Goal: Information Seeking & Learning: Learn about a topic

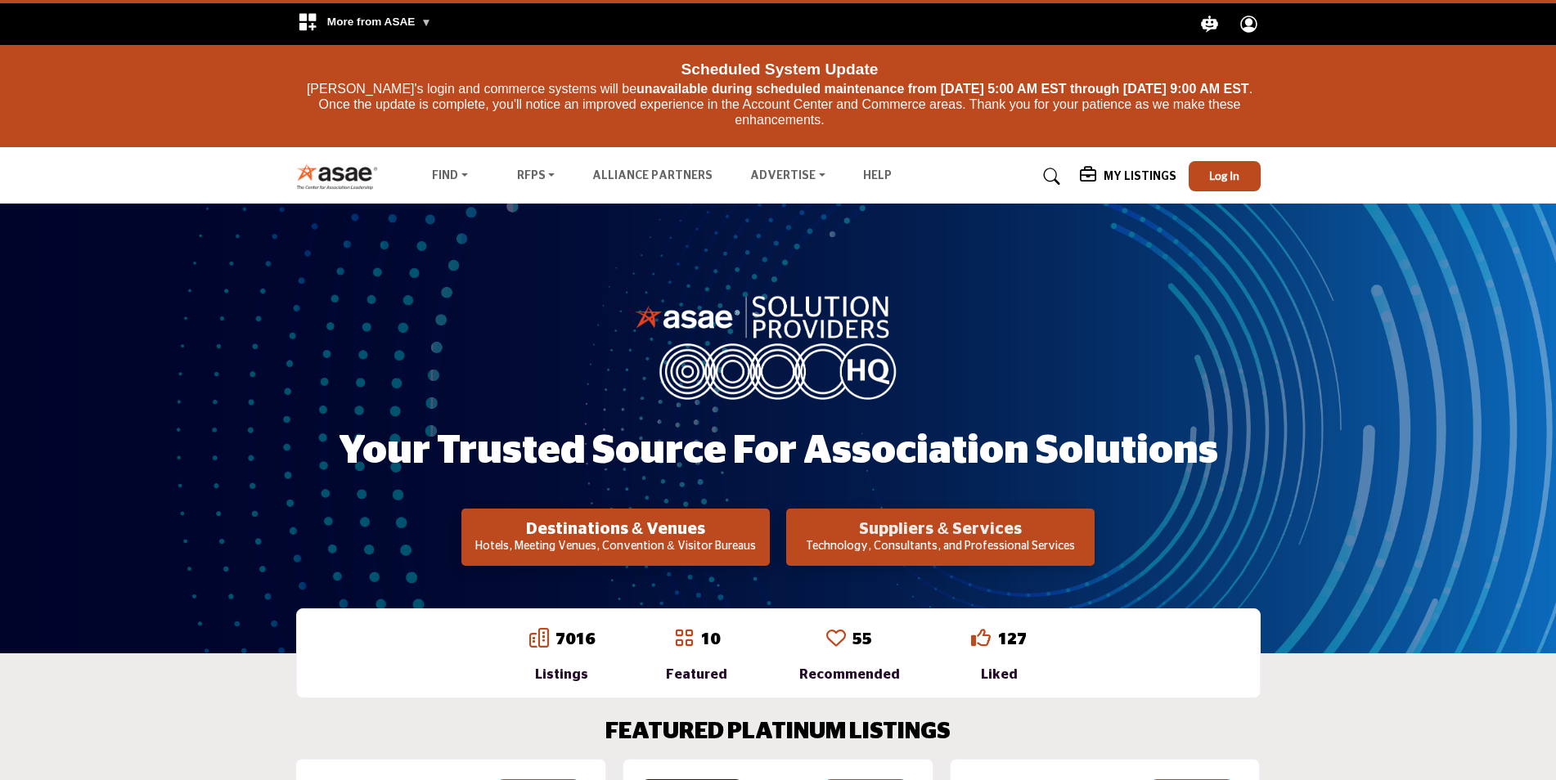
click at [928, 534] on h2 "Suppliers & Services" at bounding box center [940, 529] width 299 height 20
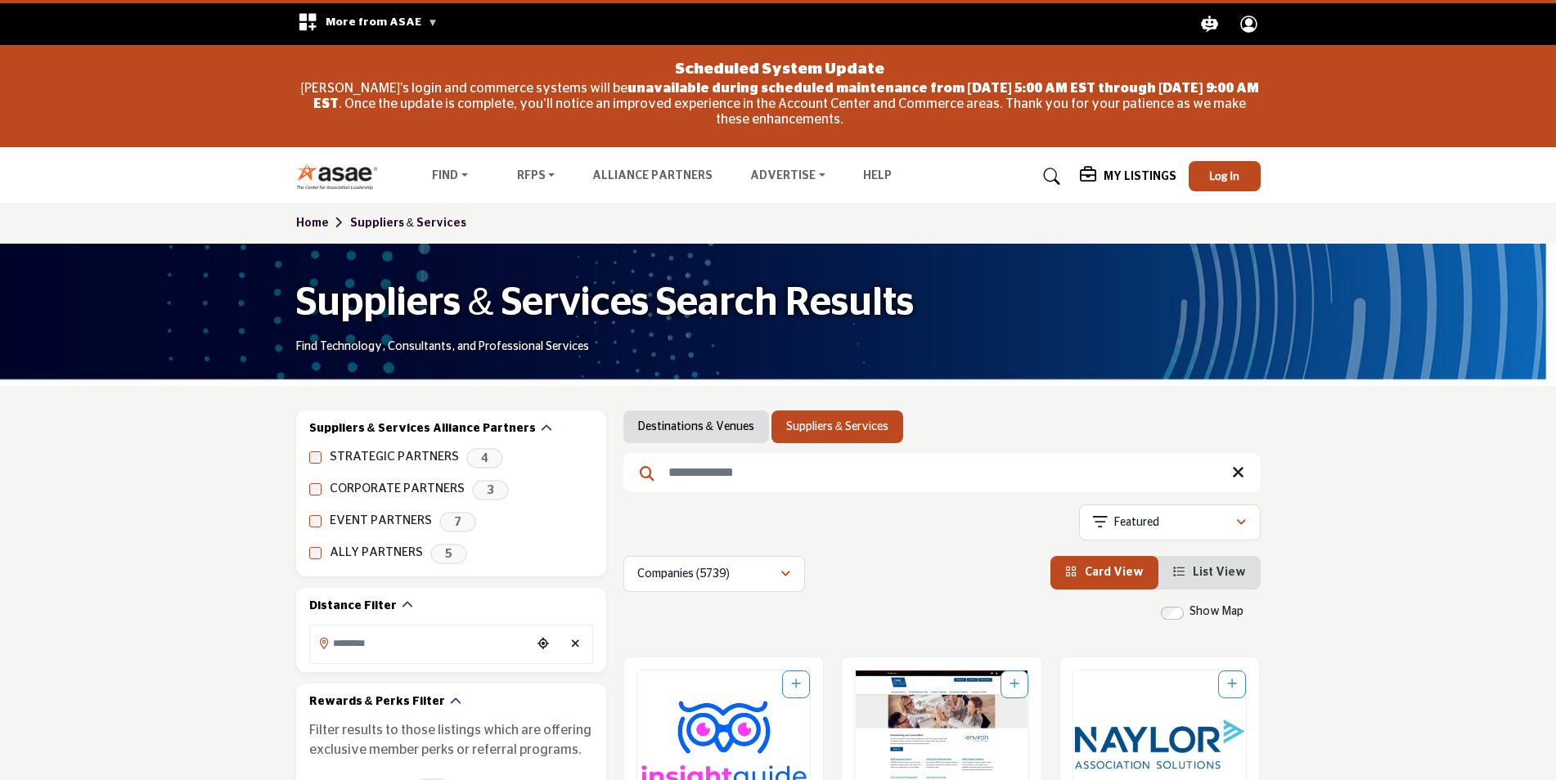
click at [775, 475] on input "Search Keyword" at bounding box center [941, 472] width 637 height 39
type input "*"
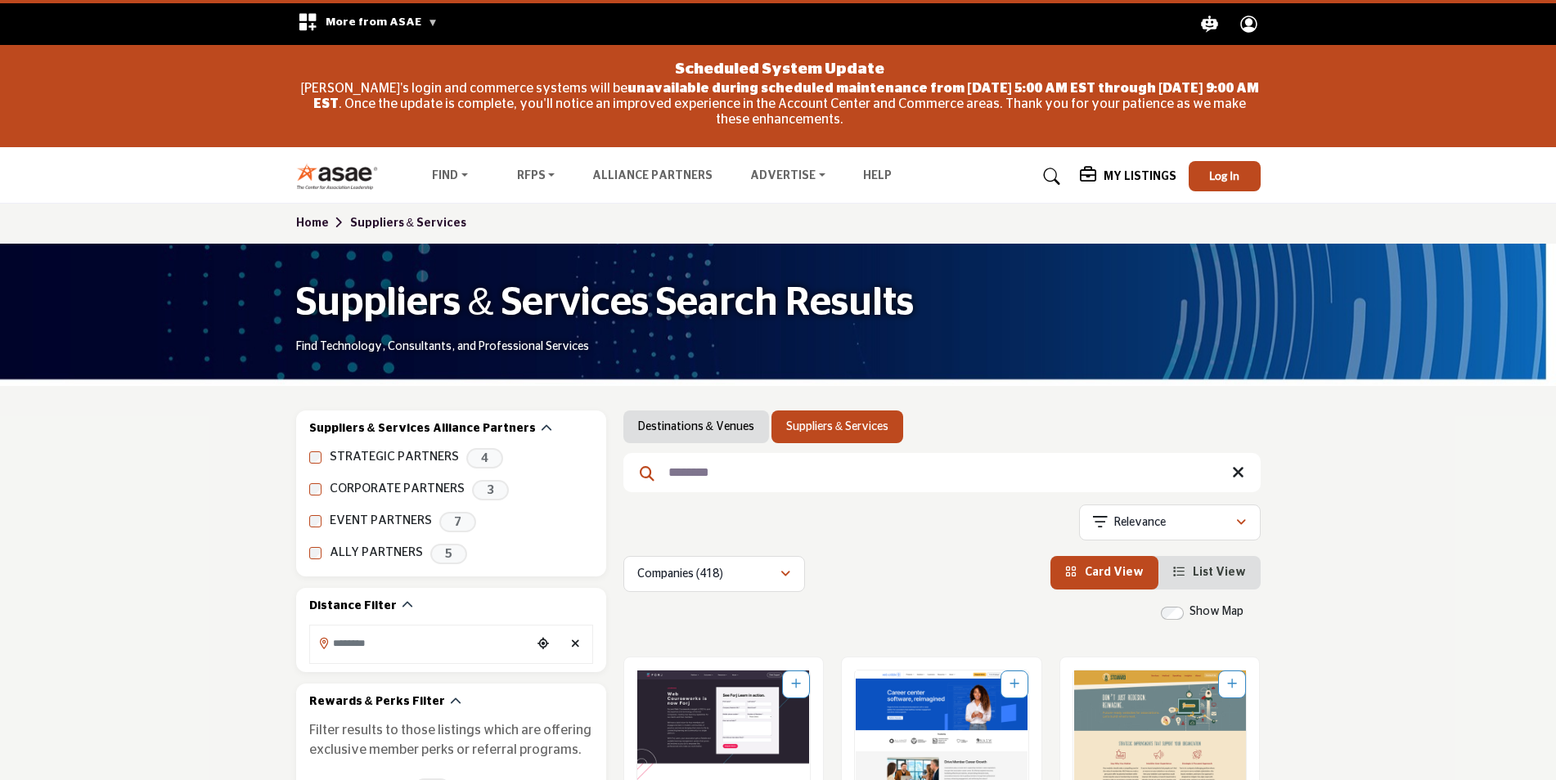
drag, startPoint x: 767, startPoint y: 485, endPoint x: 694, endPoint y: 479, distance: 73.0
click at [694, 479] on input "********" at bounding box center [941, 472] width 637 height 39
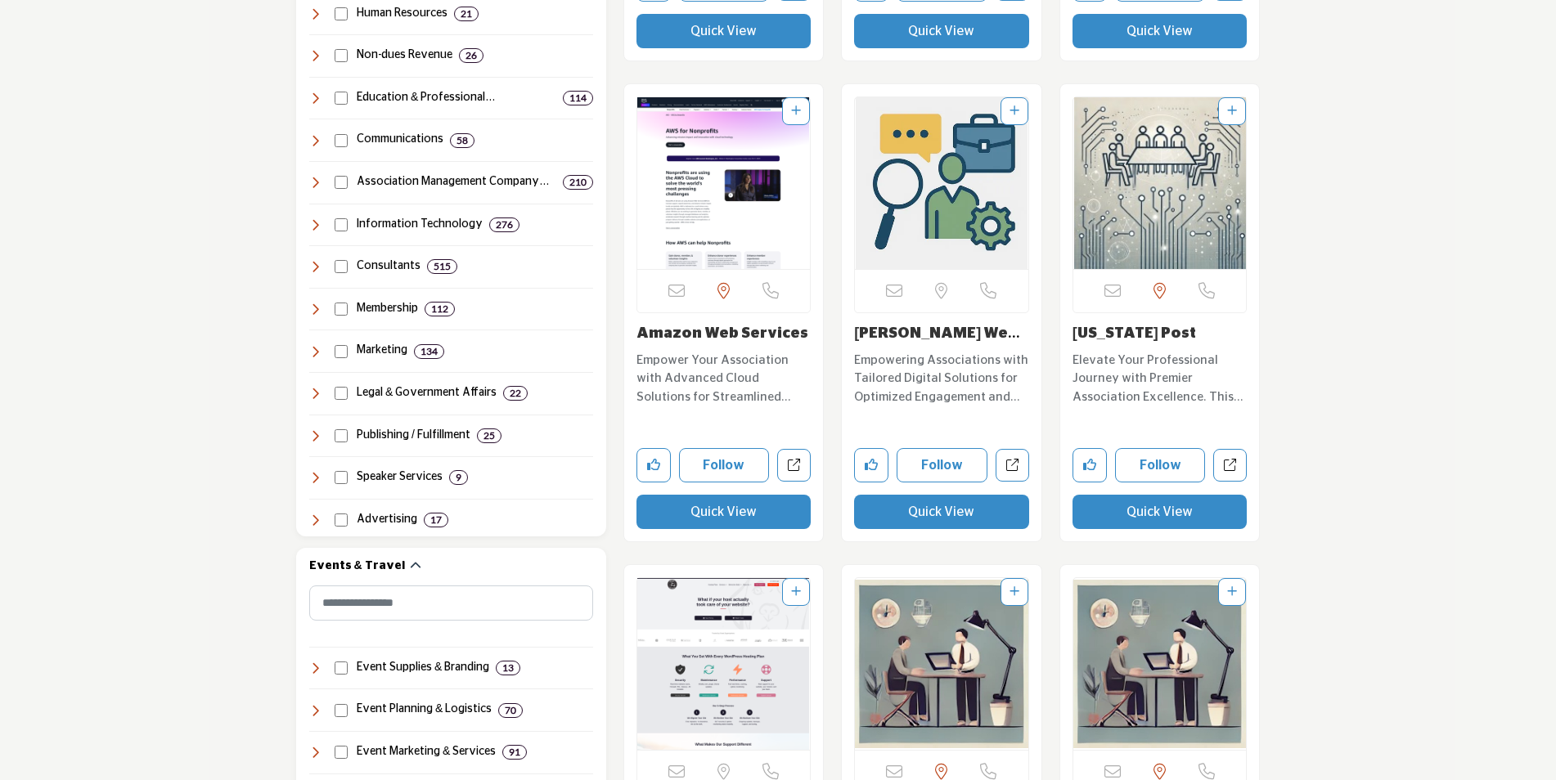
scroll to position [1063, 0]
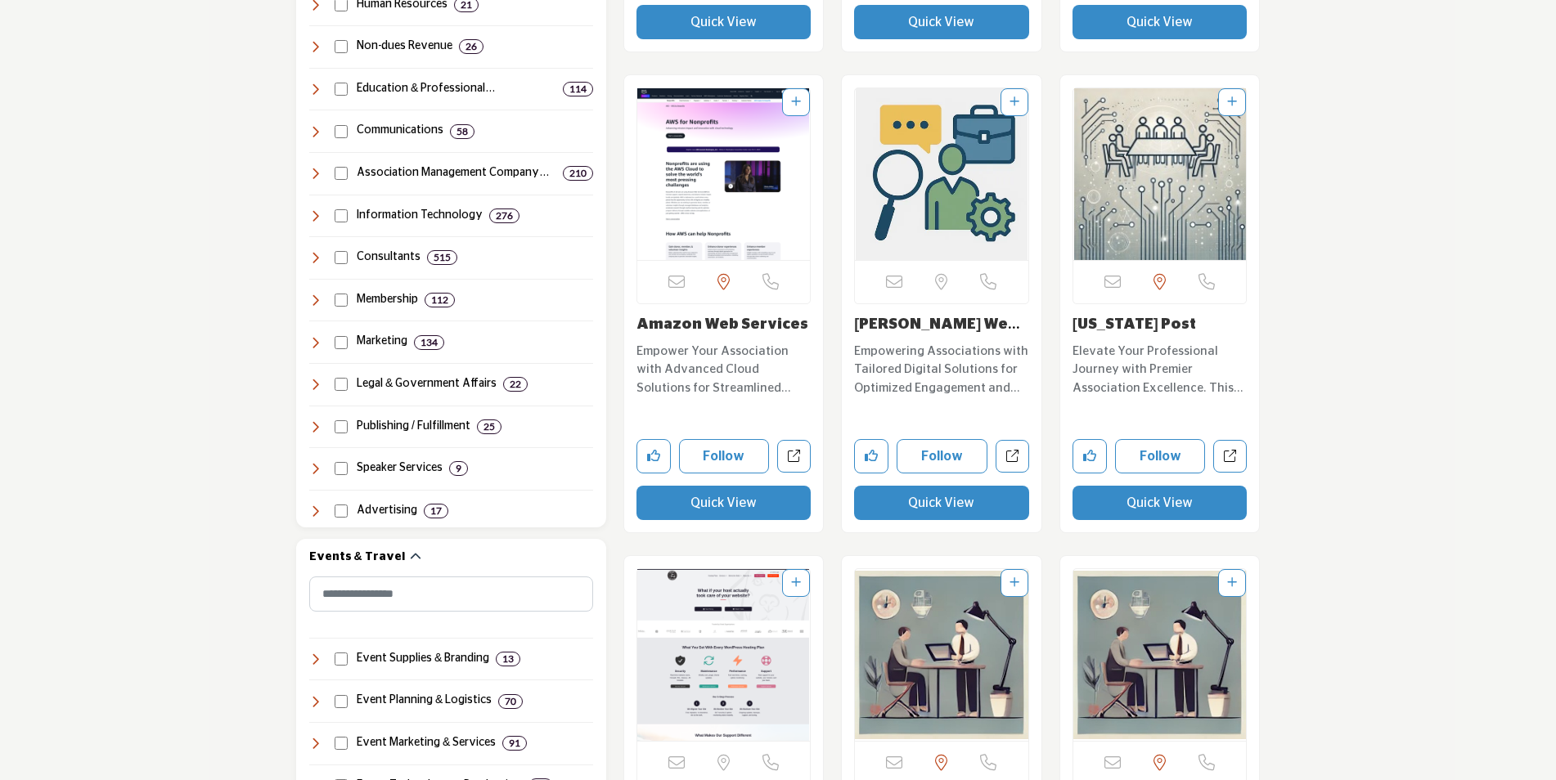
drag, startPoint x: 702, startPoint y: 507, endPoint x: 1329, endPoint y: 393, distance: 637.5
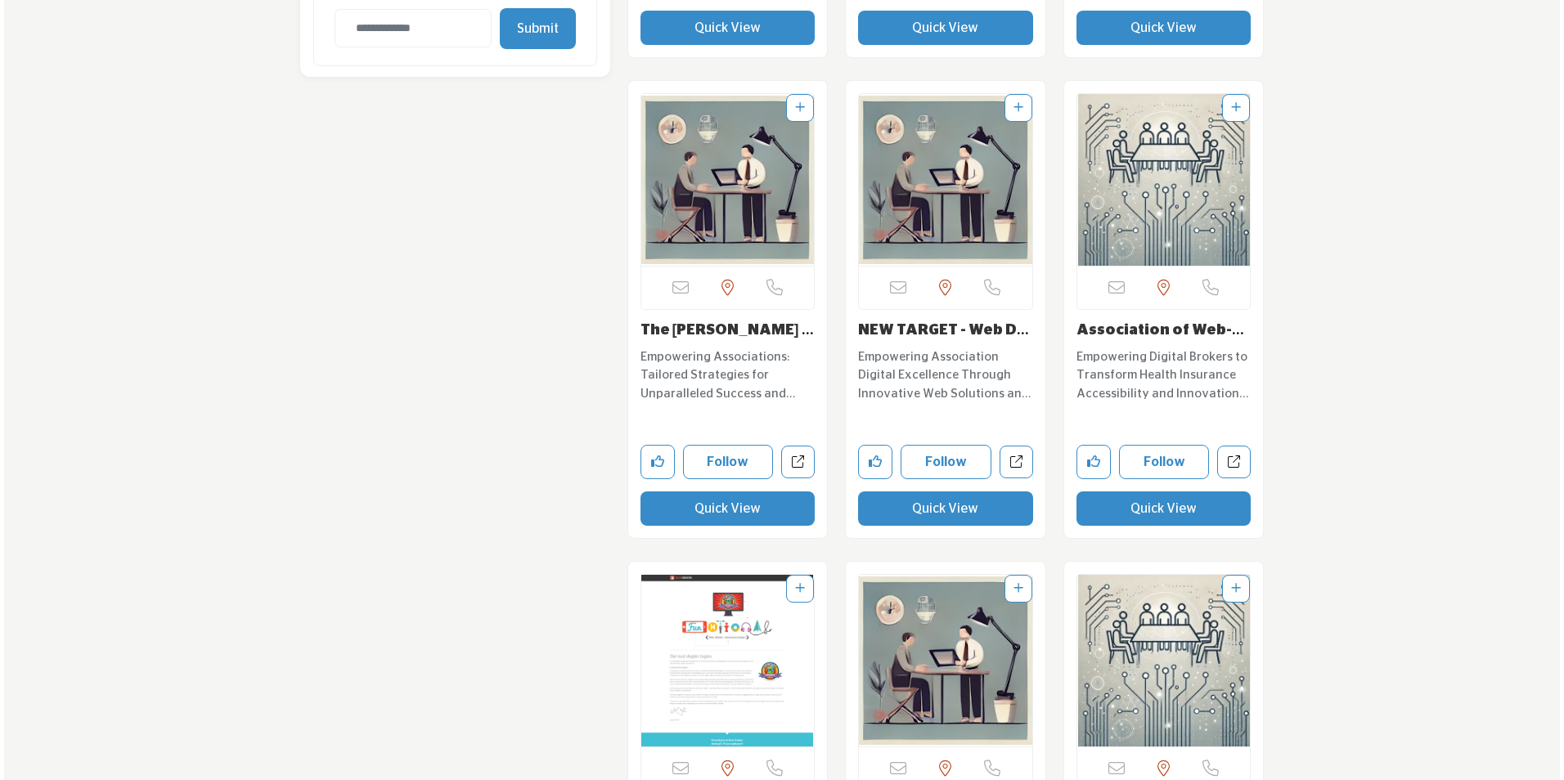
scroll to position [2045, 0]
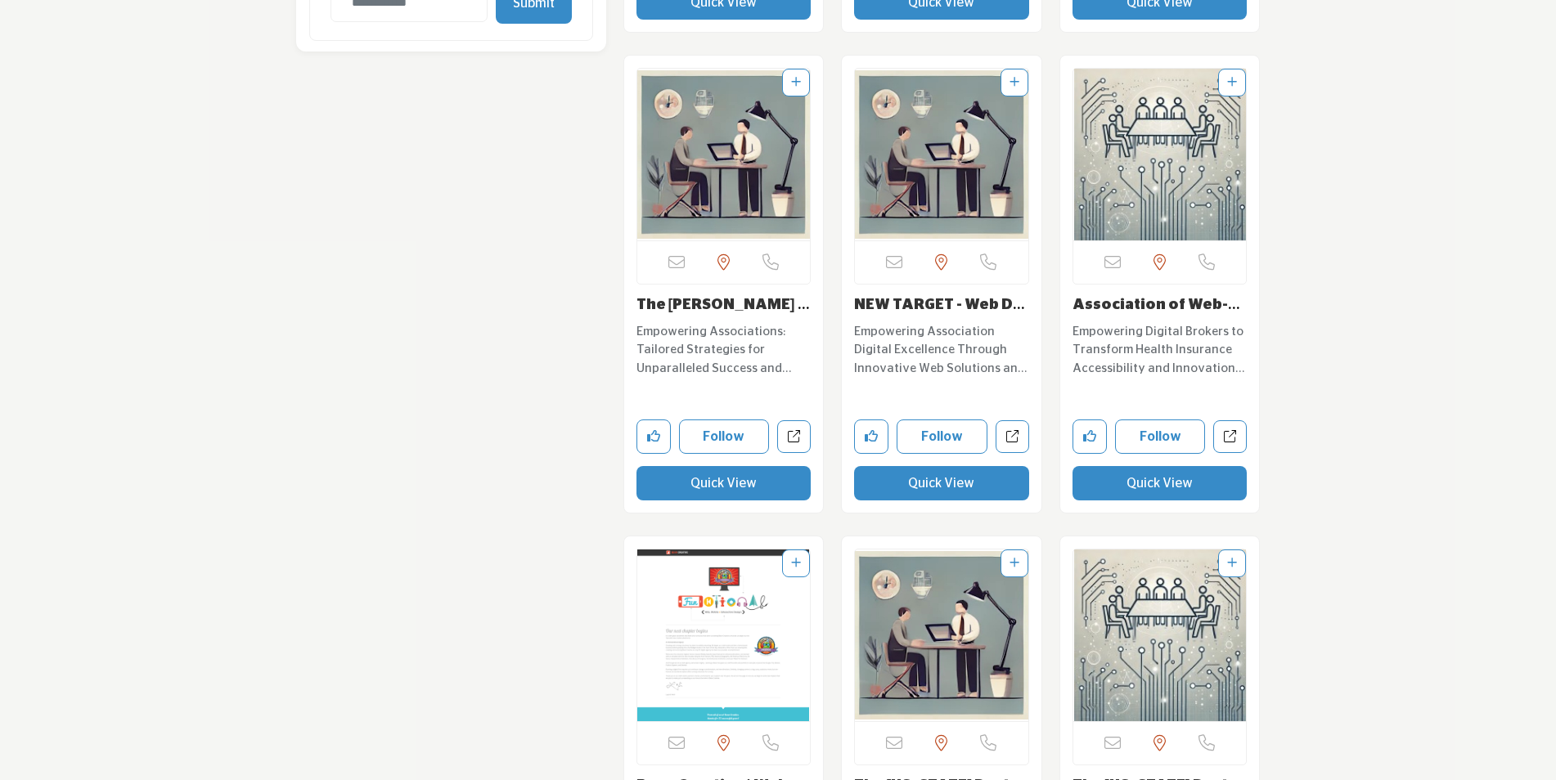
click at [924, 482] on button "Quick View" at bounding box center [941, 483] width 175 height 34
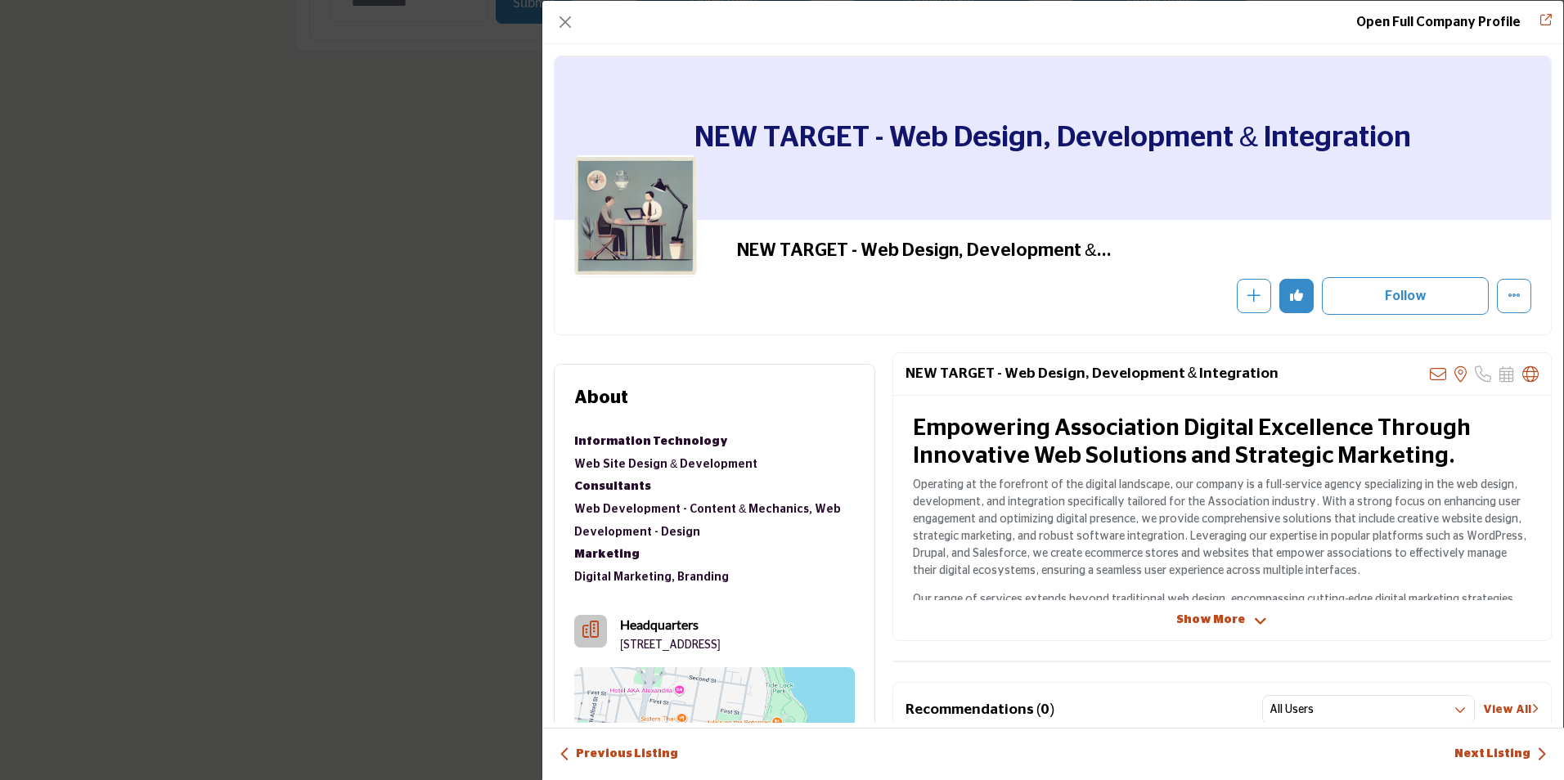
scroll to position [82, 0]
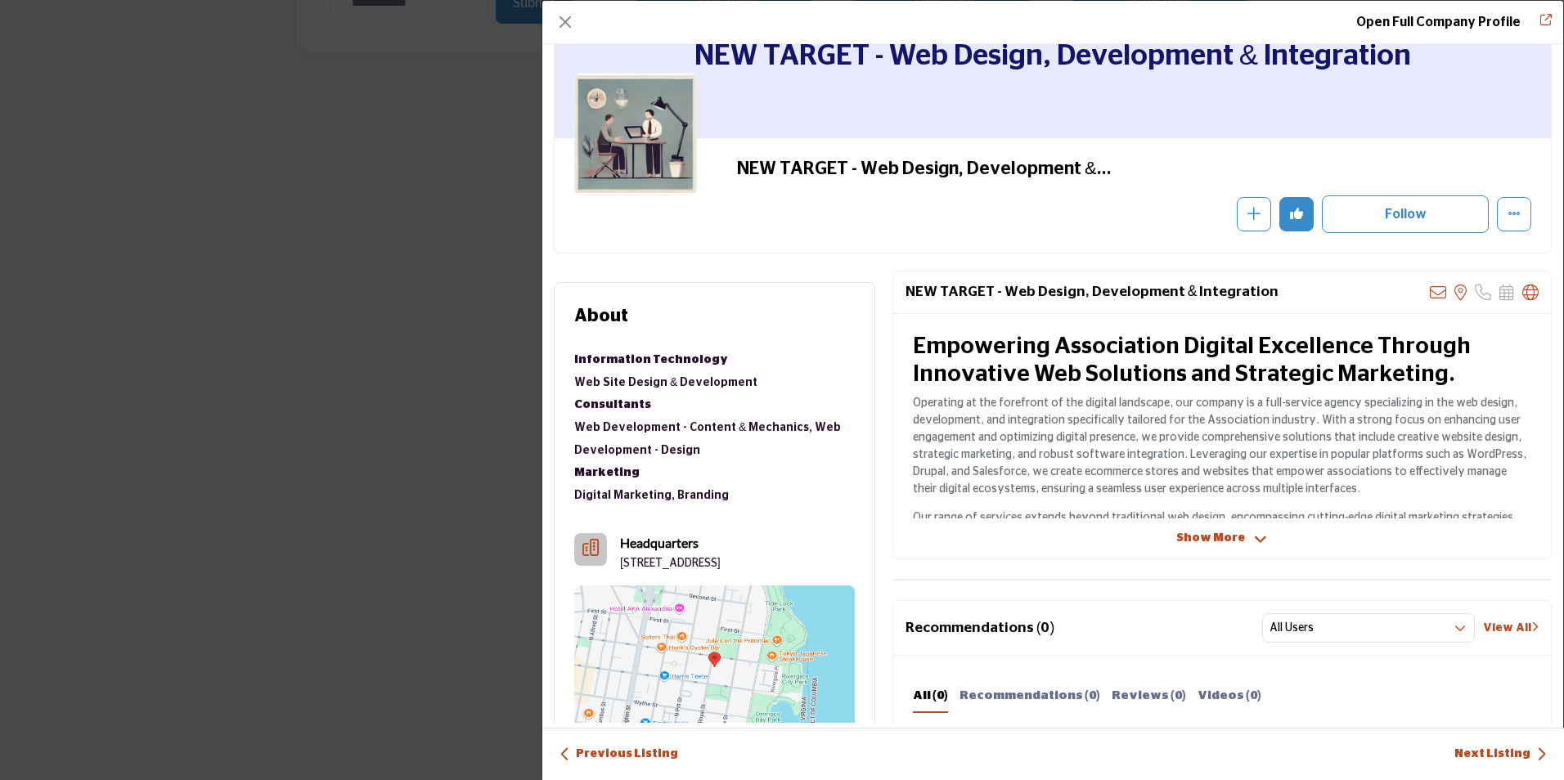
click at [1186, 537] on span "Show More" at bounding box center [1210, 538] width 69 height 17
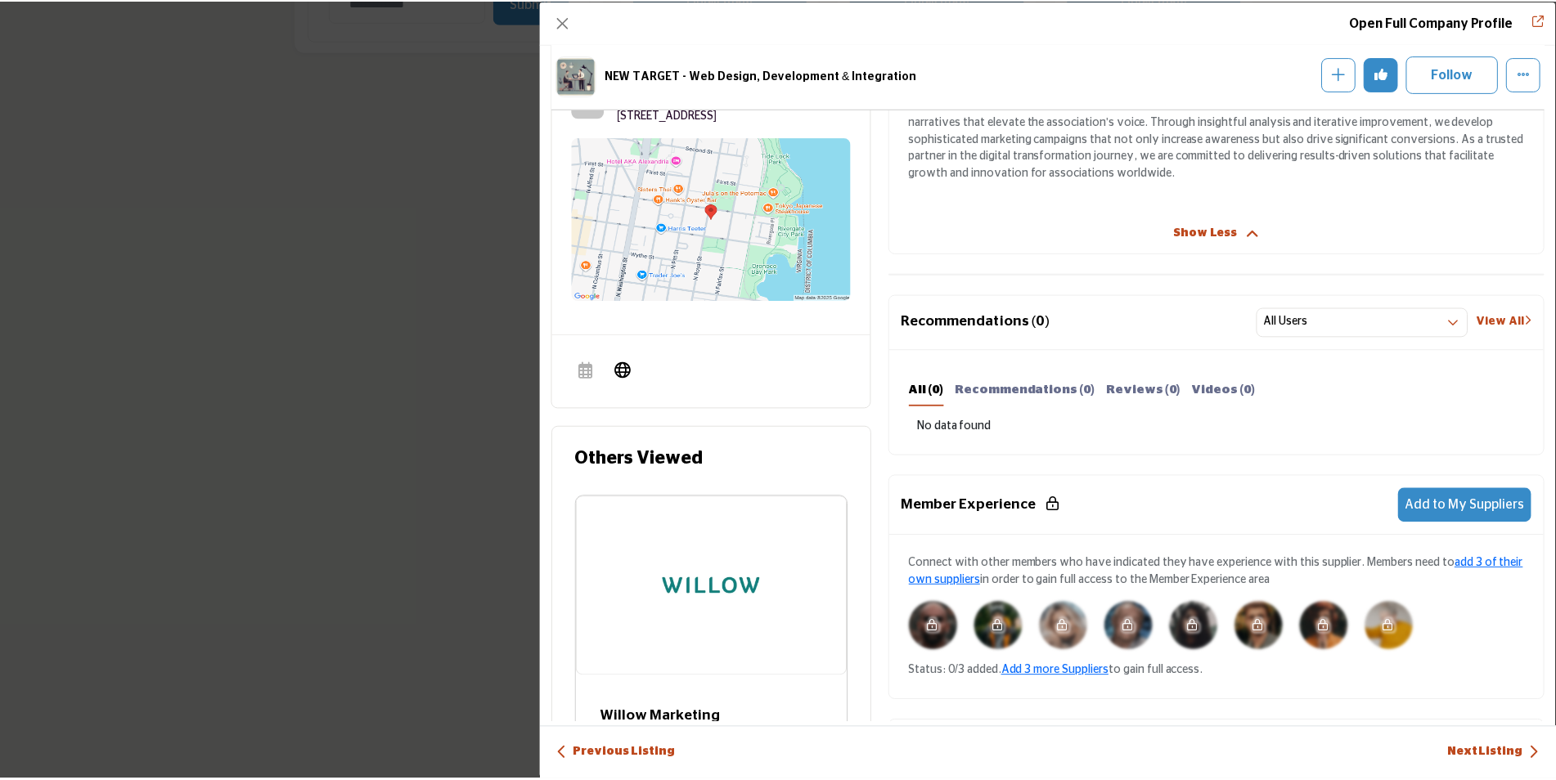
scroll to position [557, 0]
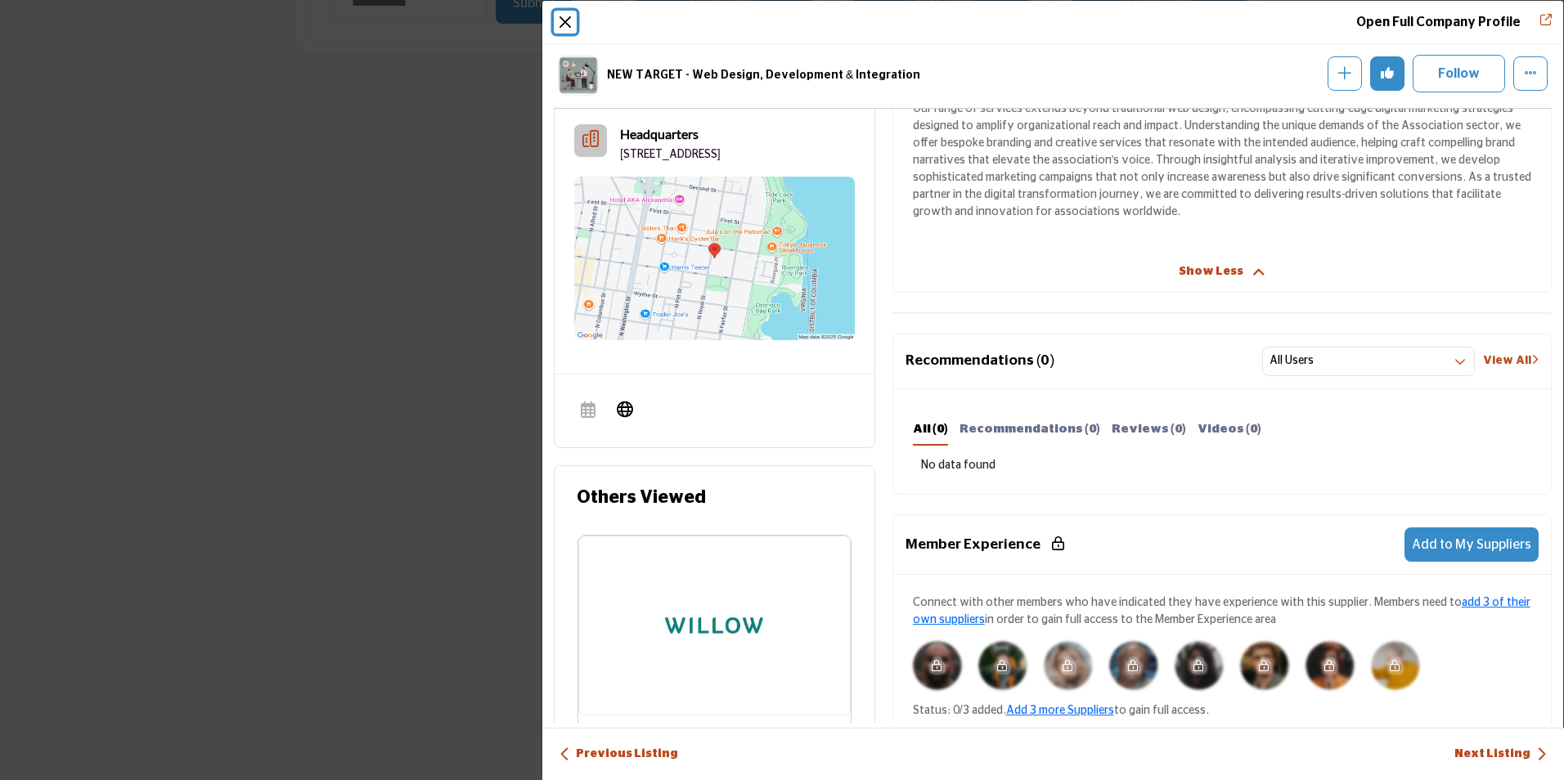
click at [557, 18] on button "Close" at bounding box center [565, 22] width 23 height 23
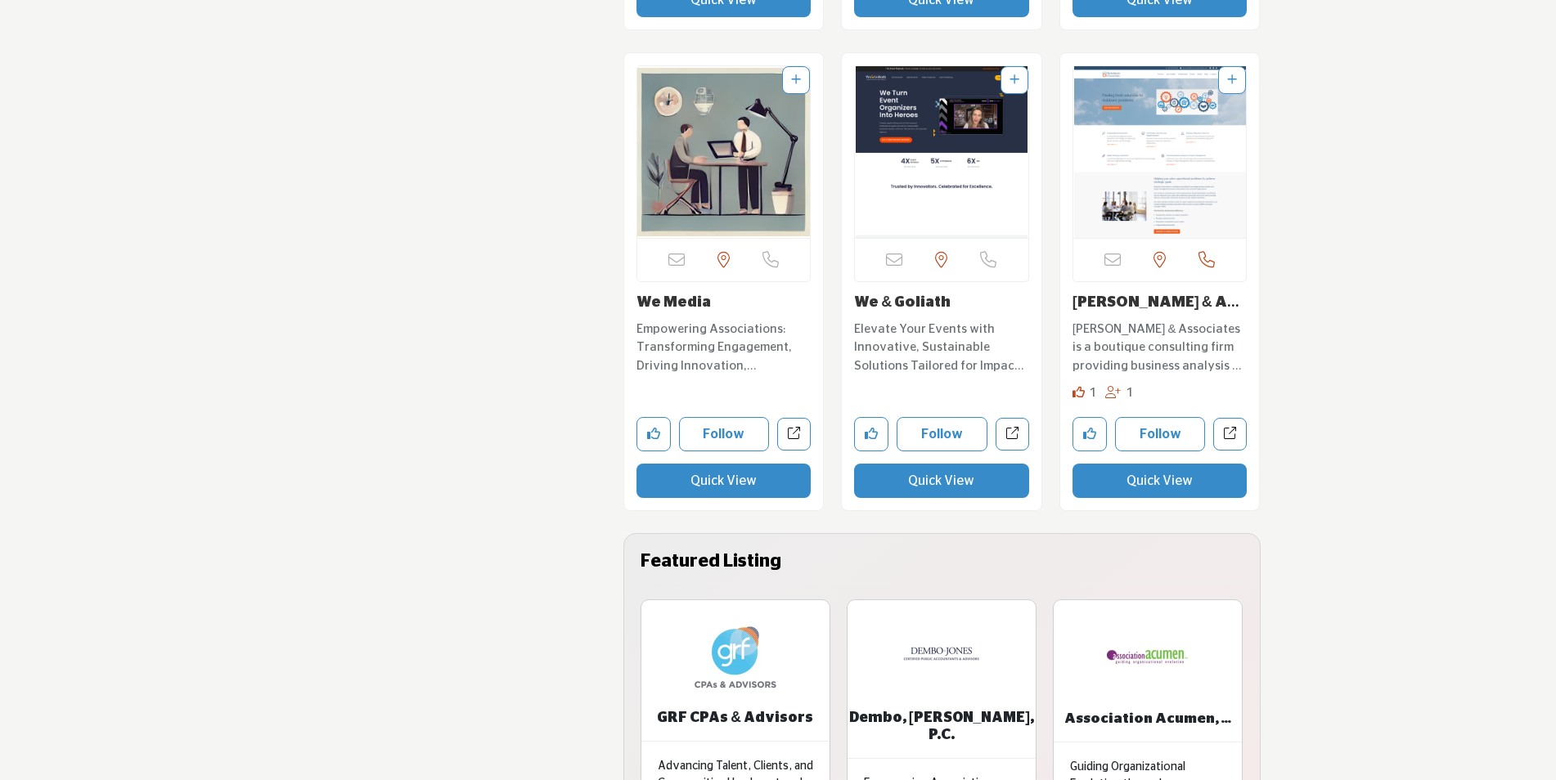
scroll to position [3517, 0]
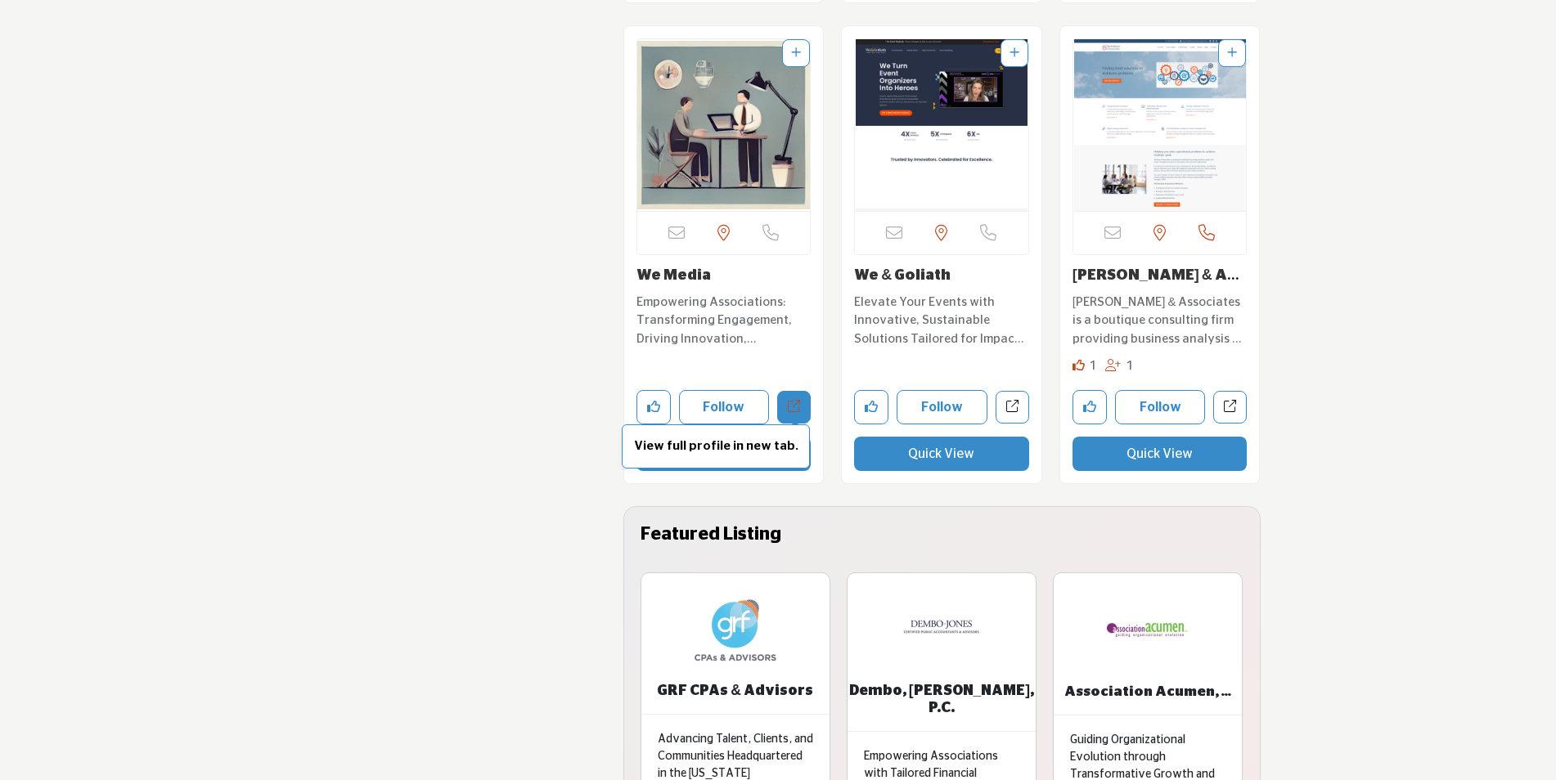
click at [711, 456] on p "View full profile in new tab." at bounding box center [716, 447] width 170 height 19
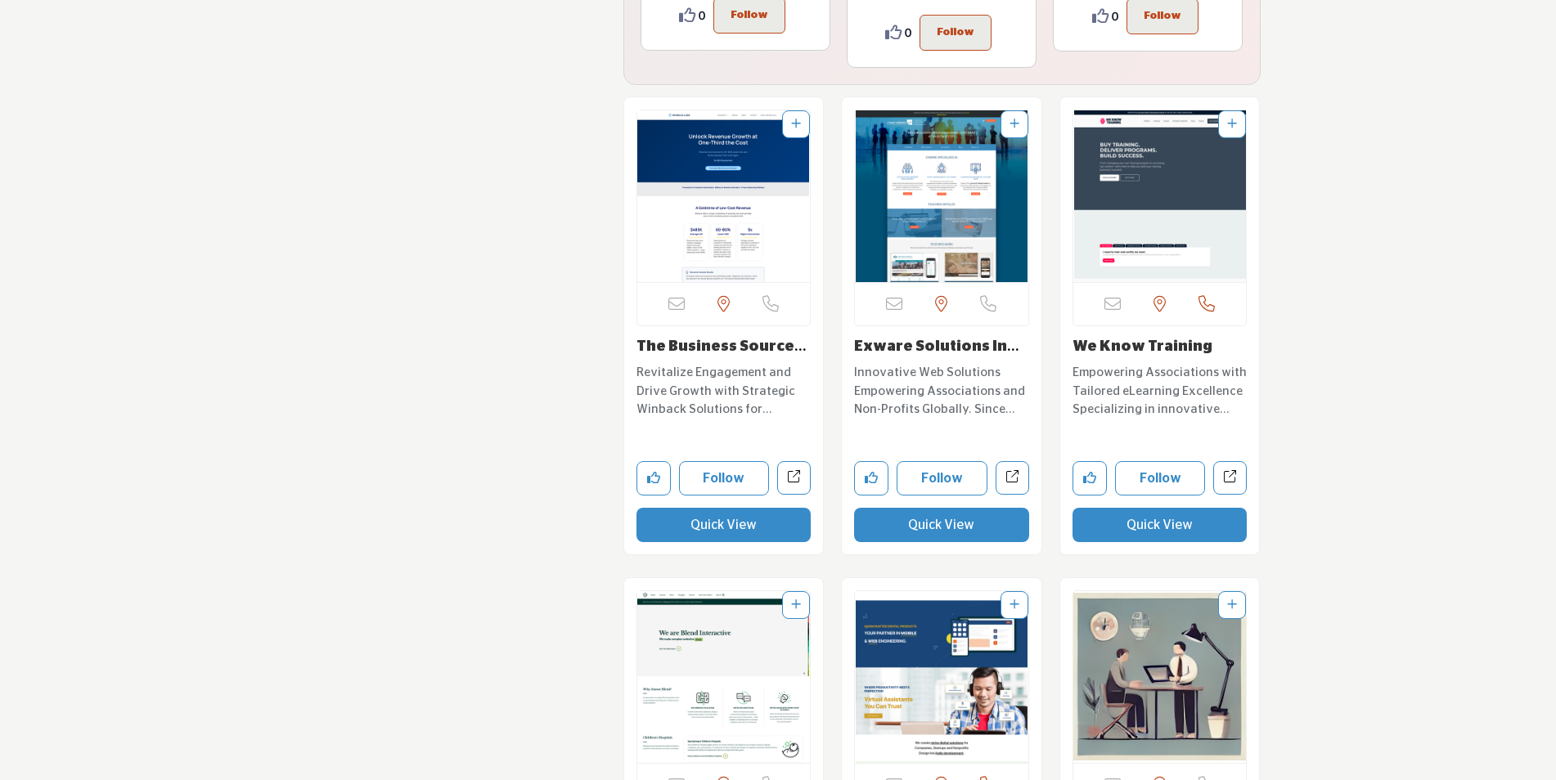
scroll to position [4498, 0]
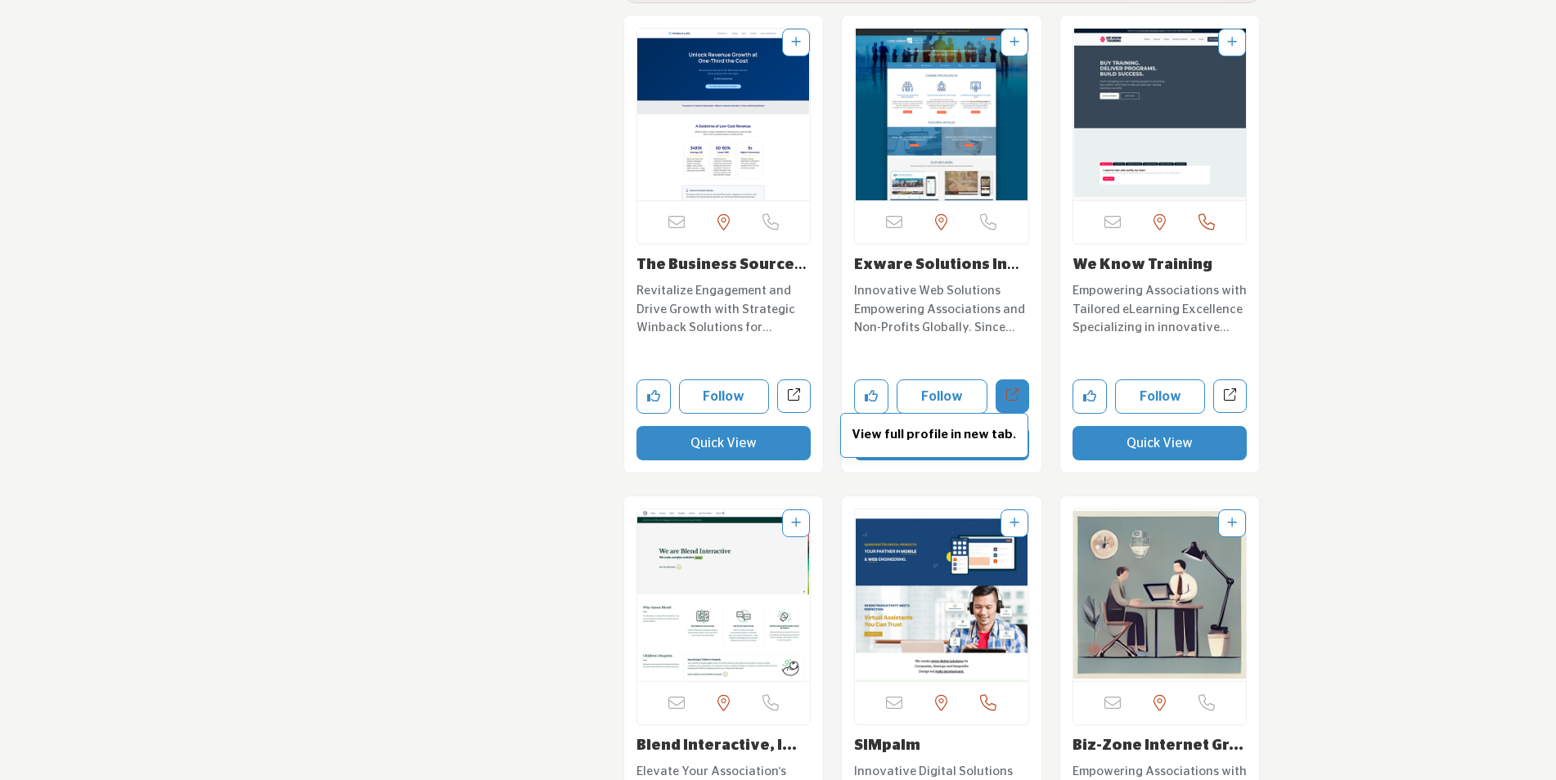
click at [1023, 388] on link "View full profile in new tab." at bounding box center [1012, 396] width 34 height 34
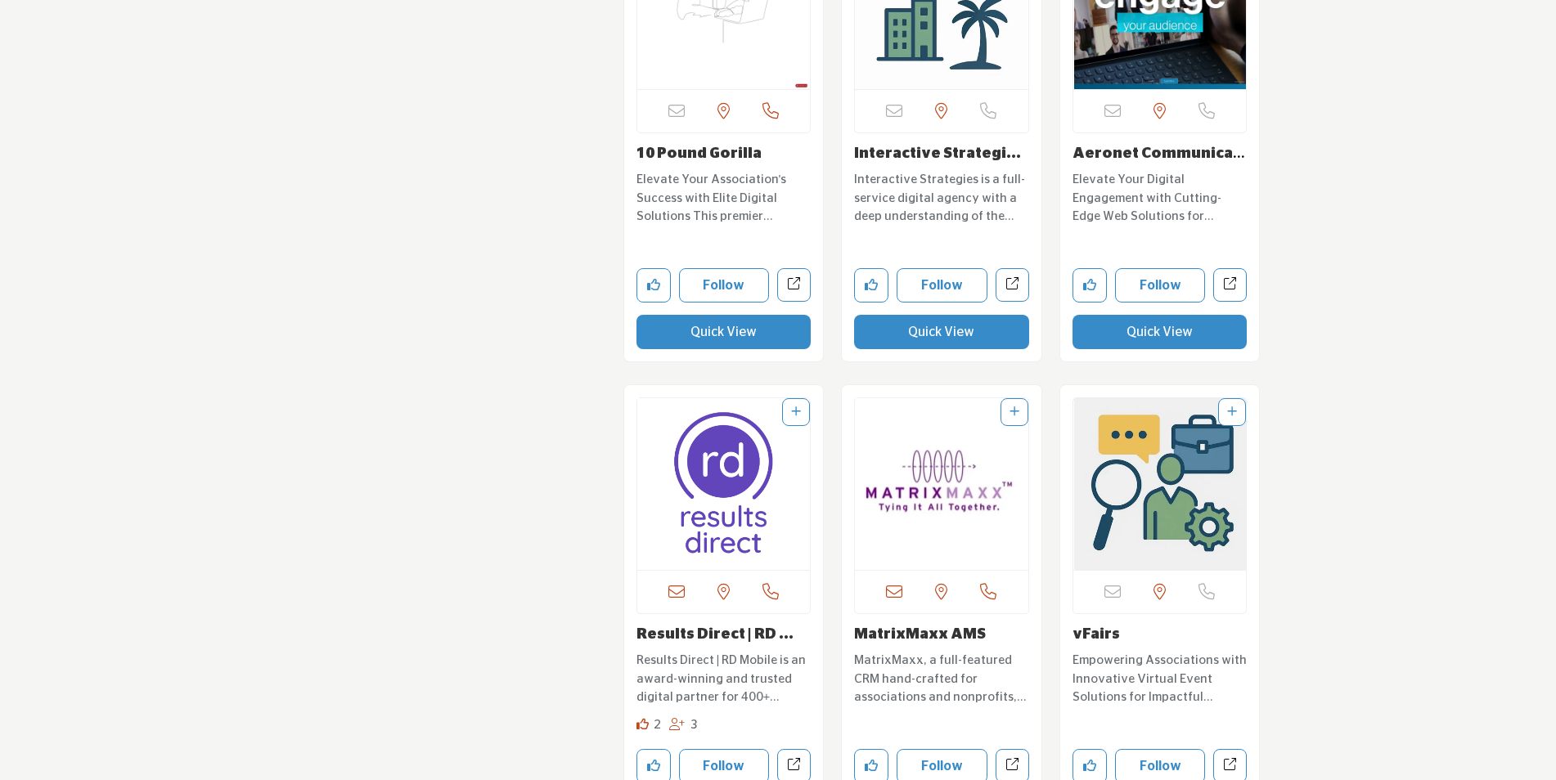
scroll to position [6134, 0]
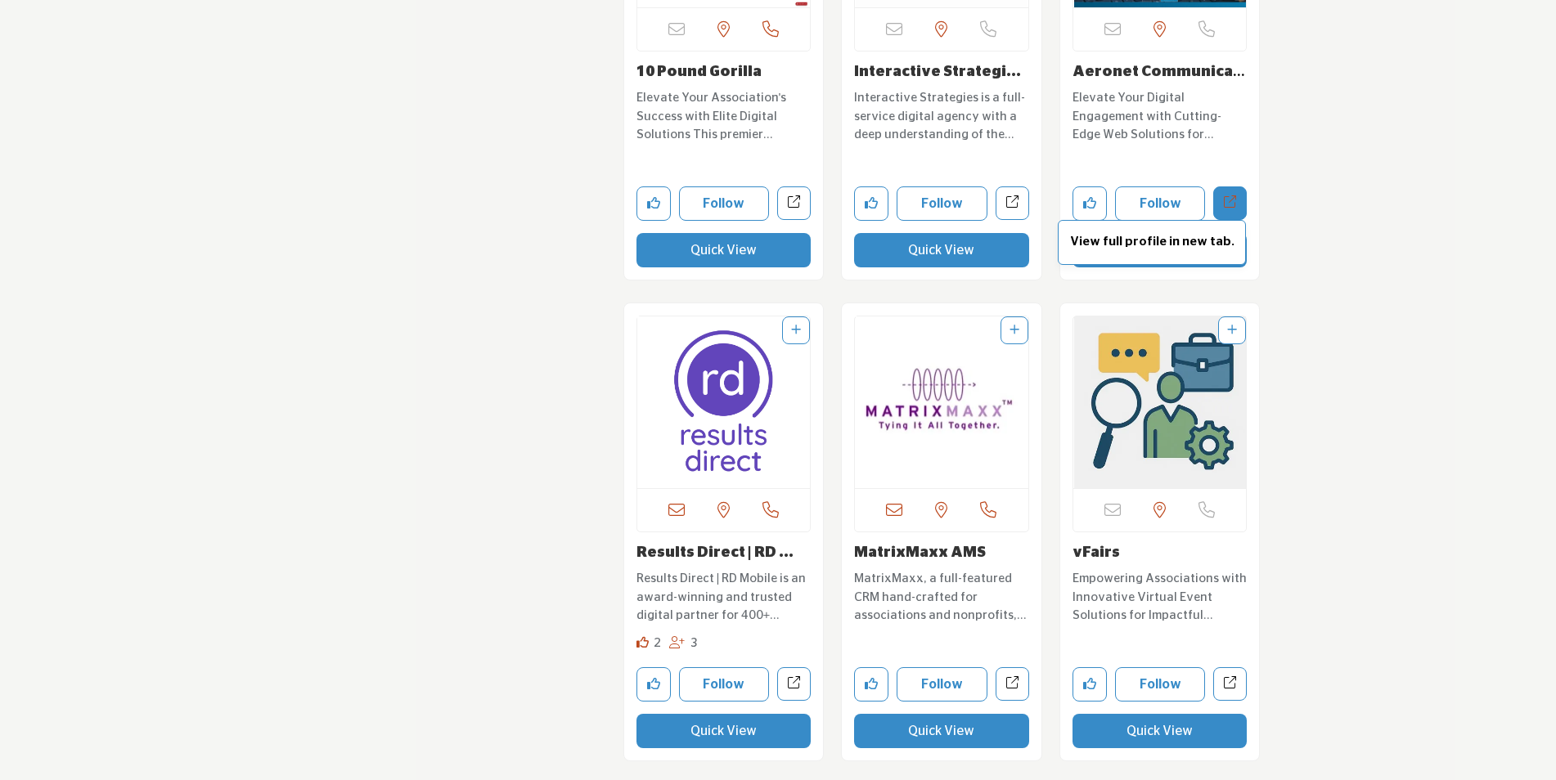
click at [1228, 195] on icon "Open aeronet-communications-corporation in new tab" at bounding box center [1230, 201] width 12 height 12
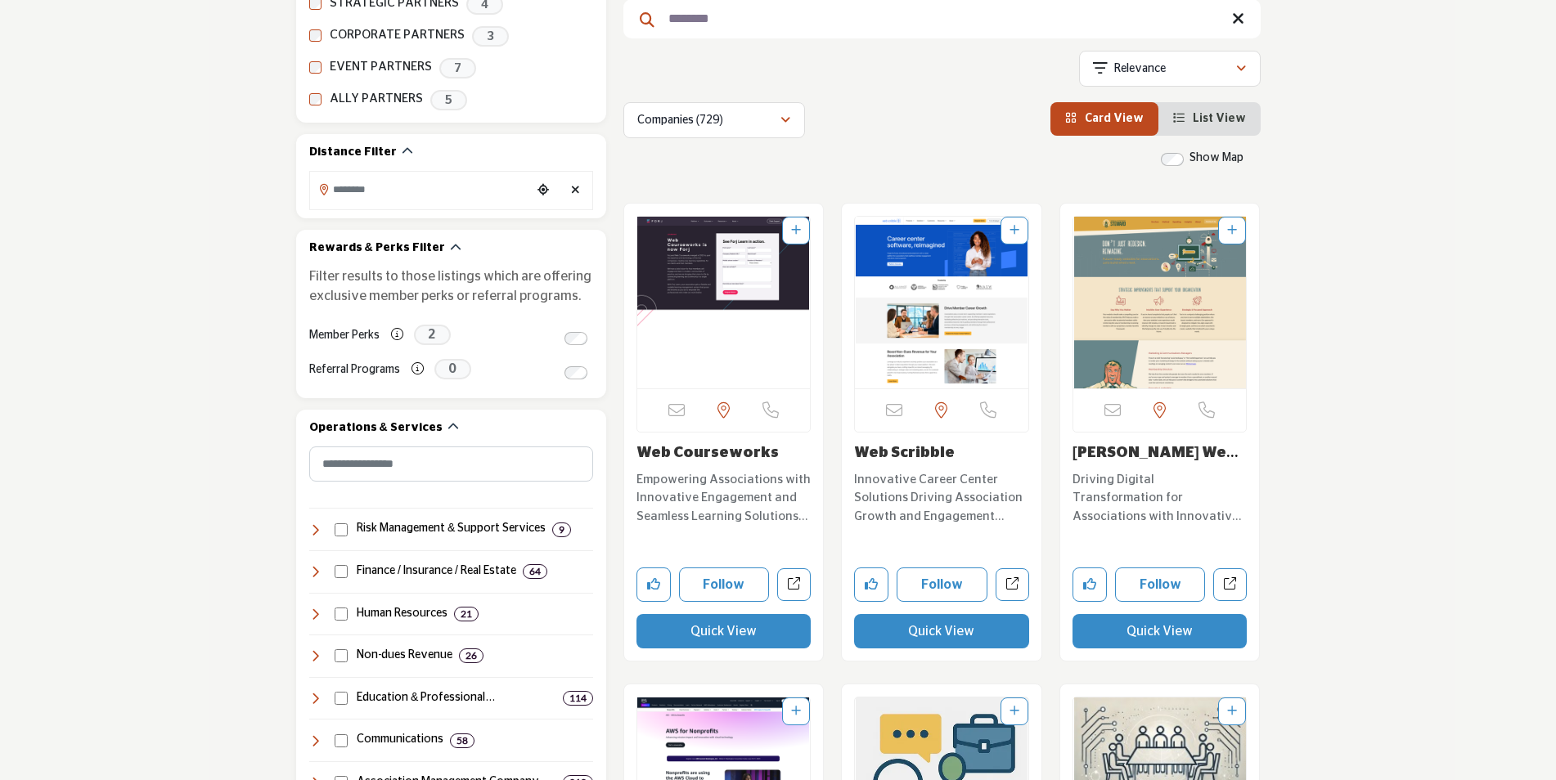
scroll to position [0, 0]
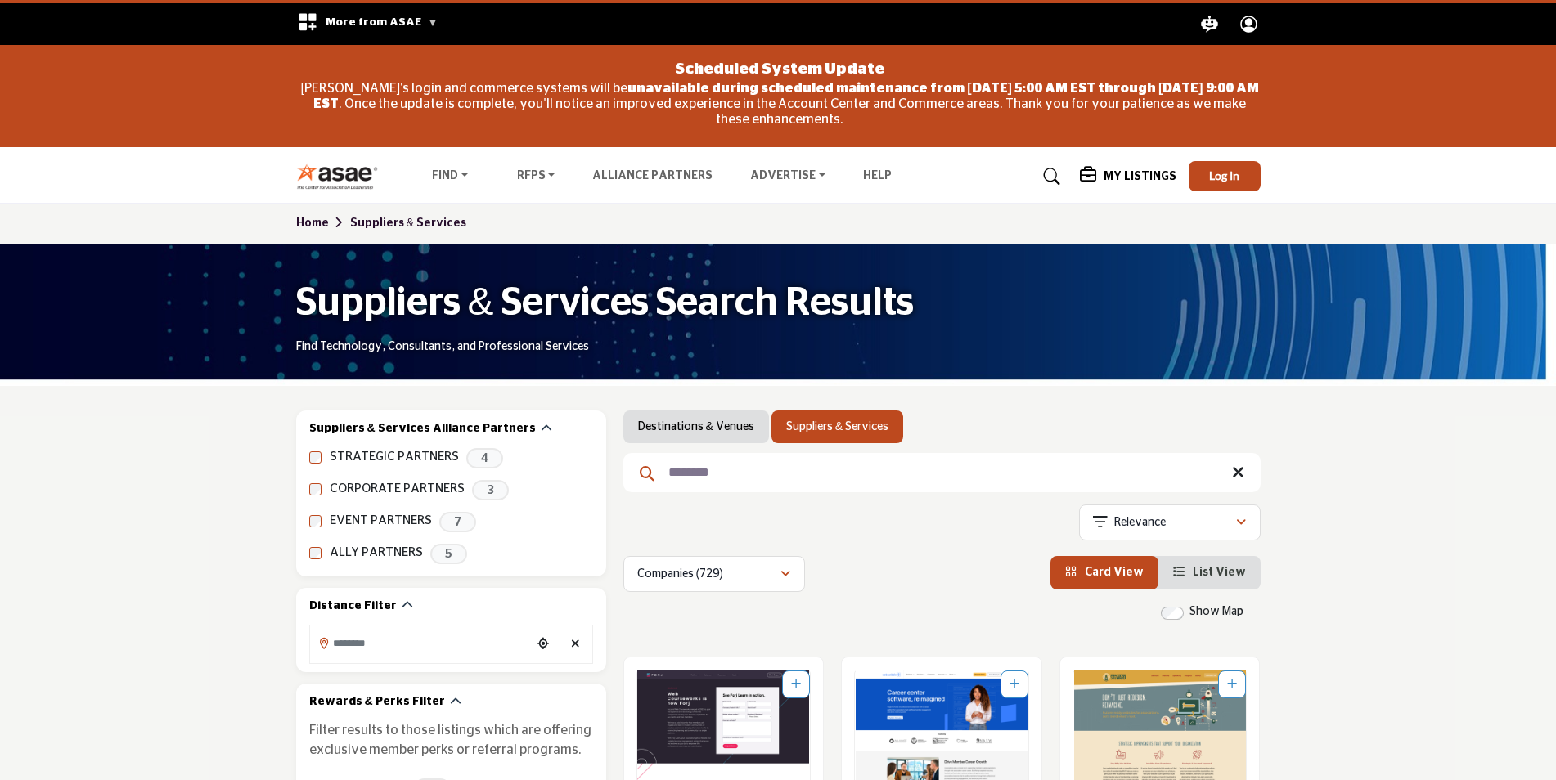
drag, startPoint x: 732, startPoint y: 476, endPoint x: 649, endPoint y: 474, distance: 82.6
click at [649, 474] on form "********" at bounding box center [941, 472] width 637 height 39
type input "*"
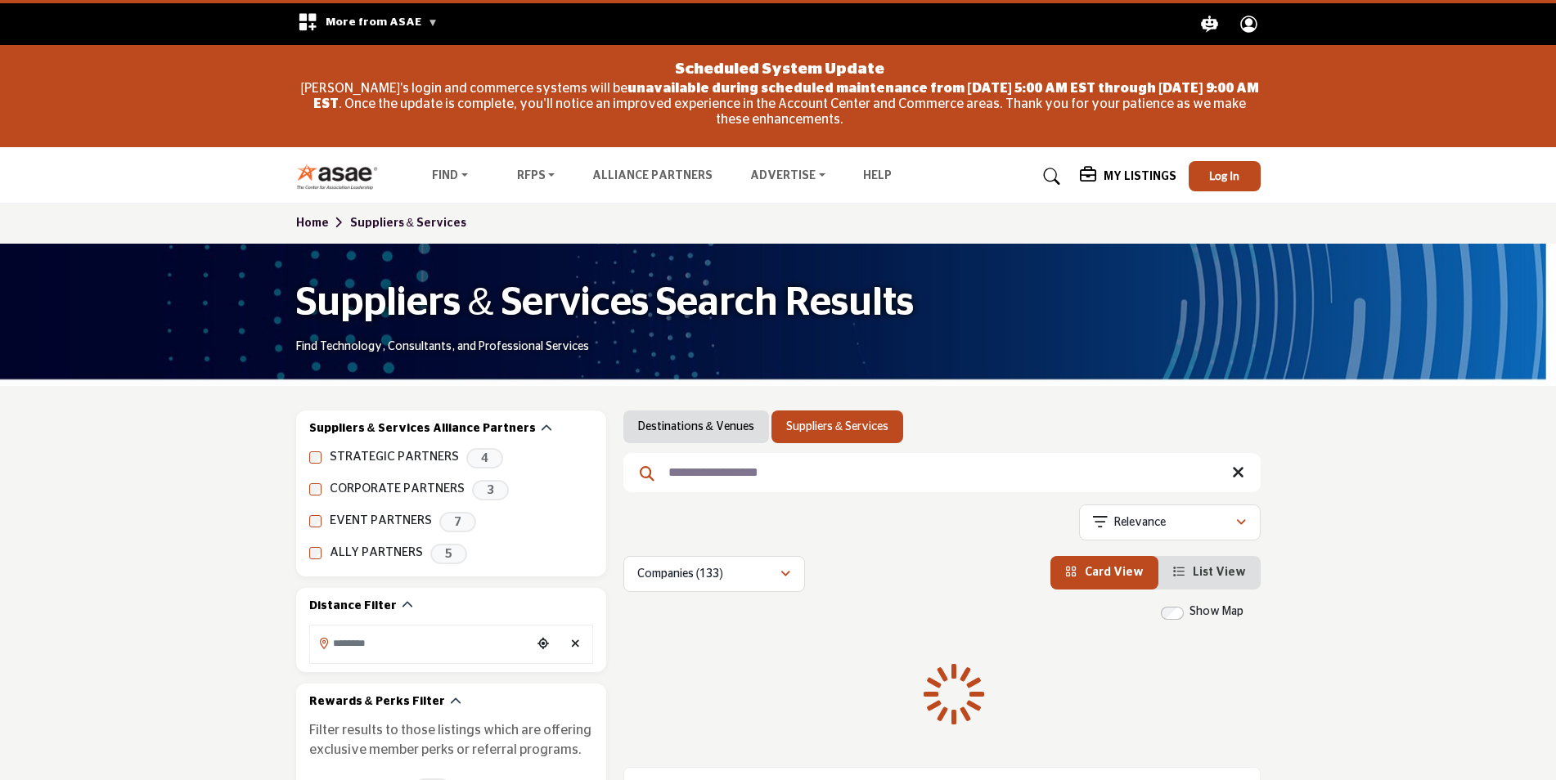
type input "**********"
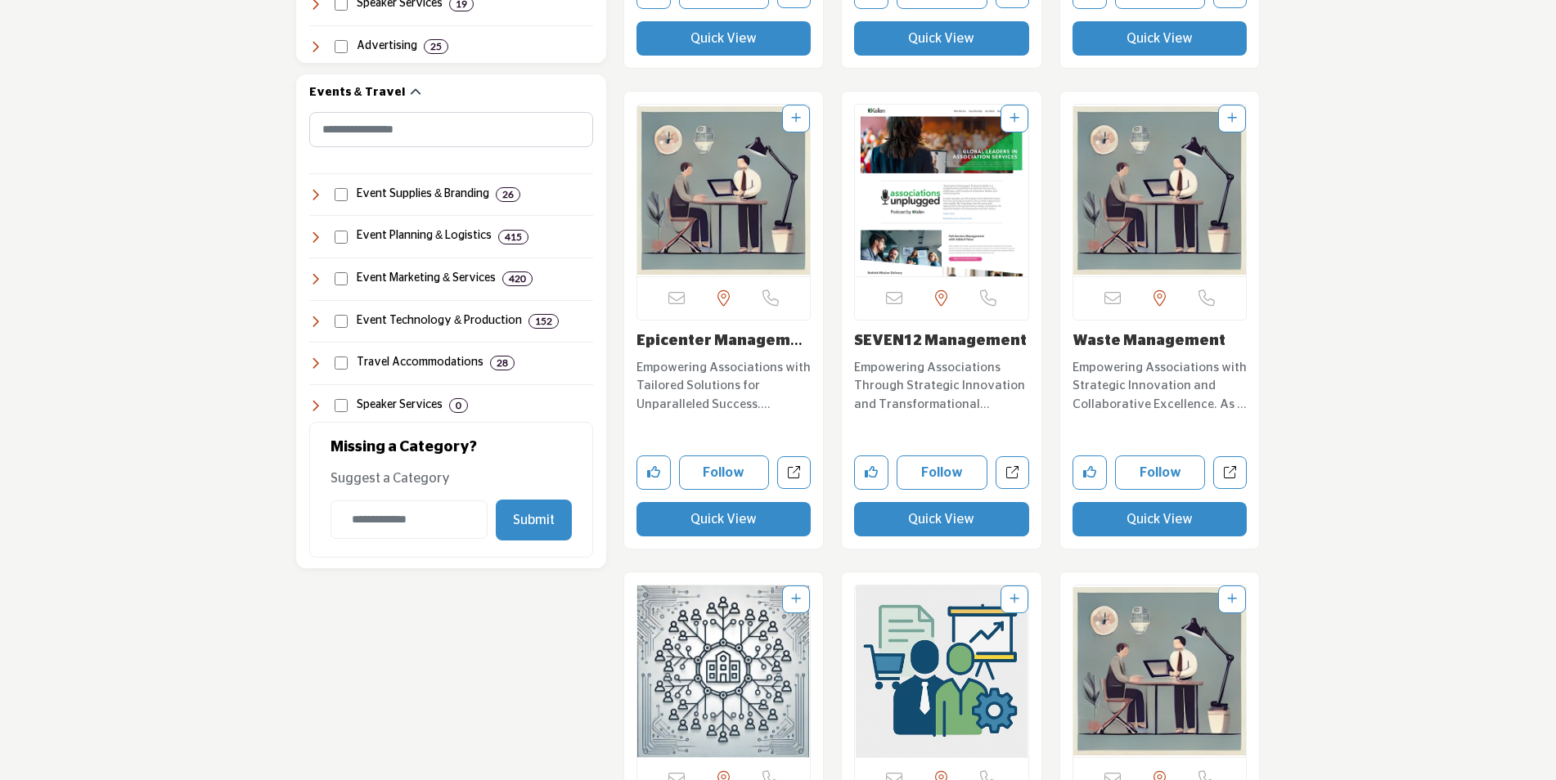
scroll to position [1636, 0]
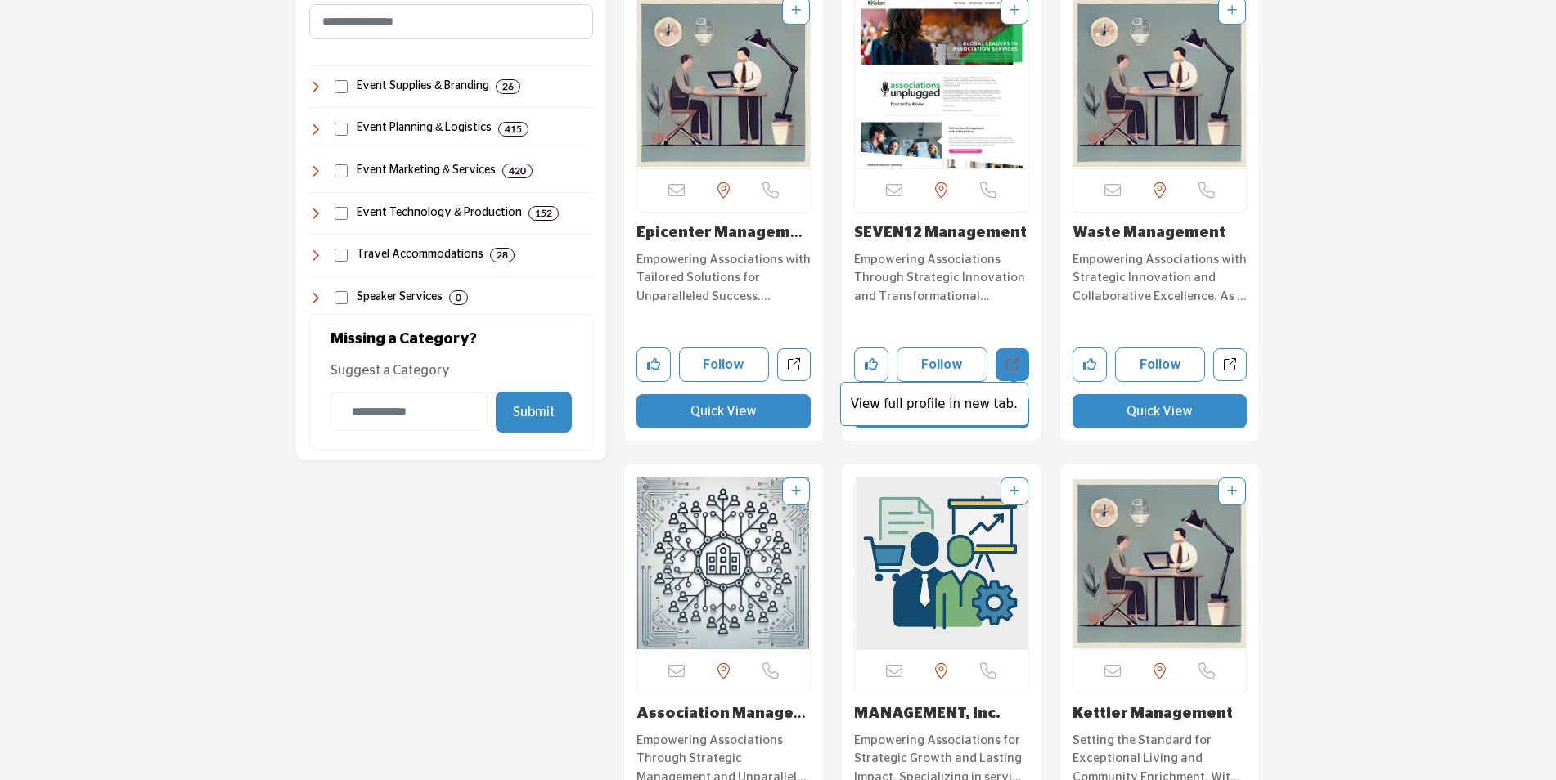
click at [1011, 364] on icon "Open seven12-management in new tab" at bounding box center [1012, 364] width 12 height 12
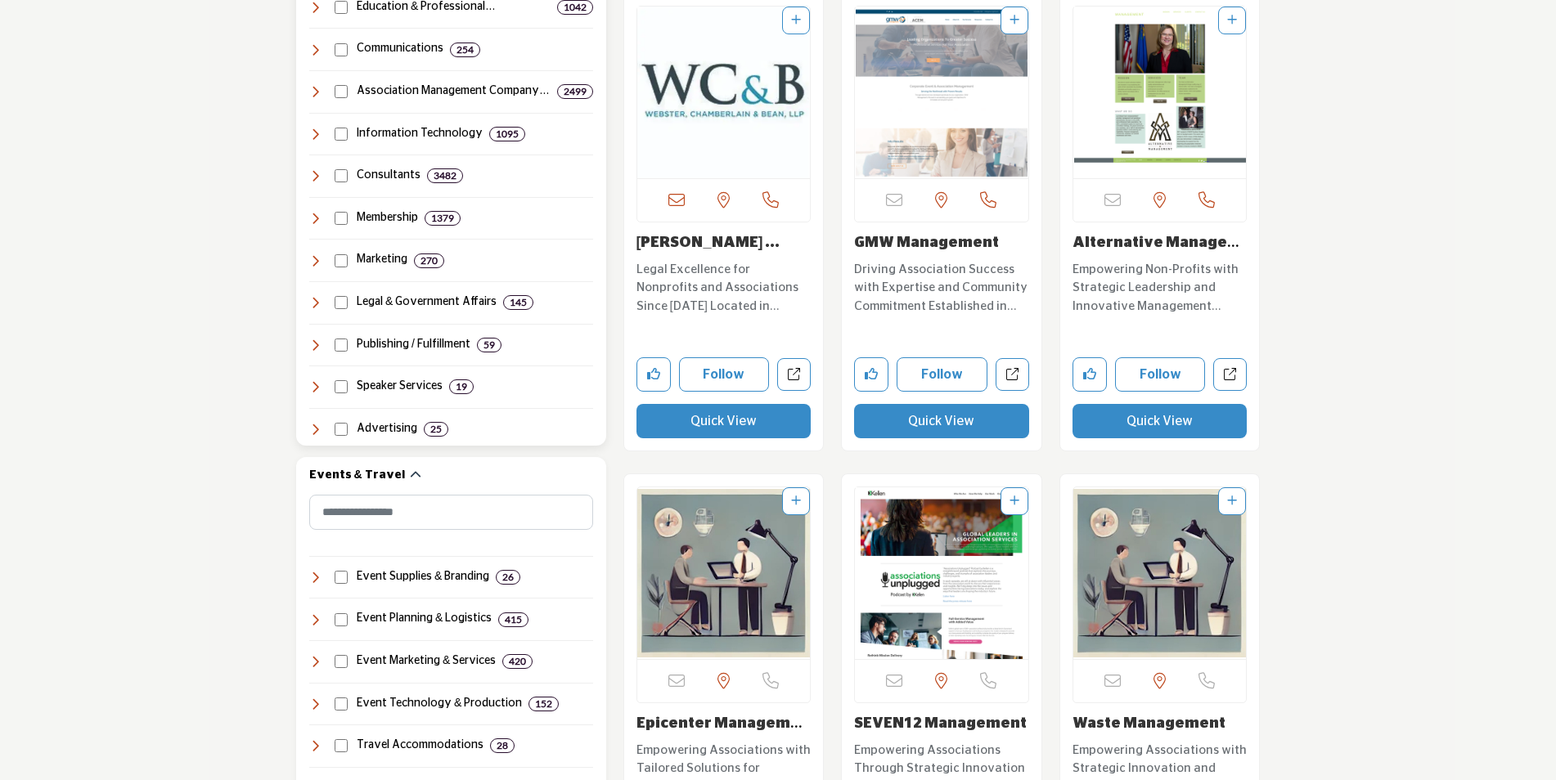
scroll to position [1063, 0]
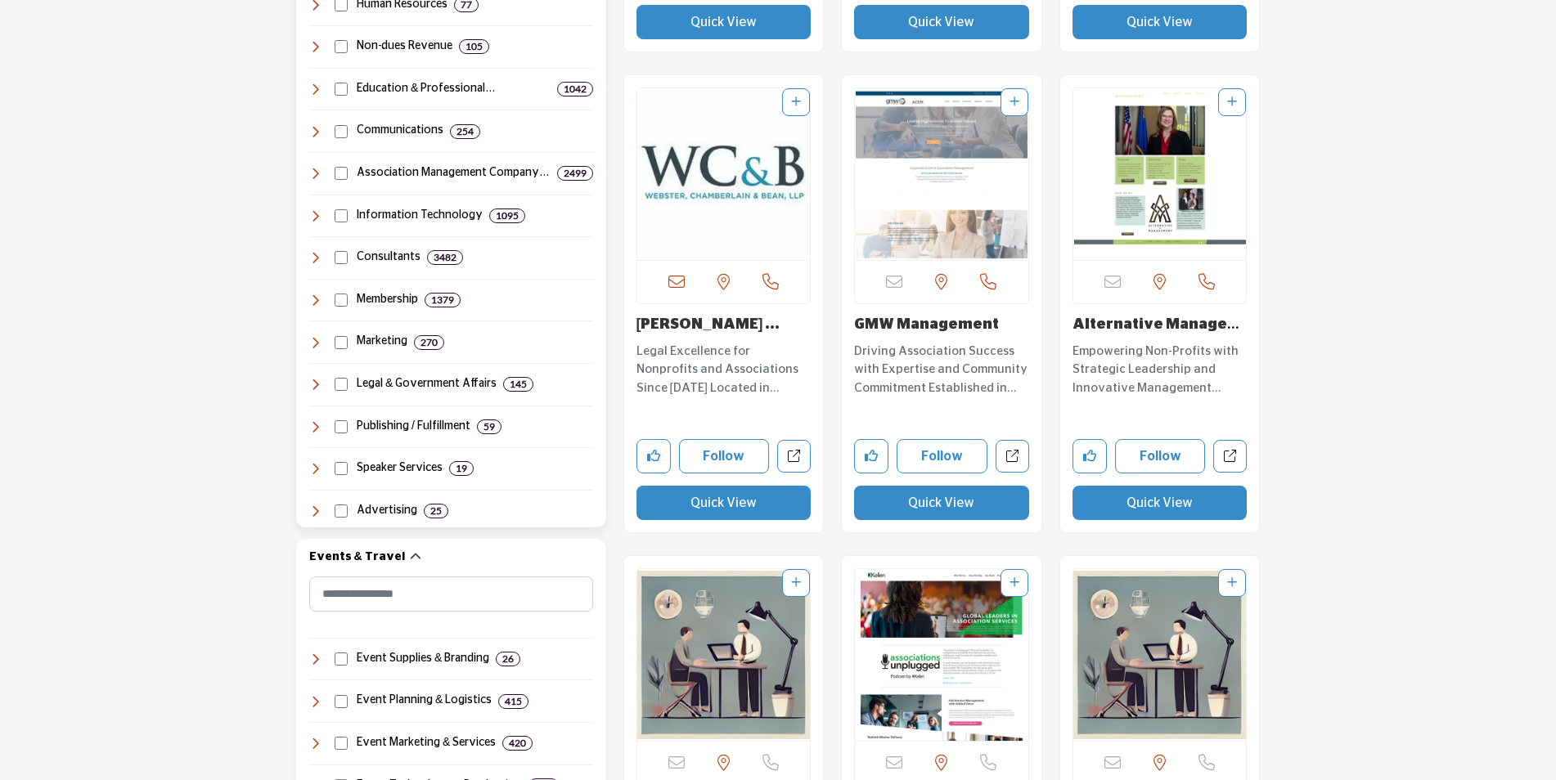
click at [320, 218] on icon at bounding box center [315, 215] width 13 height 13
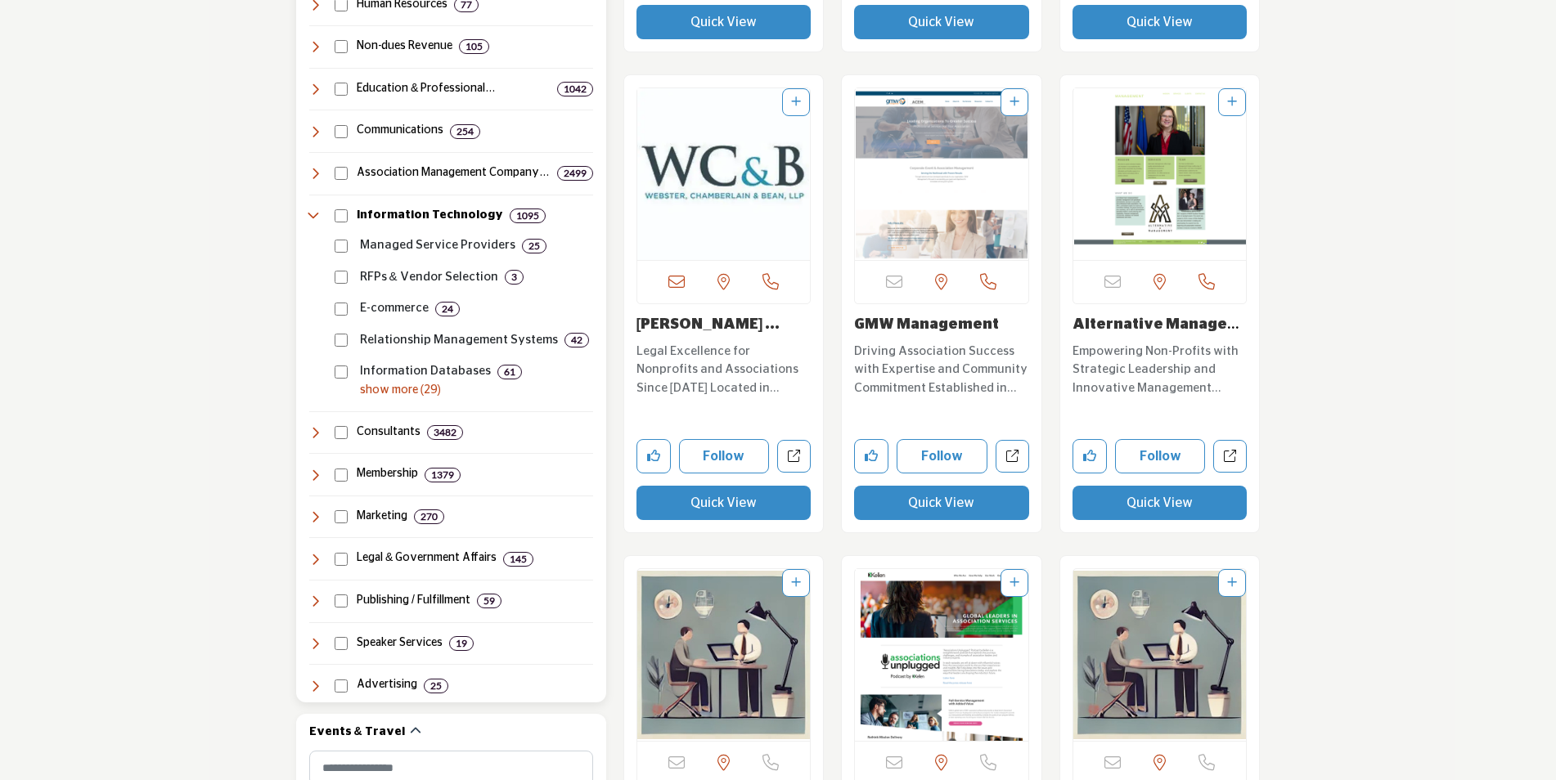
click at [381, 391] on p "show more (29)" at bounding box center [476, 390] width 233 height 17
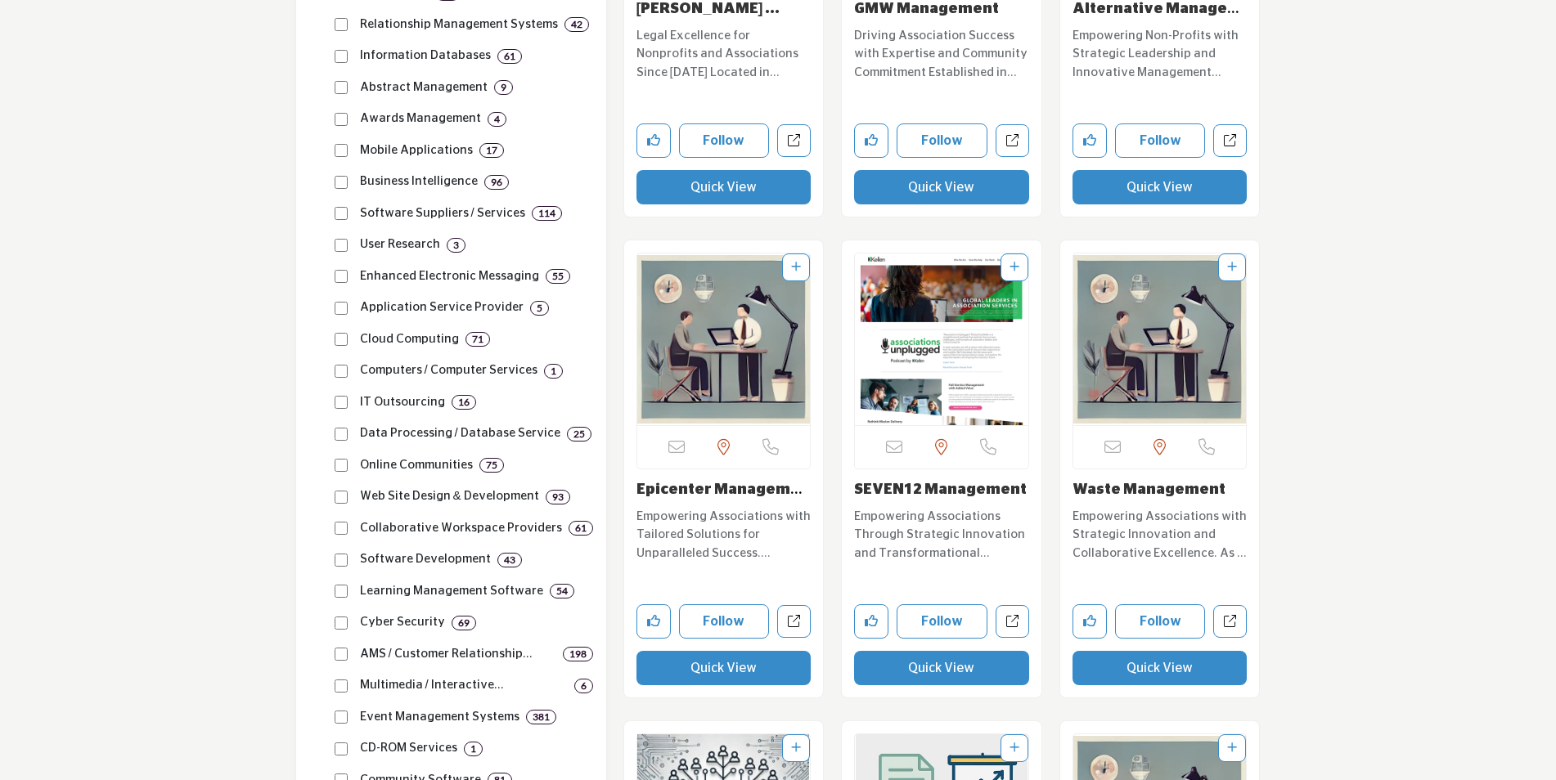
scroll to position [1390, 0]
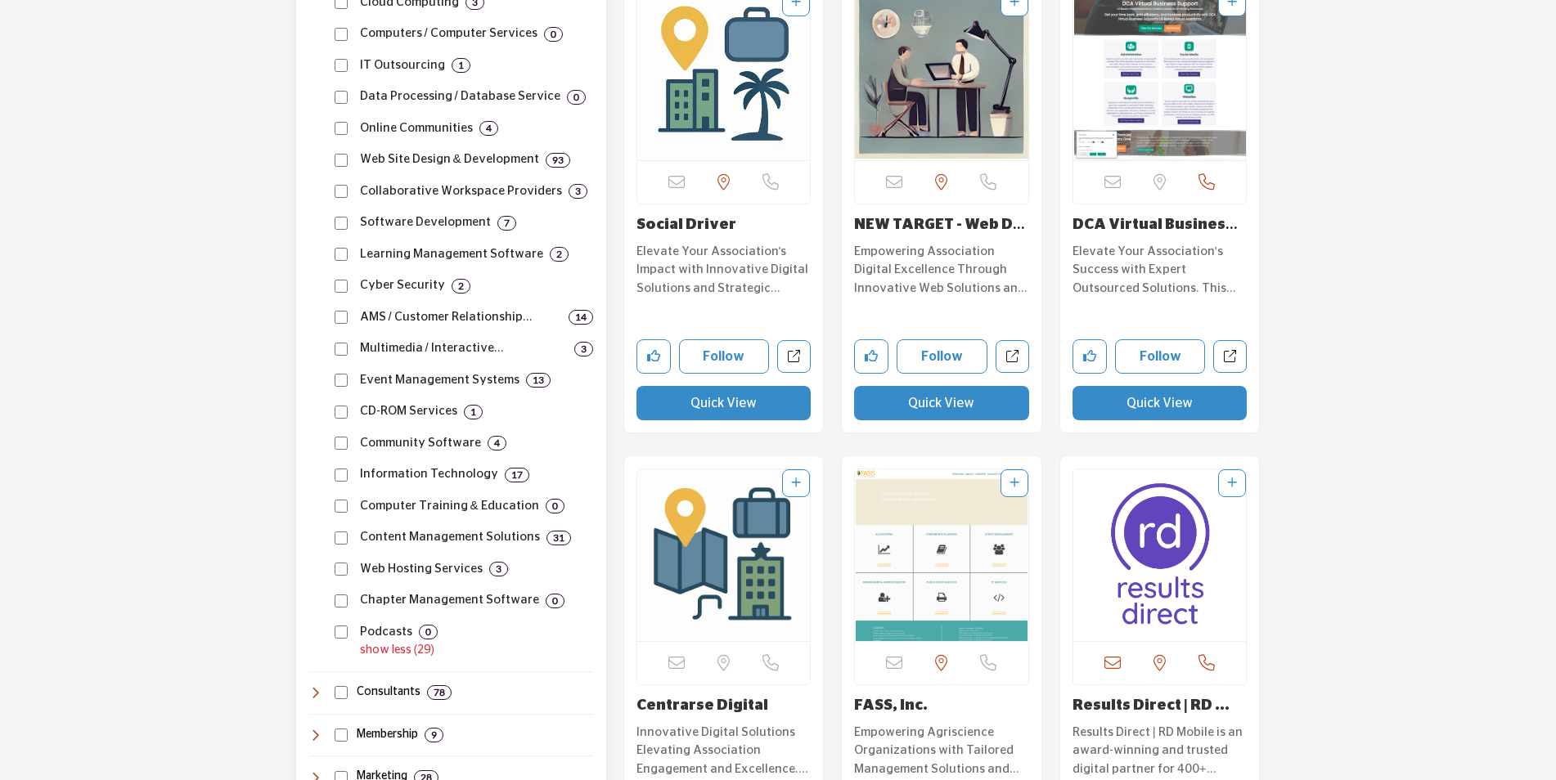
scroll to position [1718, 0]
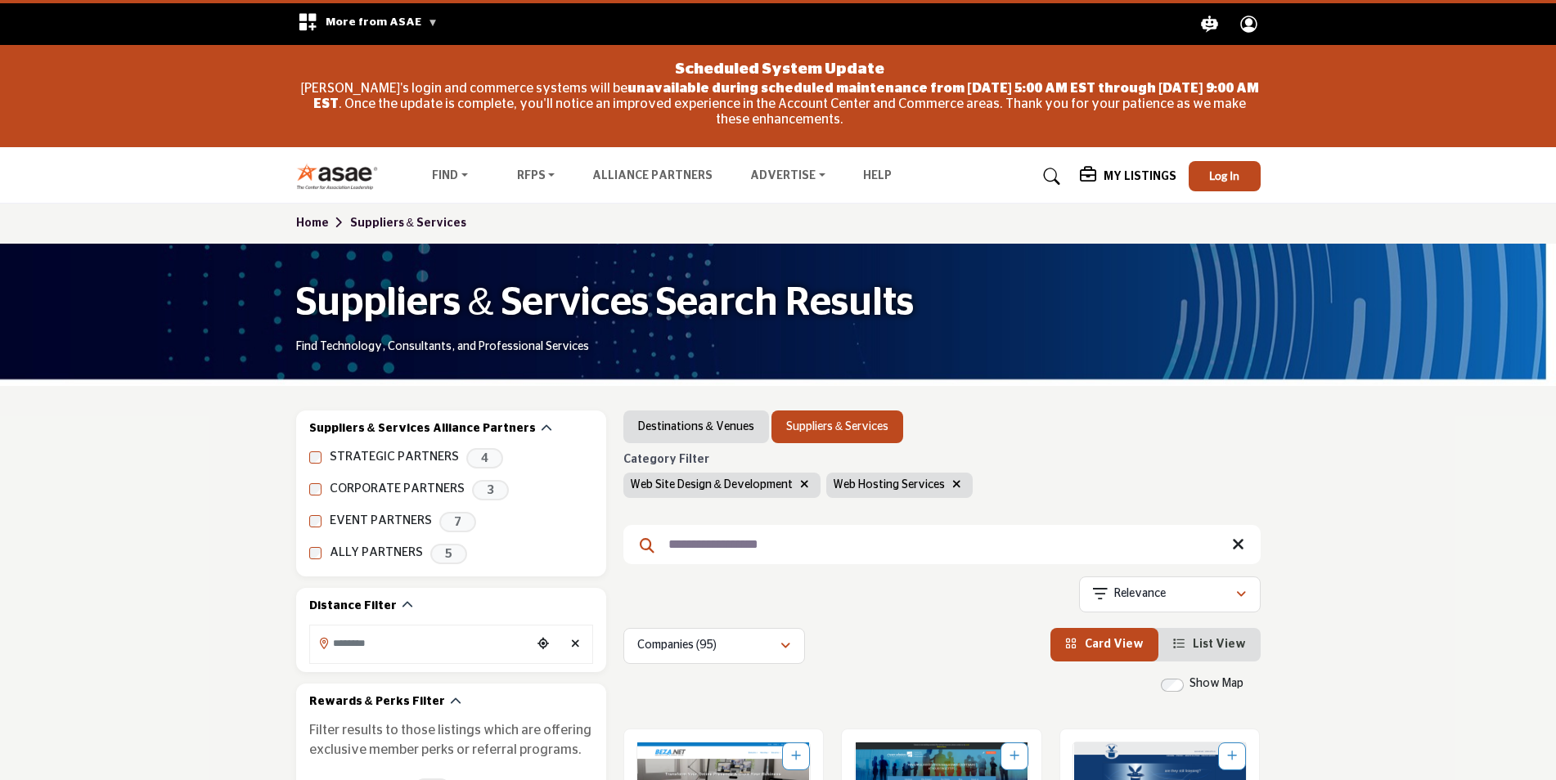
click at [803, 485] on icon "button" at bounding box center [804, 483] width 9 height 11
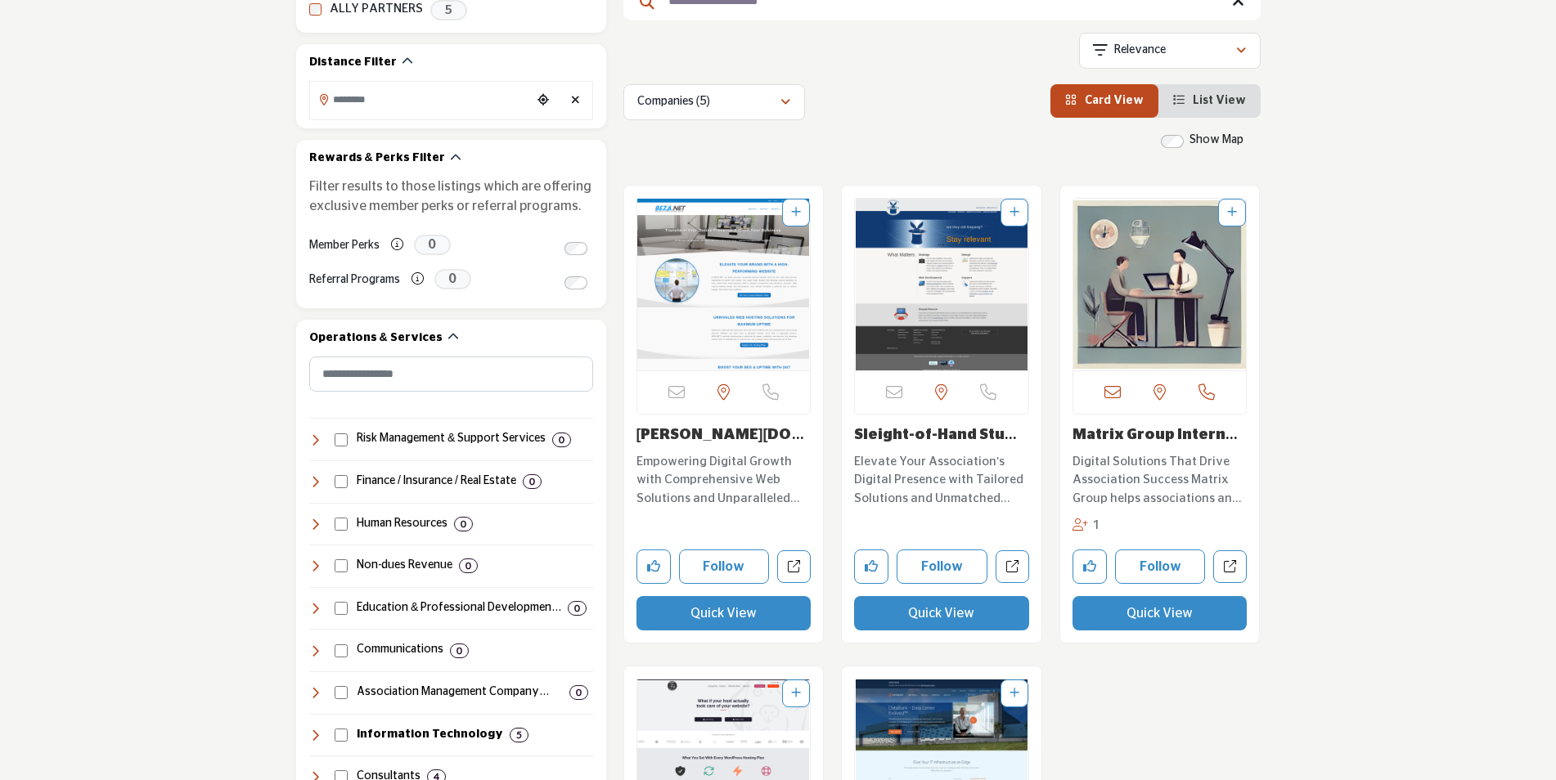
scroll to position [573, 0]
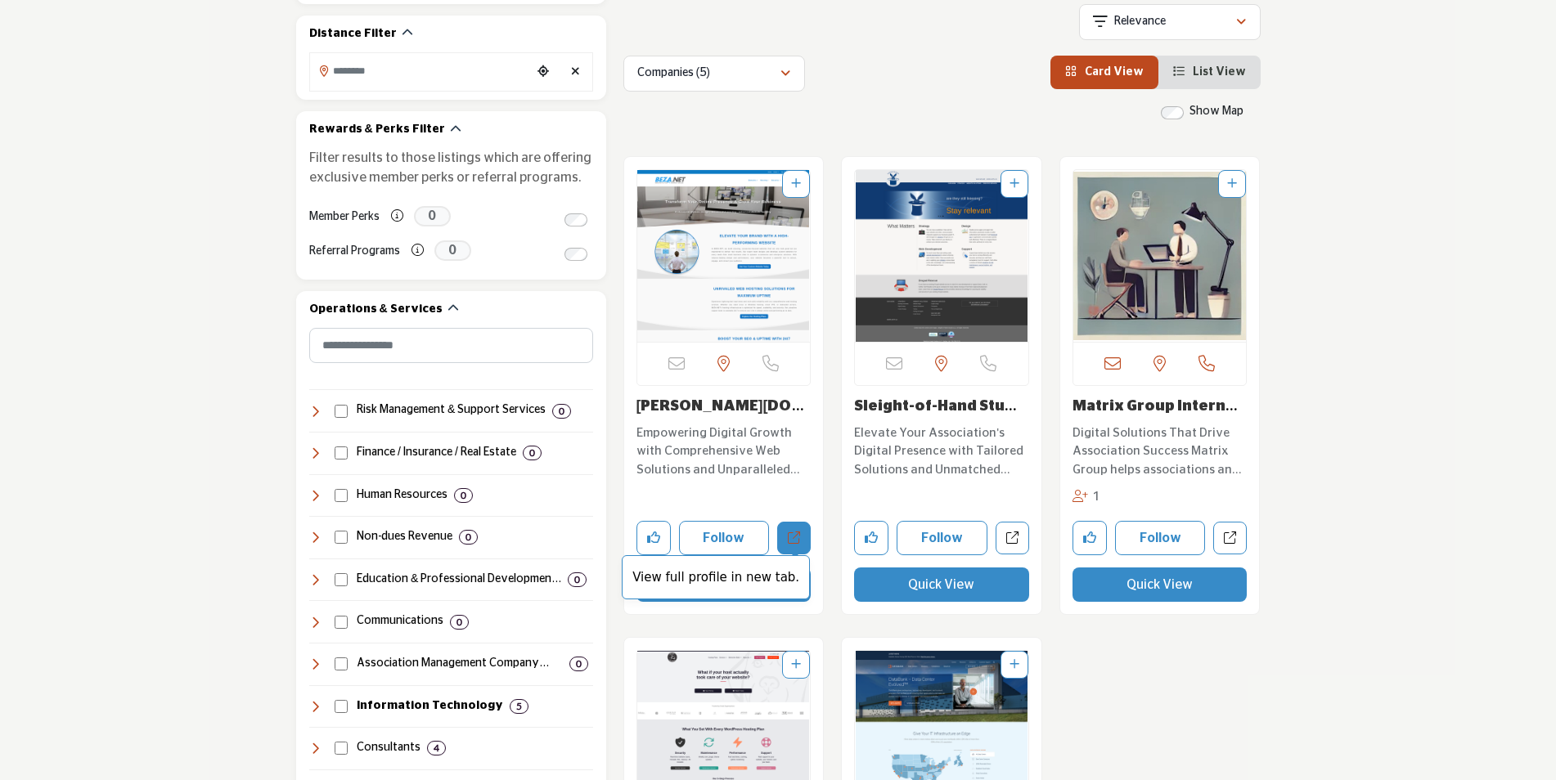
click at [799, 546] on link "View full profile in new tab." at bounding box center [794, 539] width 34 height 34
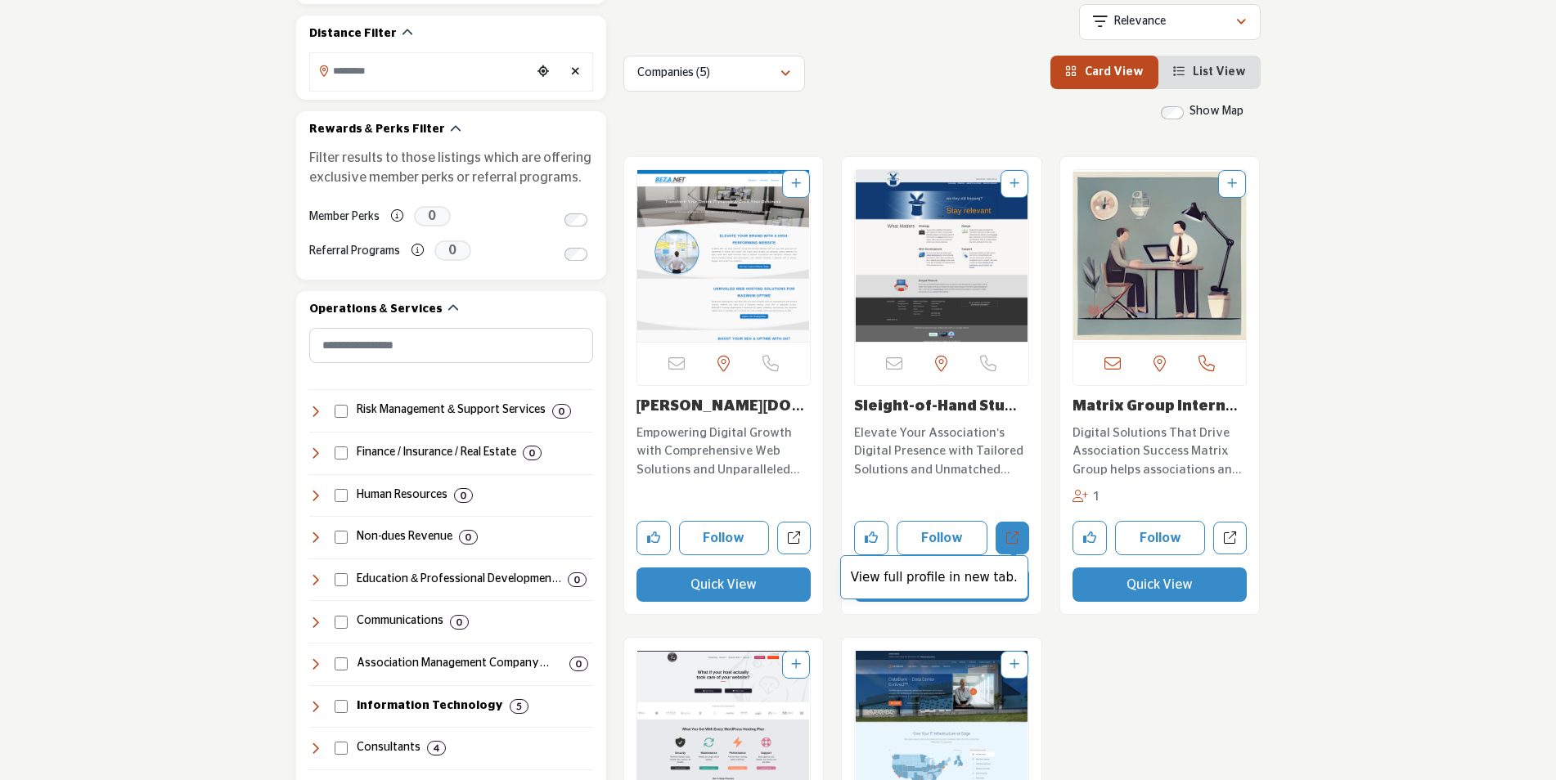
click at [1024, 532] on link "View full profile in new tab." at bounding box center [1012, 539] width 34 height 34
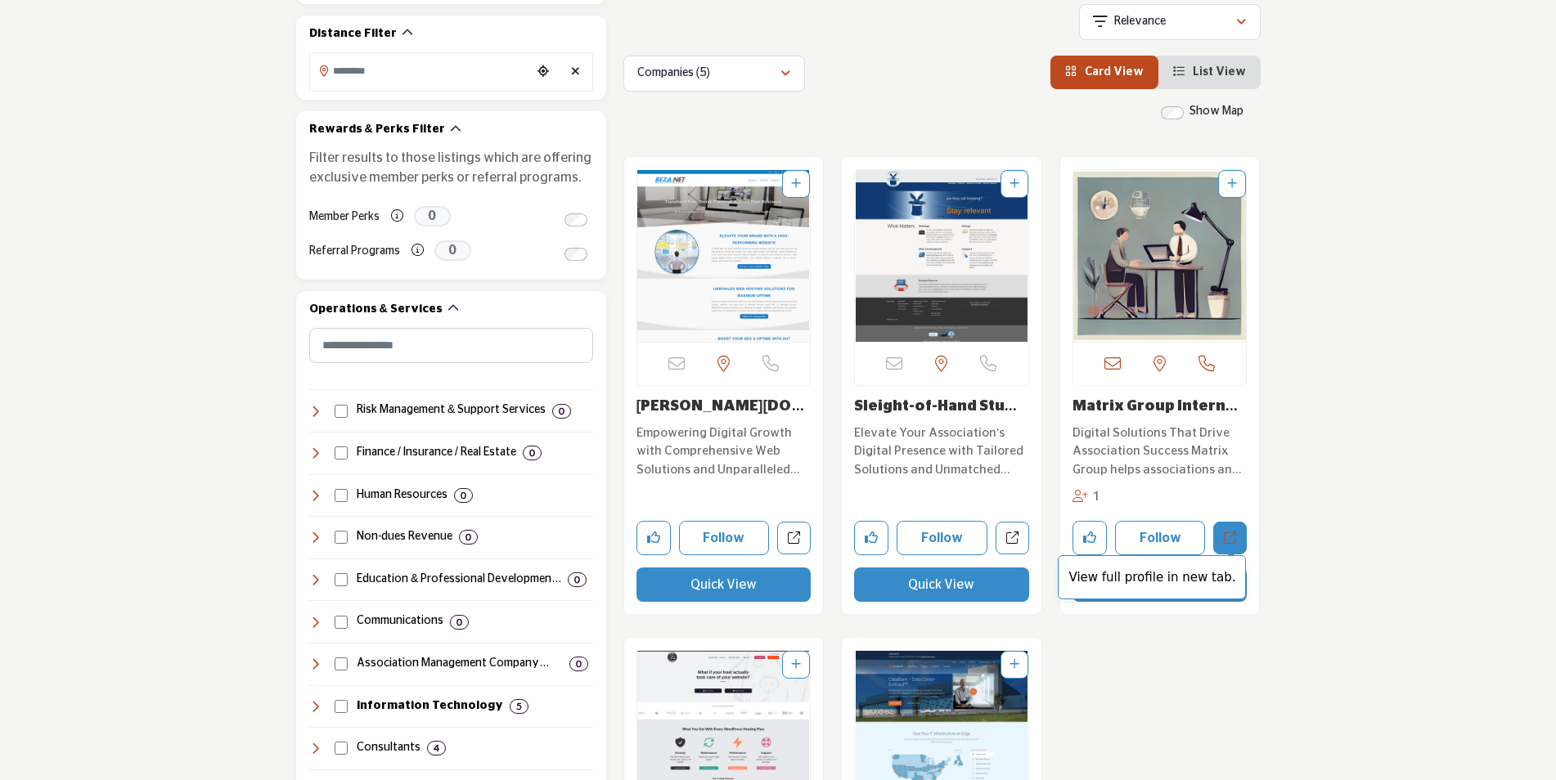
click at [1237, 544] on link "View full profile in new tab." at bounding box center [1230, 539] width 34 height 34
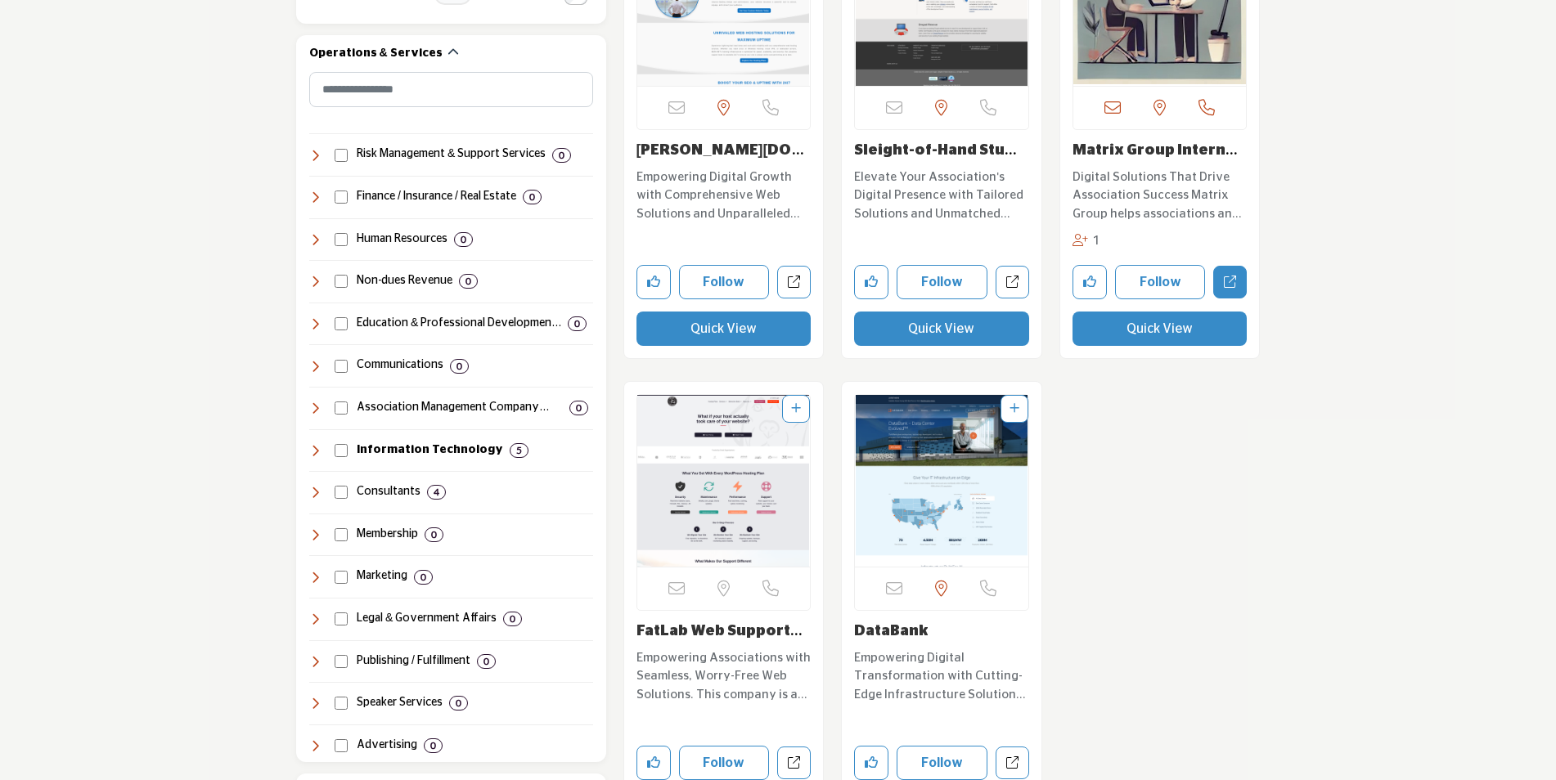
scroll to position [981, 0]
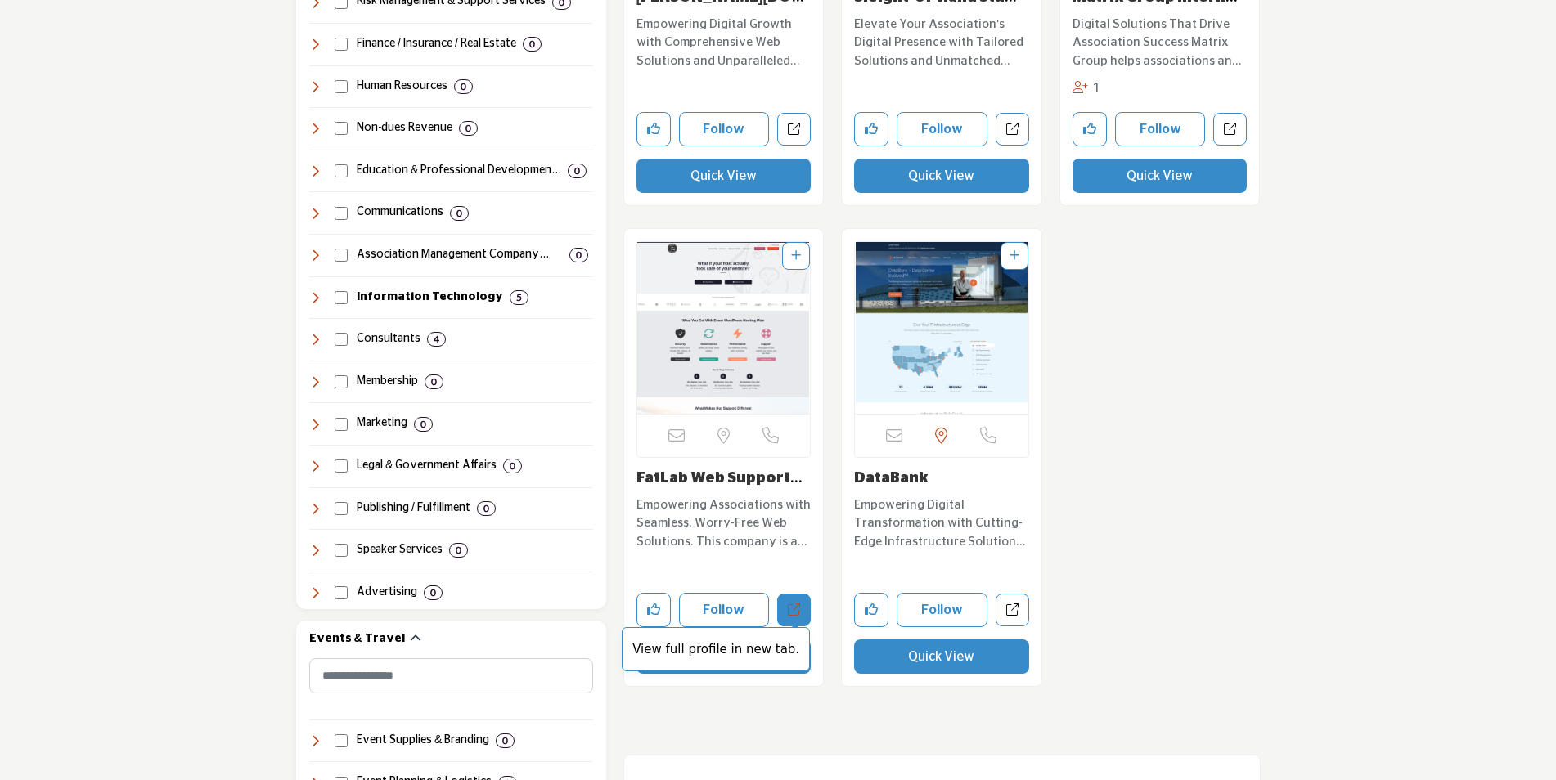
click at [794, 611] on icon "Open fatlab-web-support-maintenance in new tab" at bounding box center [794, 610] width 12 height 12
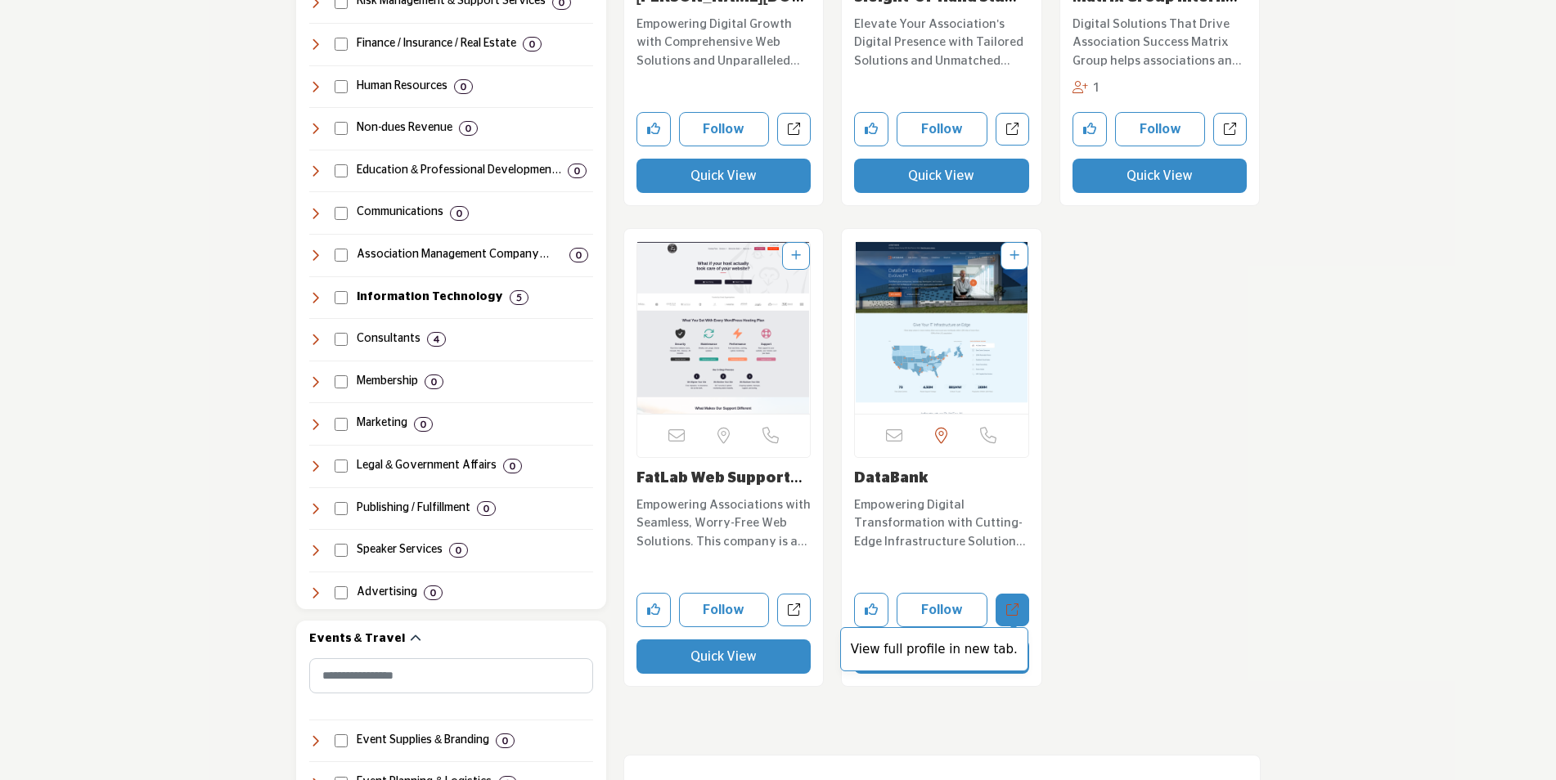
click at [1020, 609] on link "View full profile in new tab." at bounding box center [1012, 611] width 34 height 34
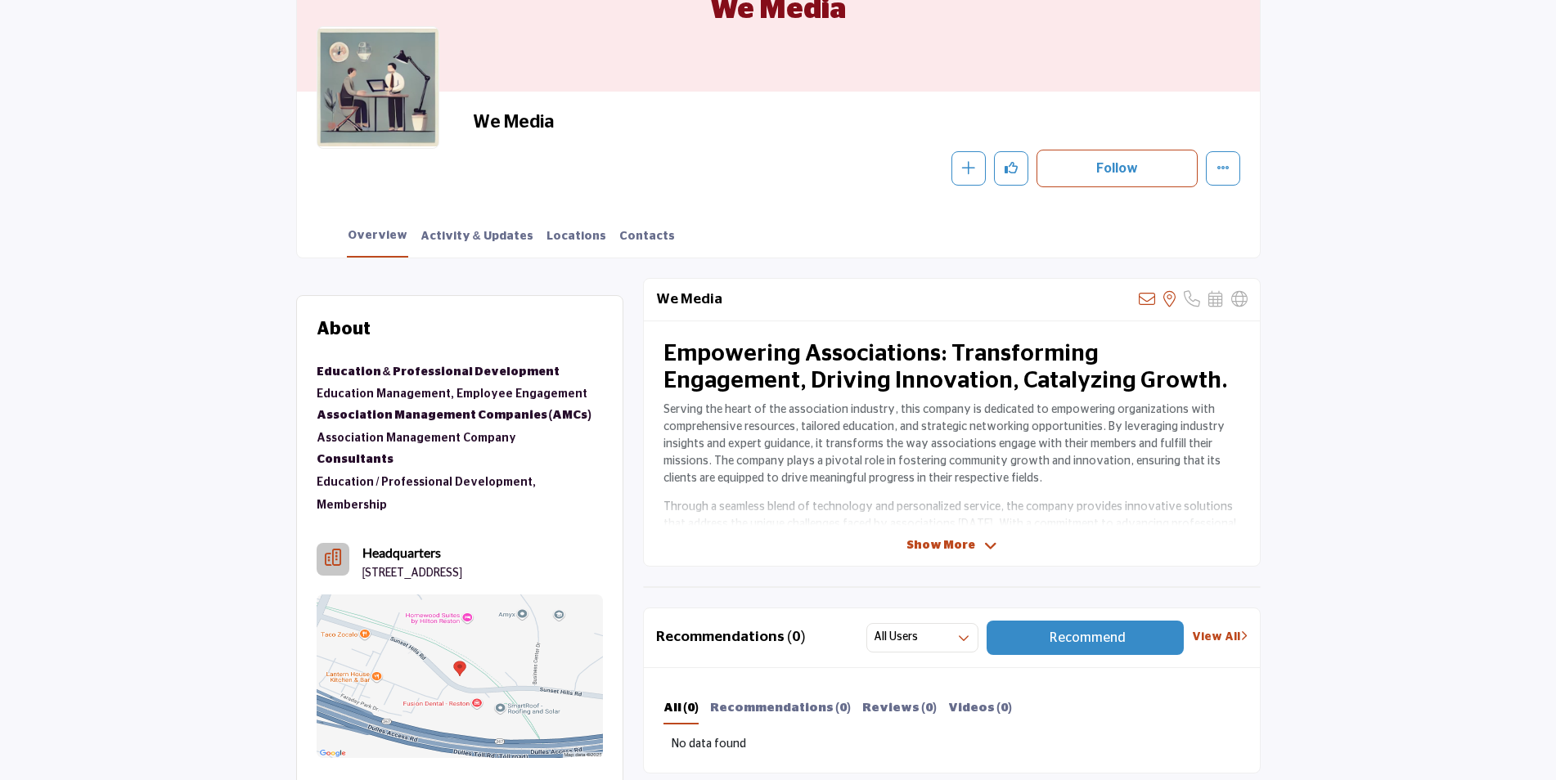
scroll to position [327, 0]
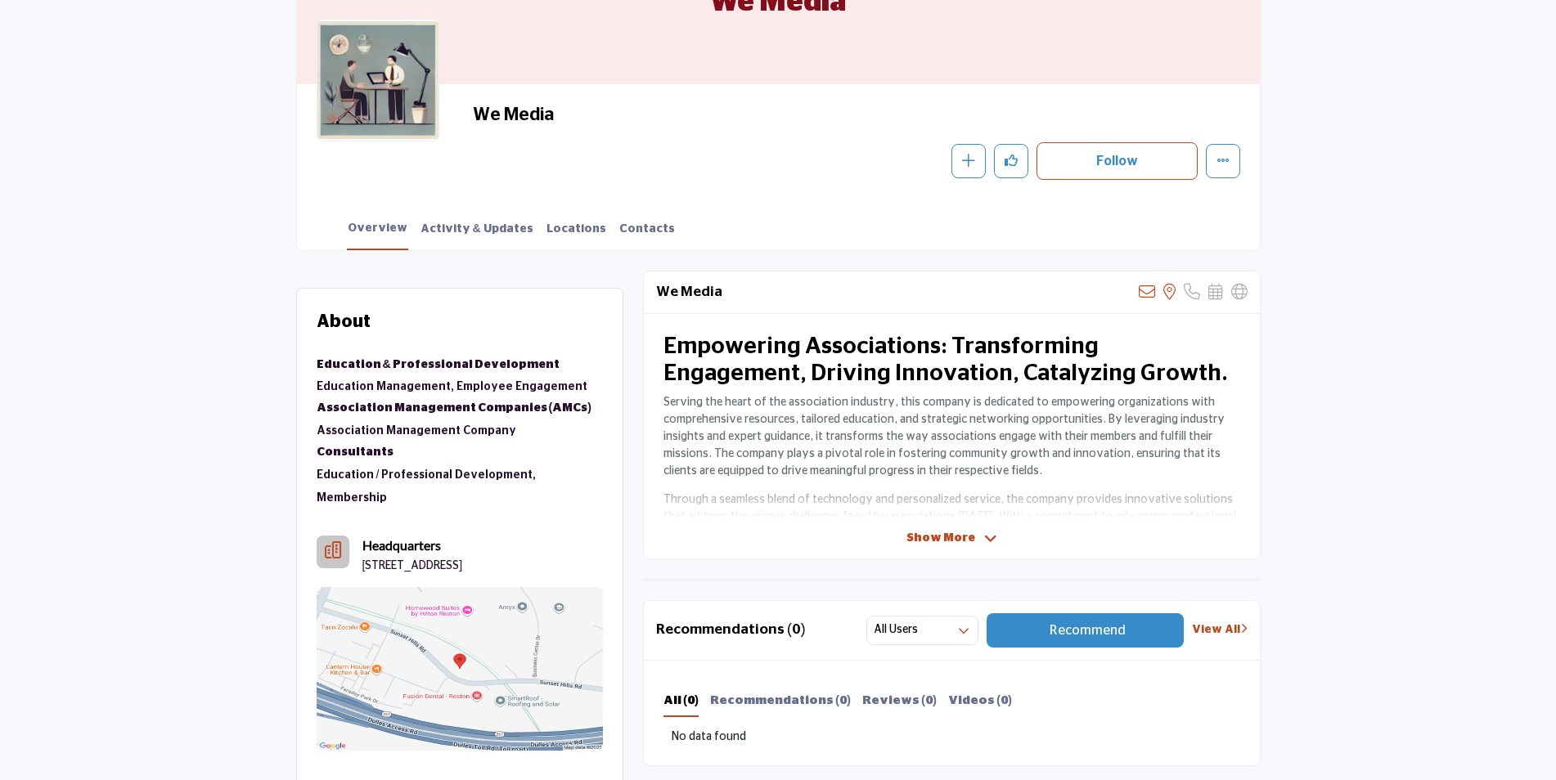
click at [923, 521] on div "We Media Sorry, but we don't have an email address for this listing View the lo…" at bounding box center [952, 415] width 618 height 289
click at [933, 539] on span "Show More" at bounding box center [940, 538] width 69 height 17
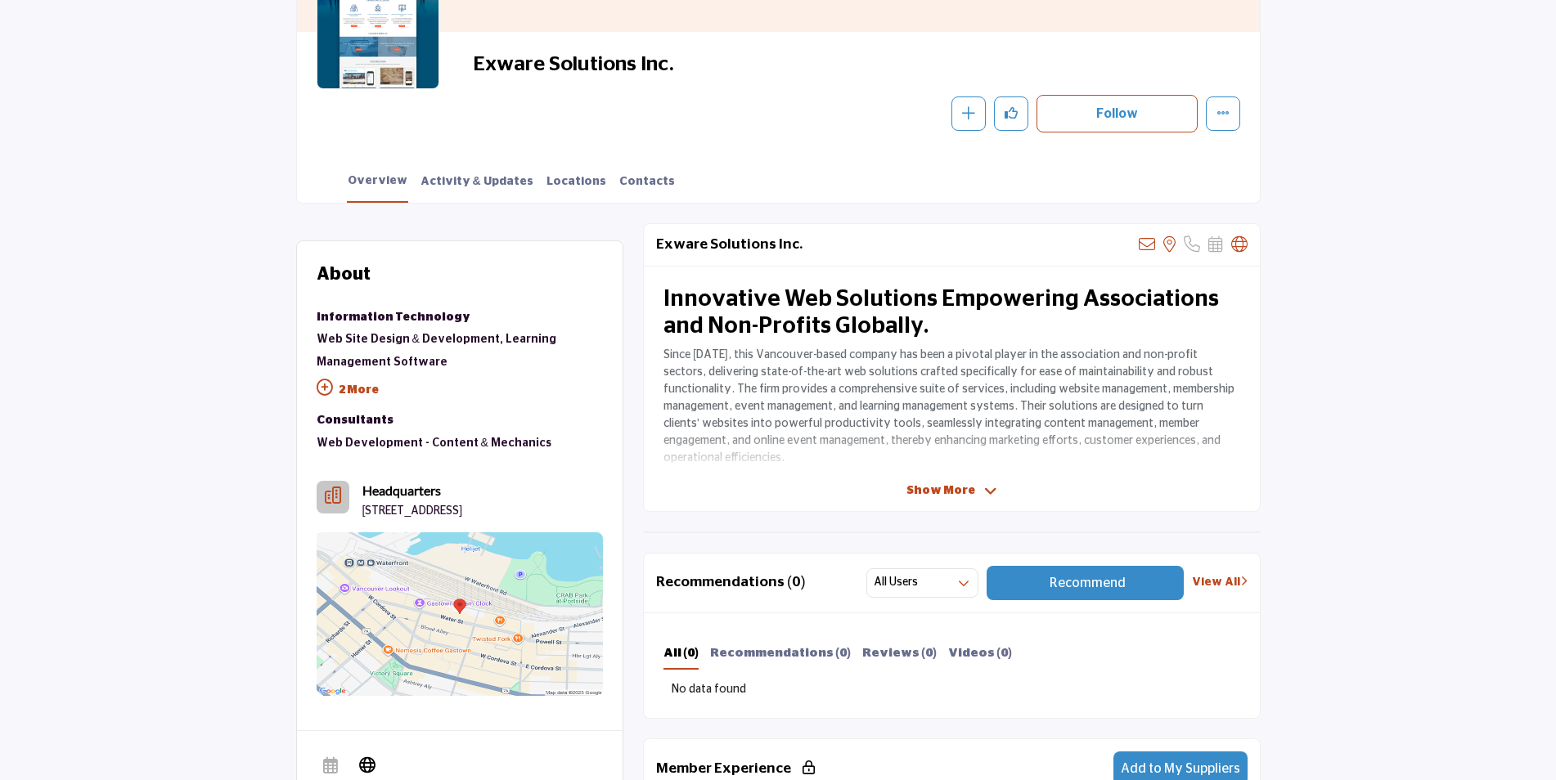
scroll to position [409, 0]
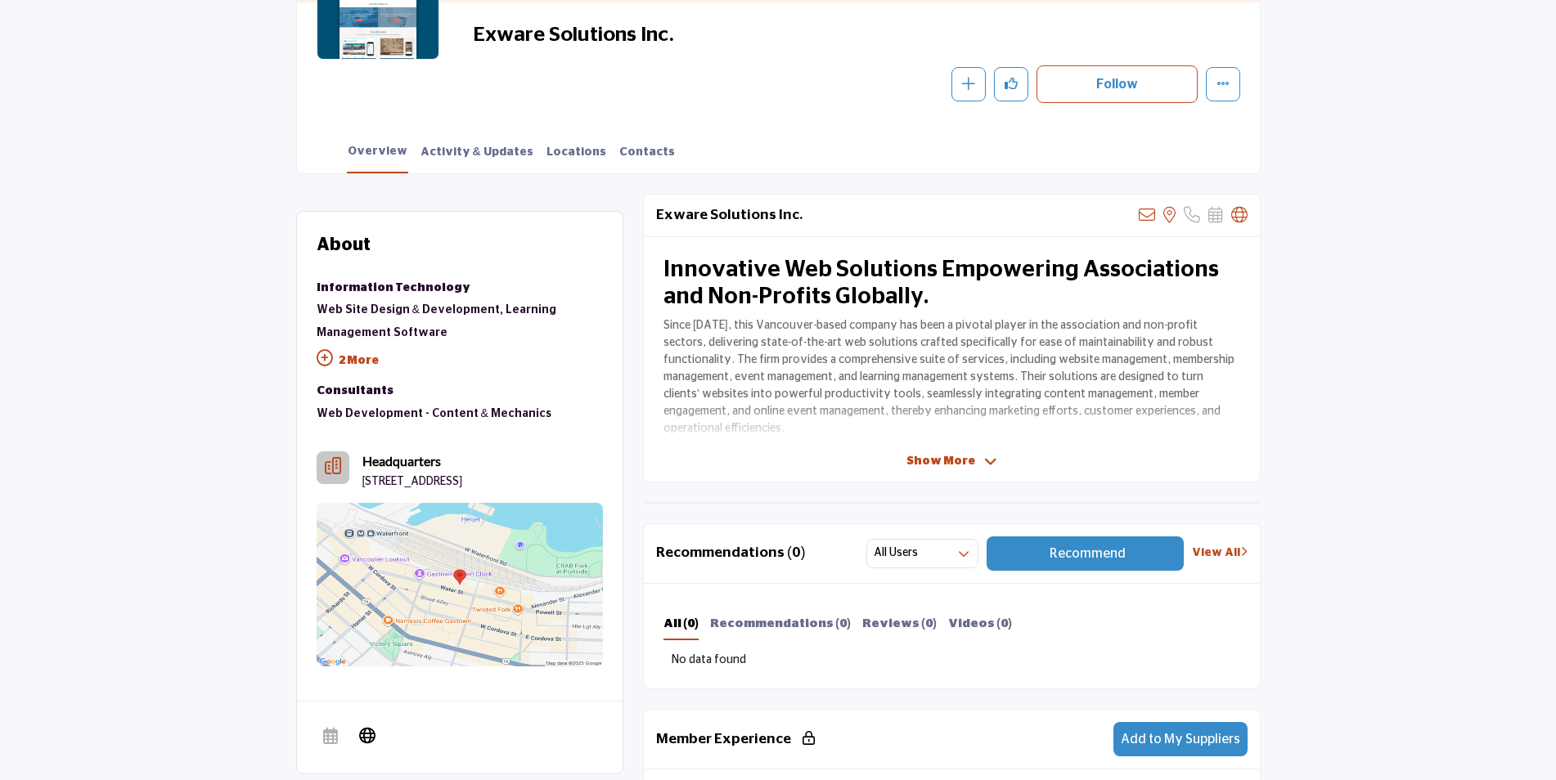
click at [952, 456] on span "Show More" at bounding box center [940, 461] width 69 height 17
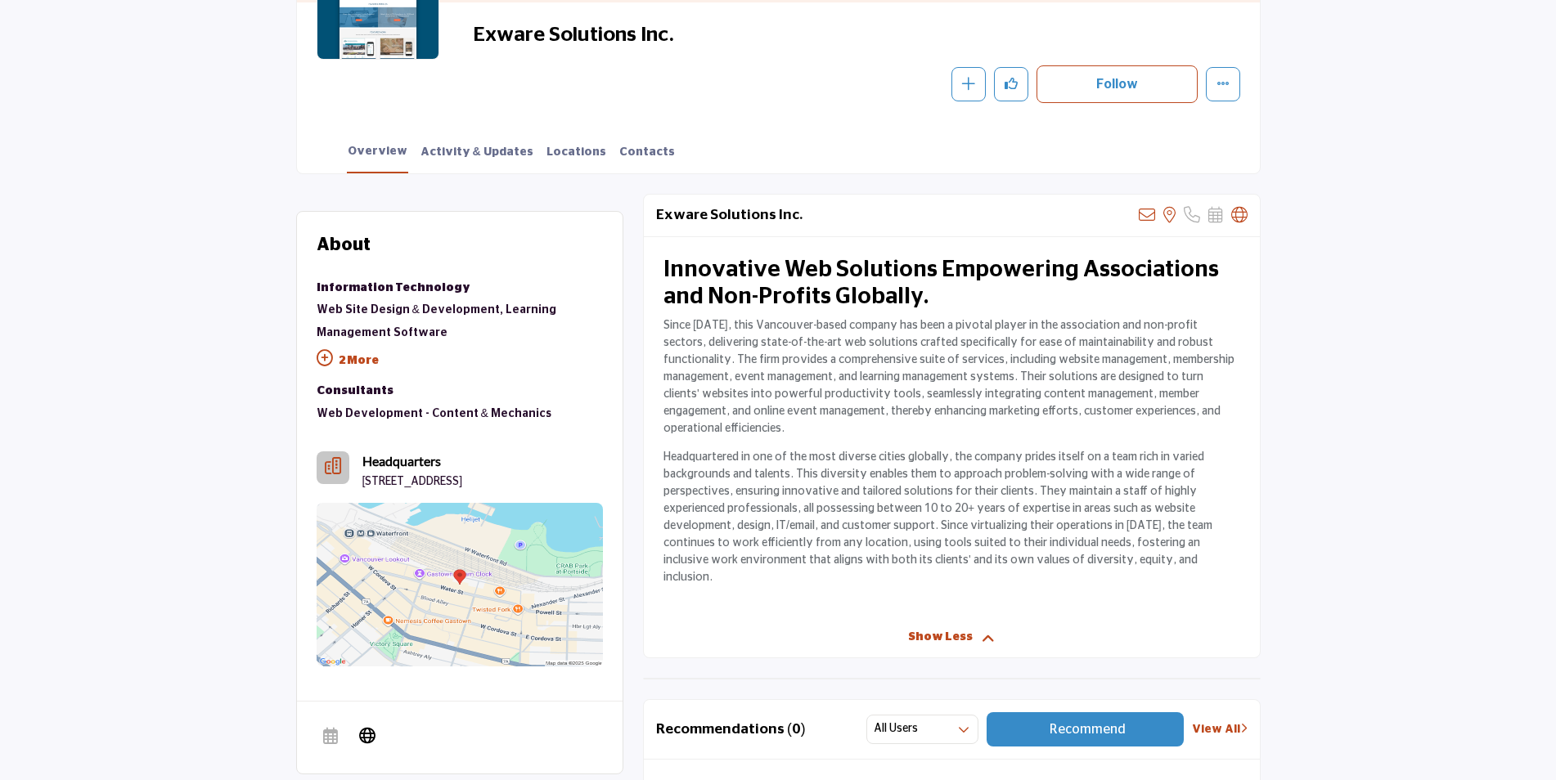
click at [350, 357] on p "2 More" at bounding box center [460, 362] width 286 height 37
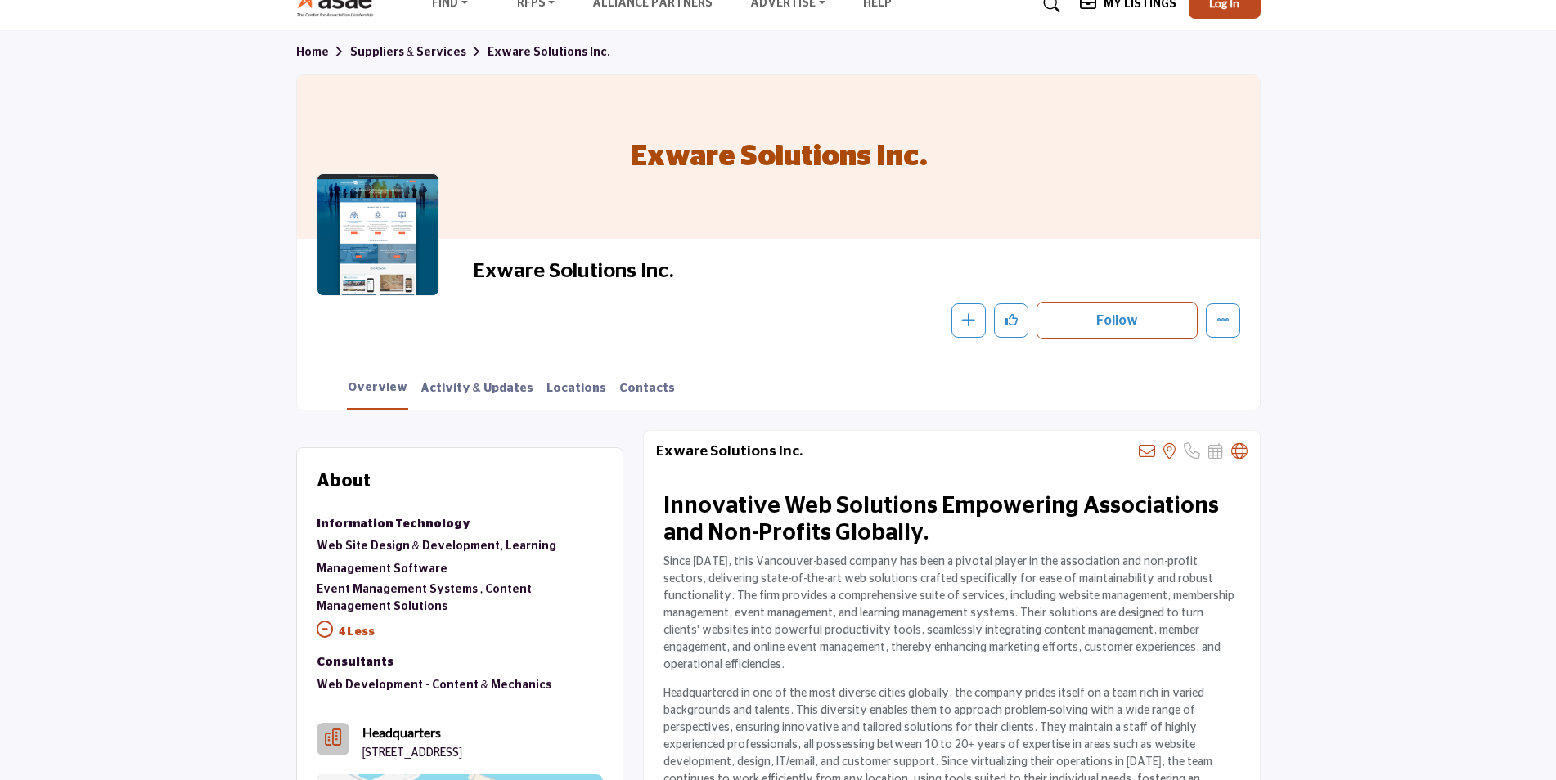
scroll to position [164, 0]
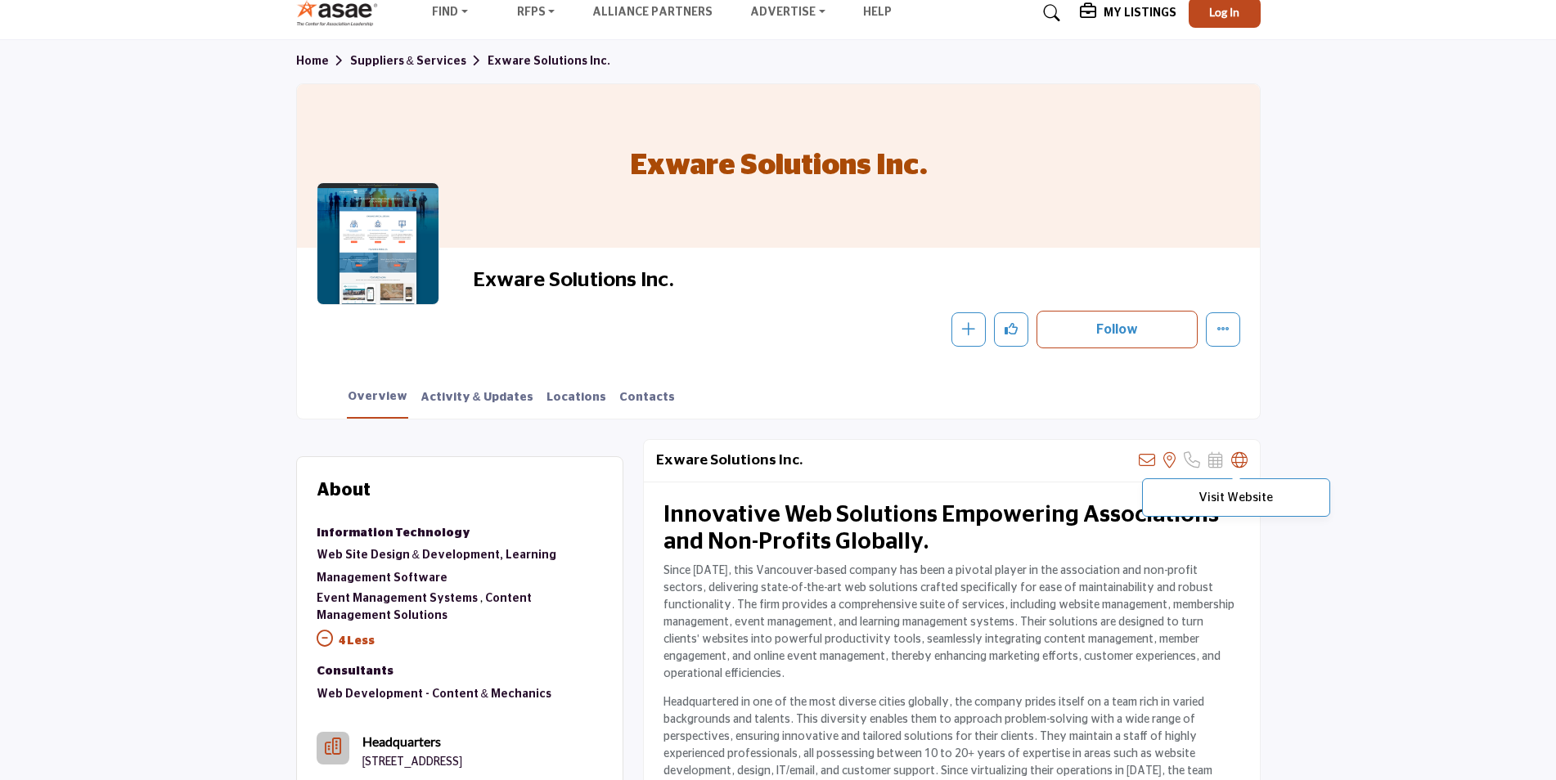
click at [1233, 457] on icon at bounding box center [1239, 460] width 16 height 16
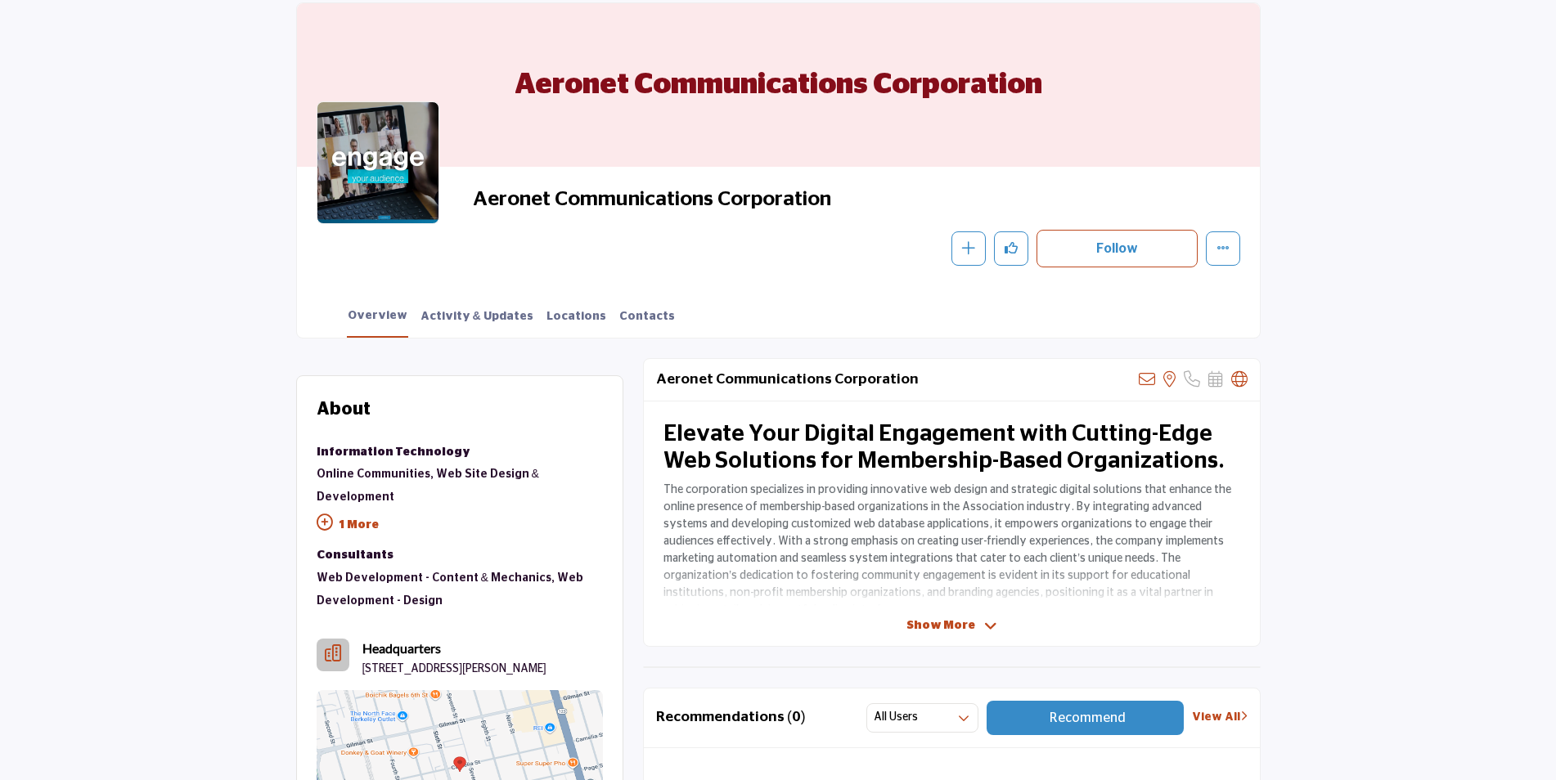
scroll to position [245, 0]
click at [955, 623] on span "Show More" at bounding box center [940, 625] width 69 height 17
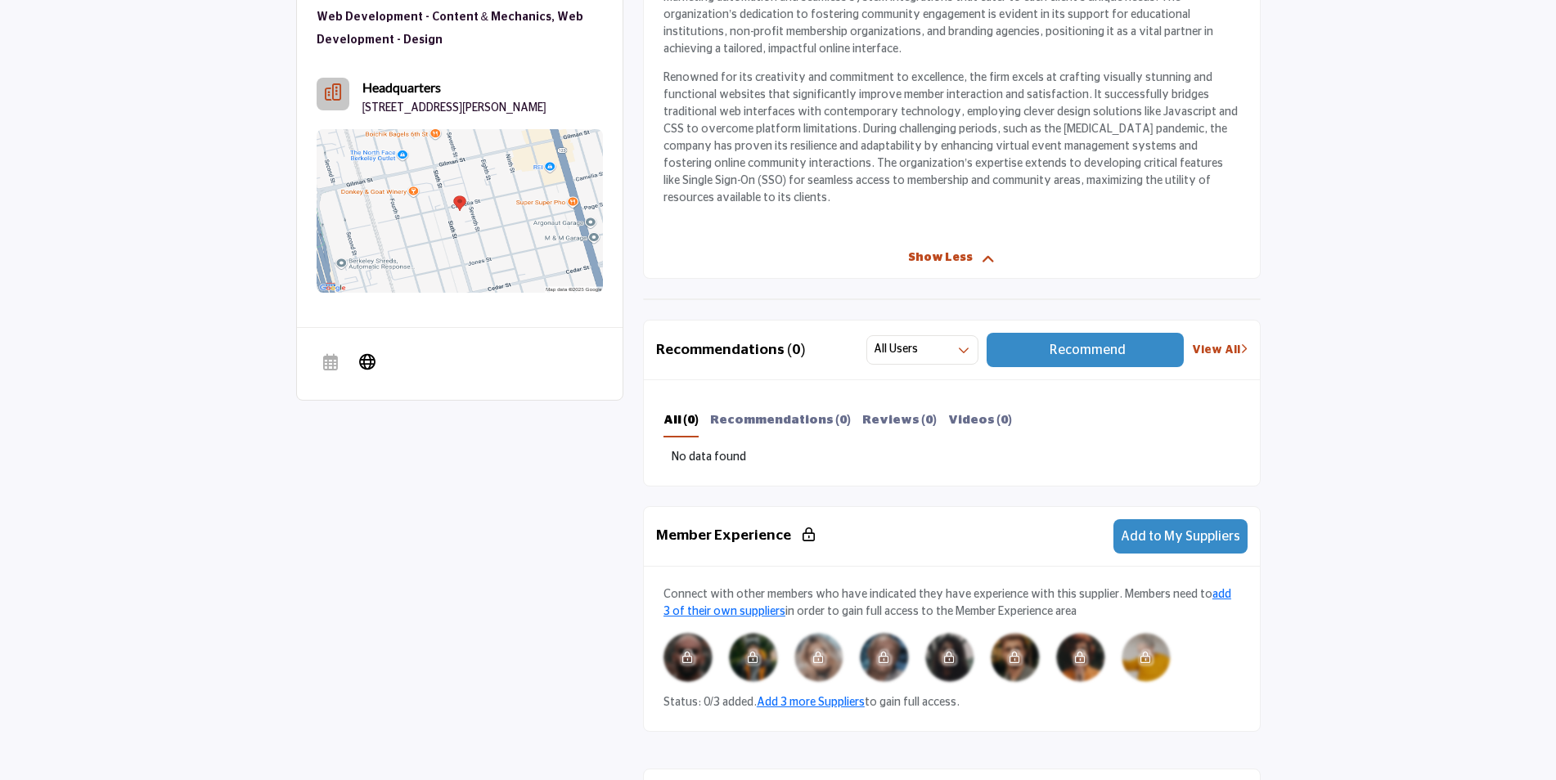
scroll to position [818, 0]
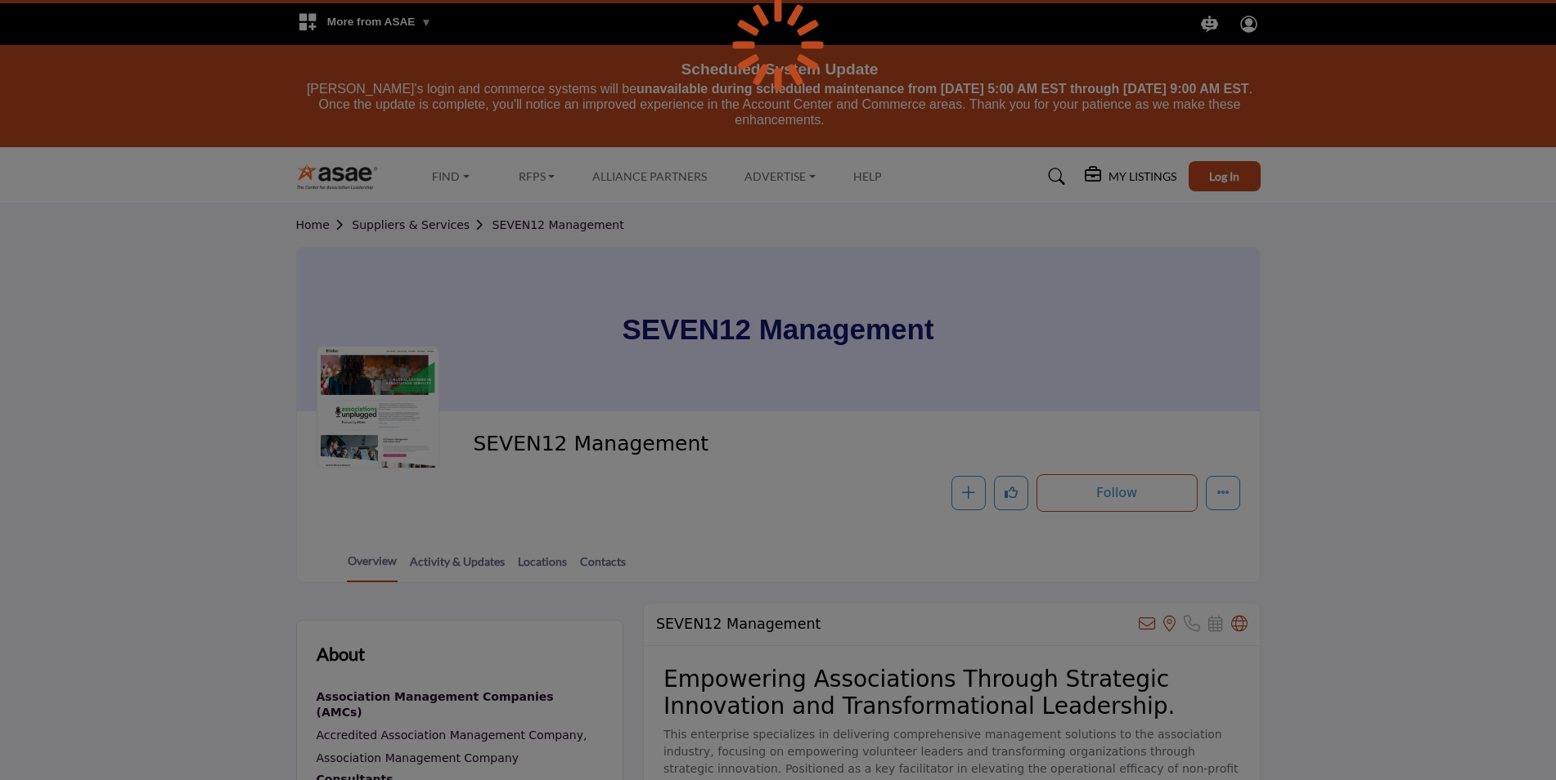
scroll to position [409, 0]
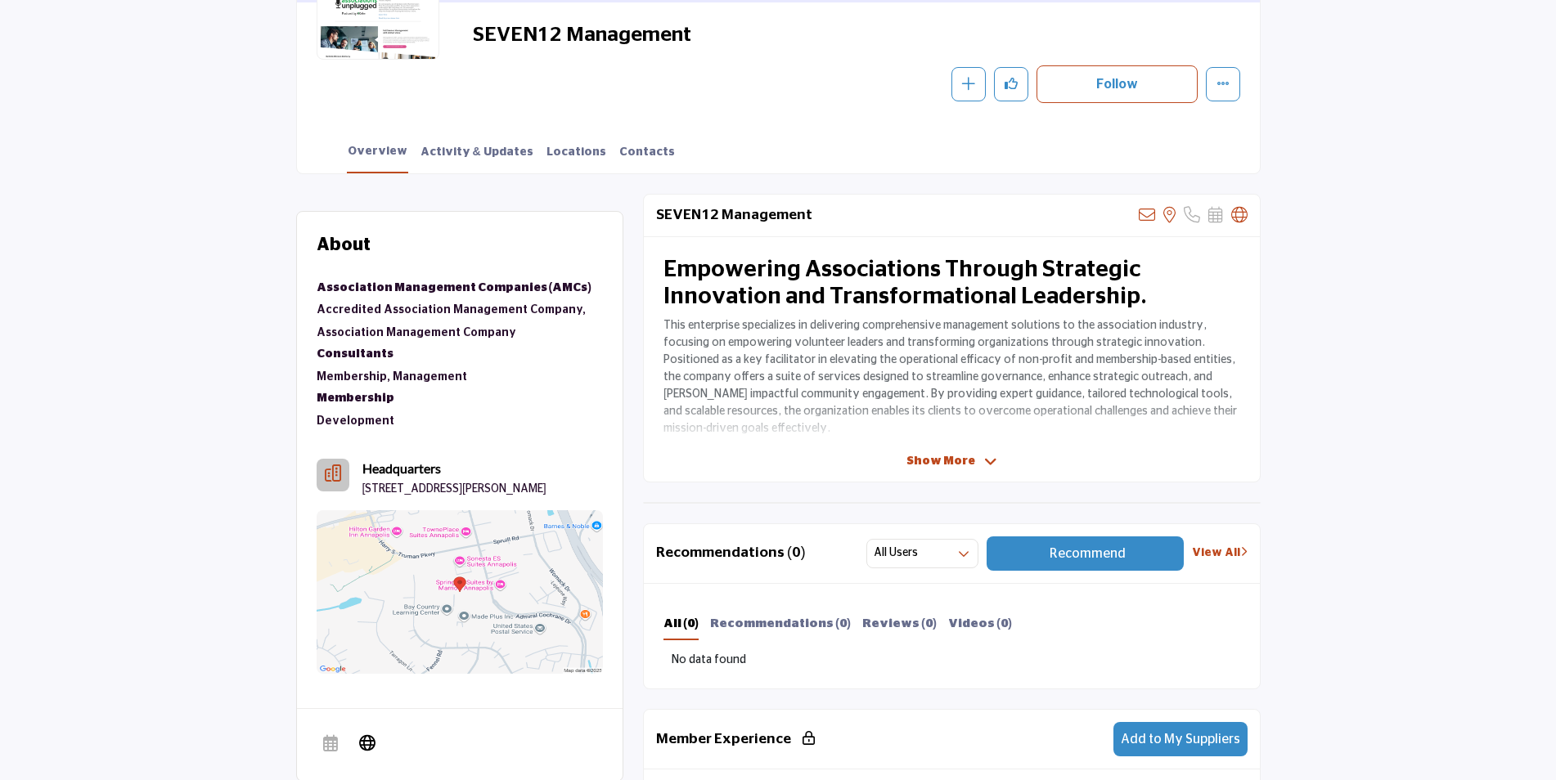
click at [931, 462] on span "Show More" at bounding box center [940, 461] width 69 height 17
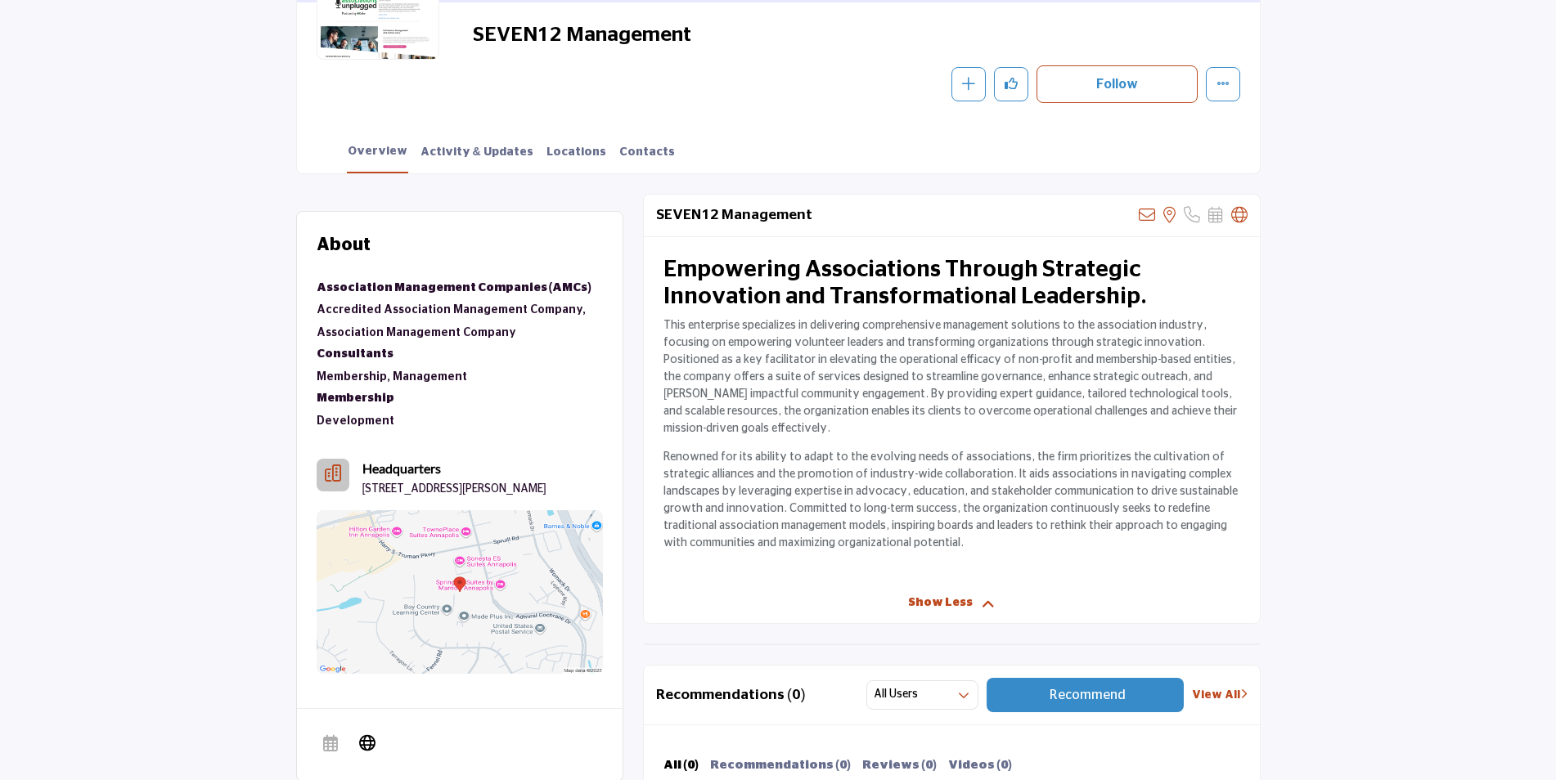
scroll to position [245, 0]
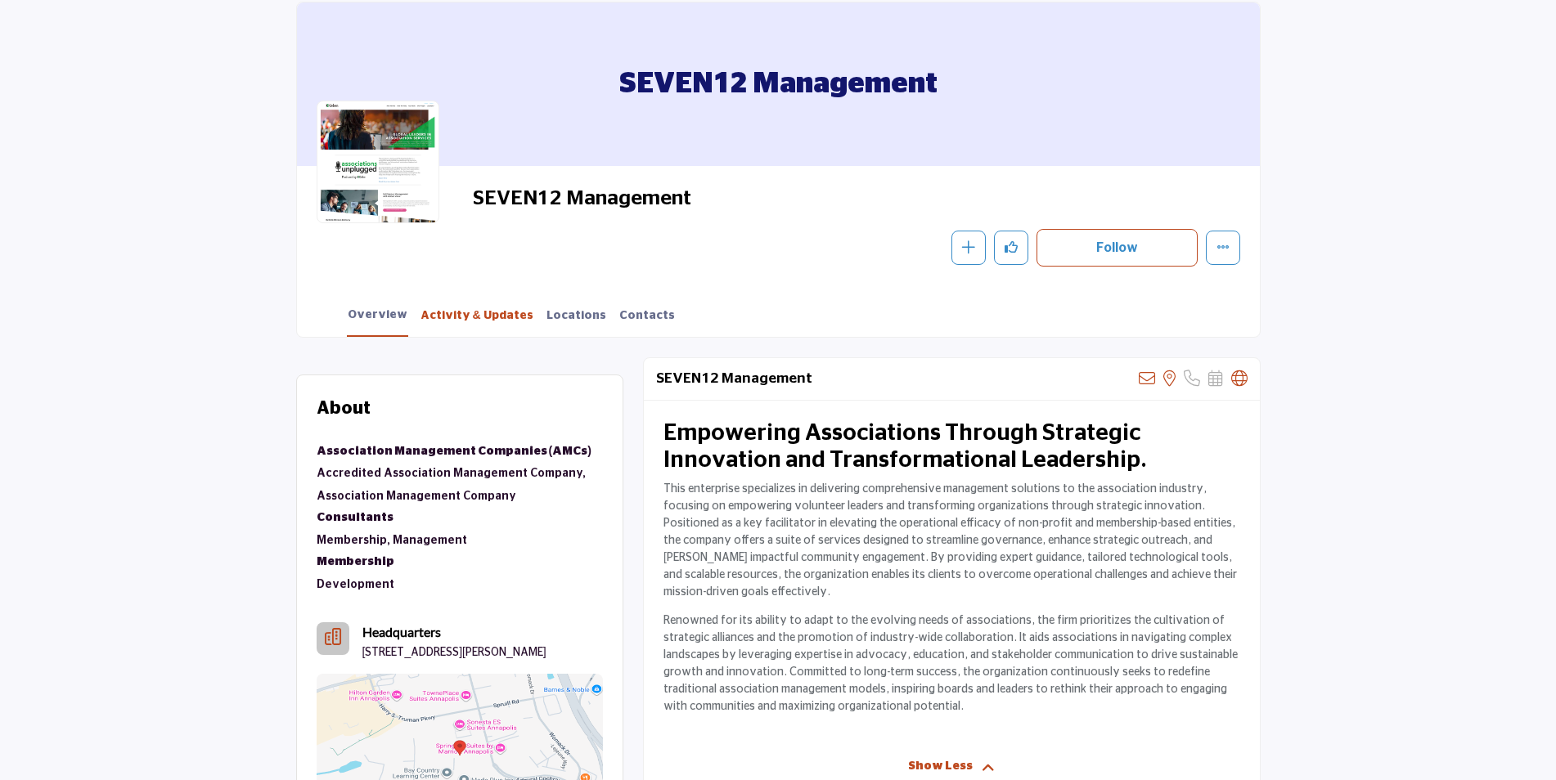
click at [474, 328] on link "Activity & Updates" at bounding box center [477, 322] width 115 height 29
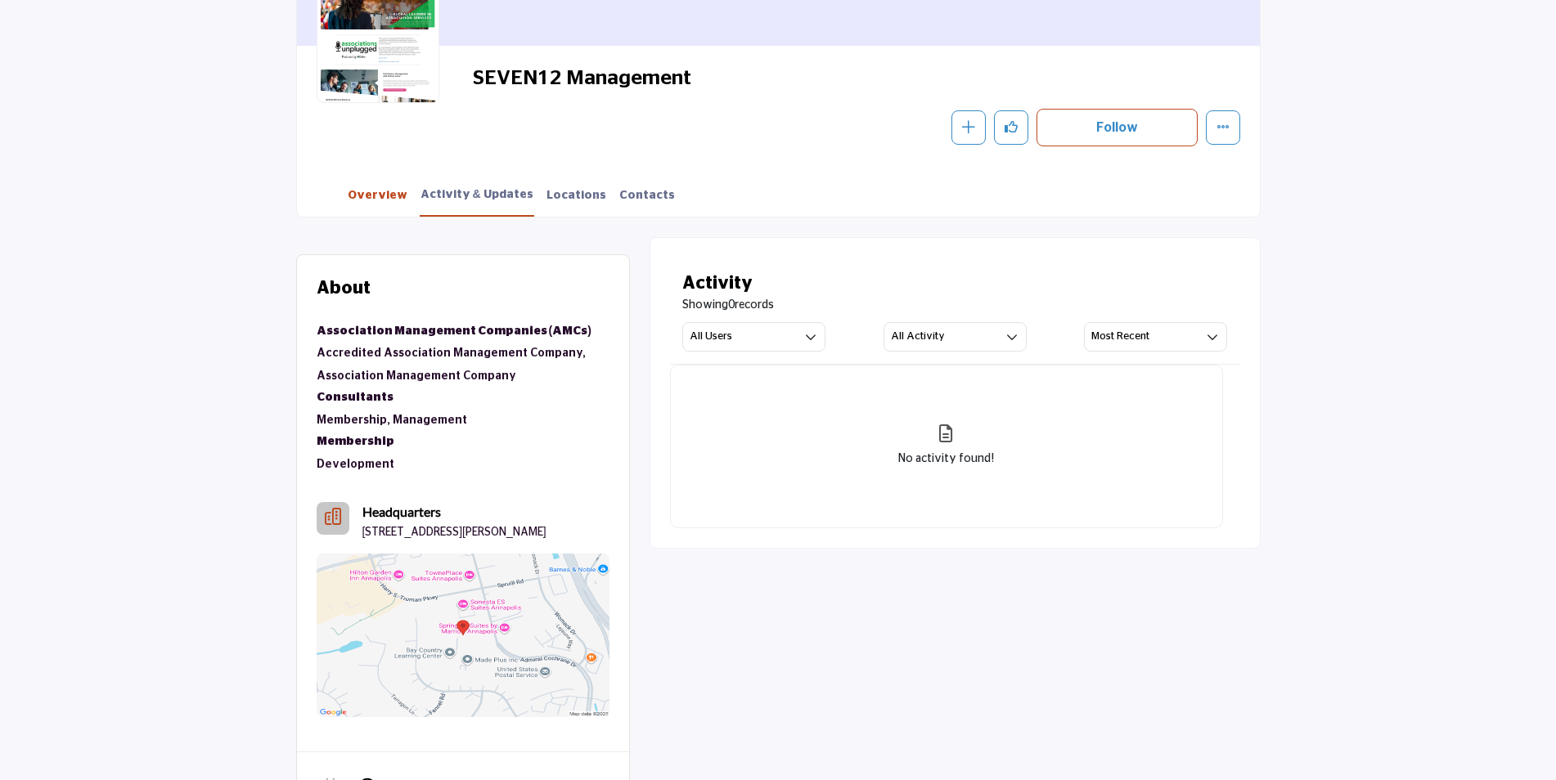
scroll to position [327, 0]
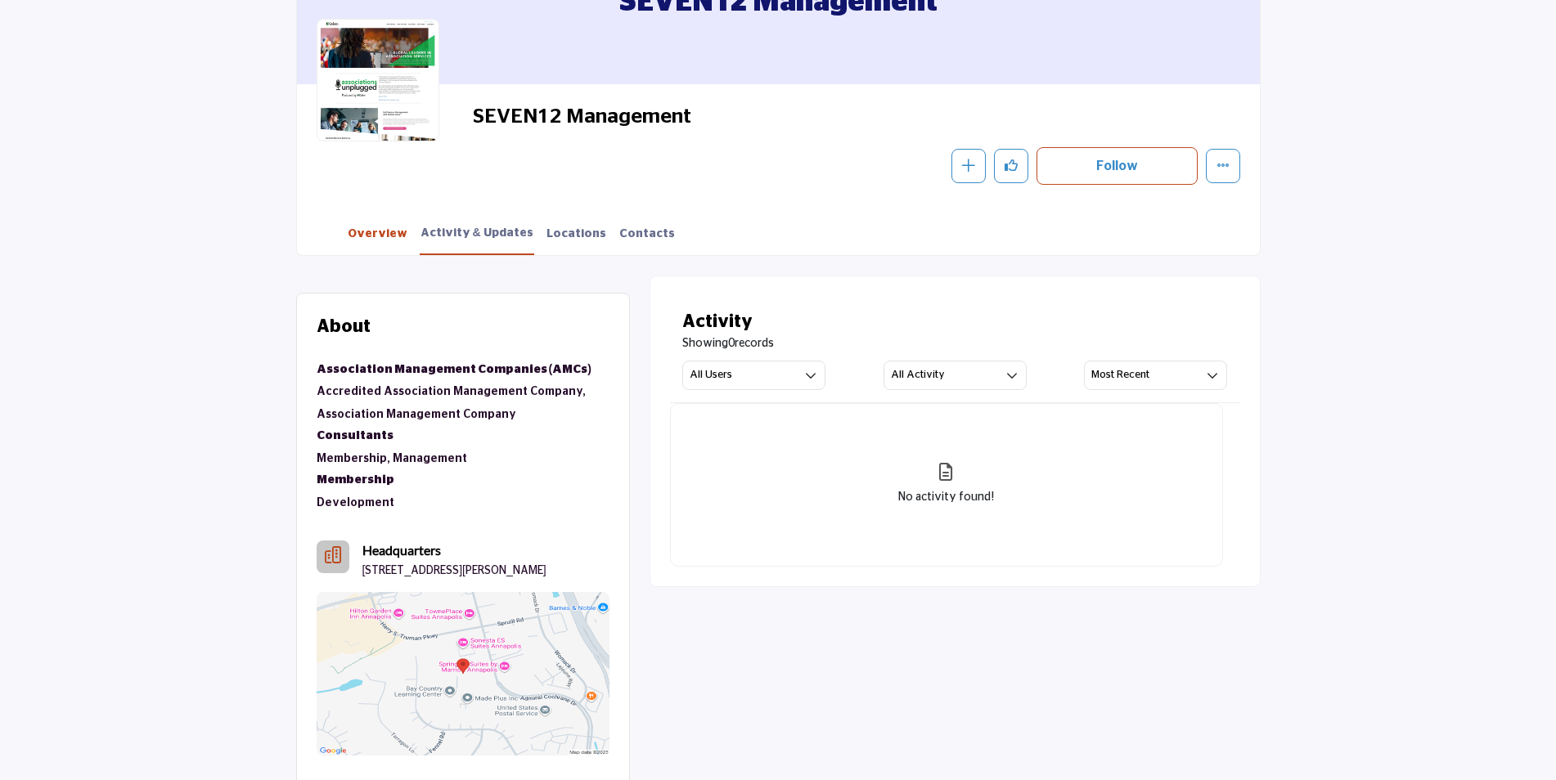
click at [373, 235] on link "Overview" at bounding box center [377, 240] width 61 height 29
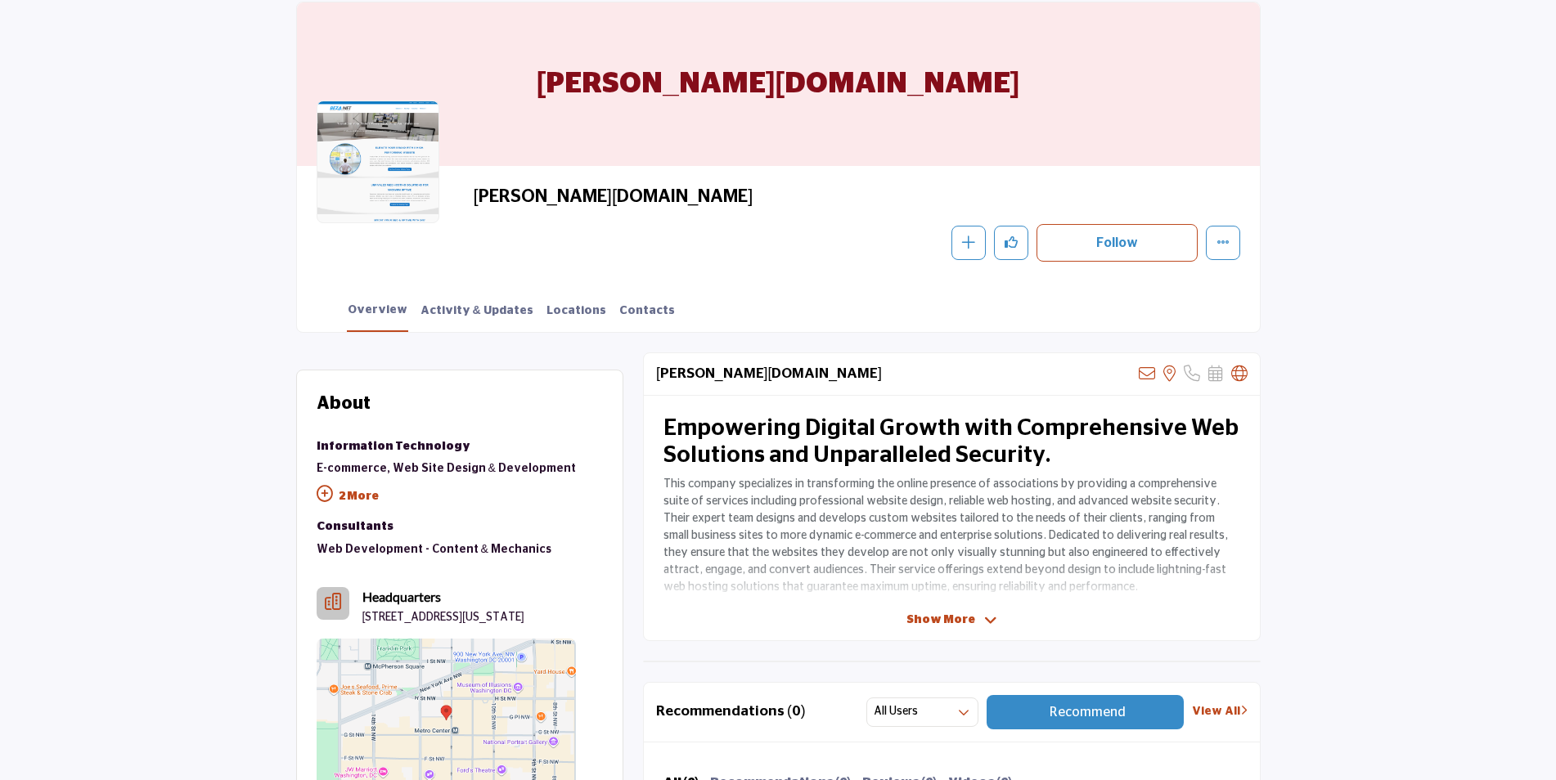
scroll to position [409, 0]
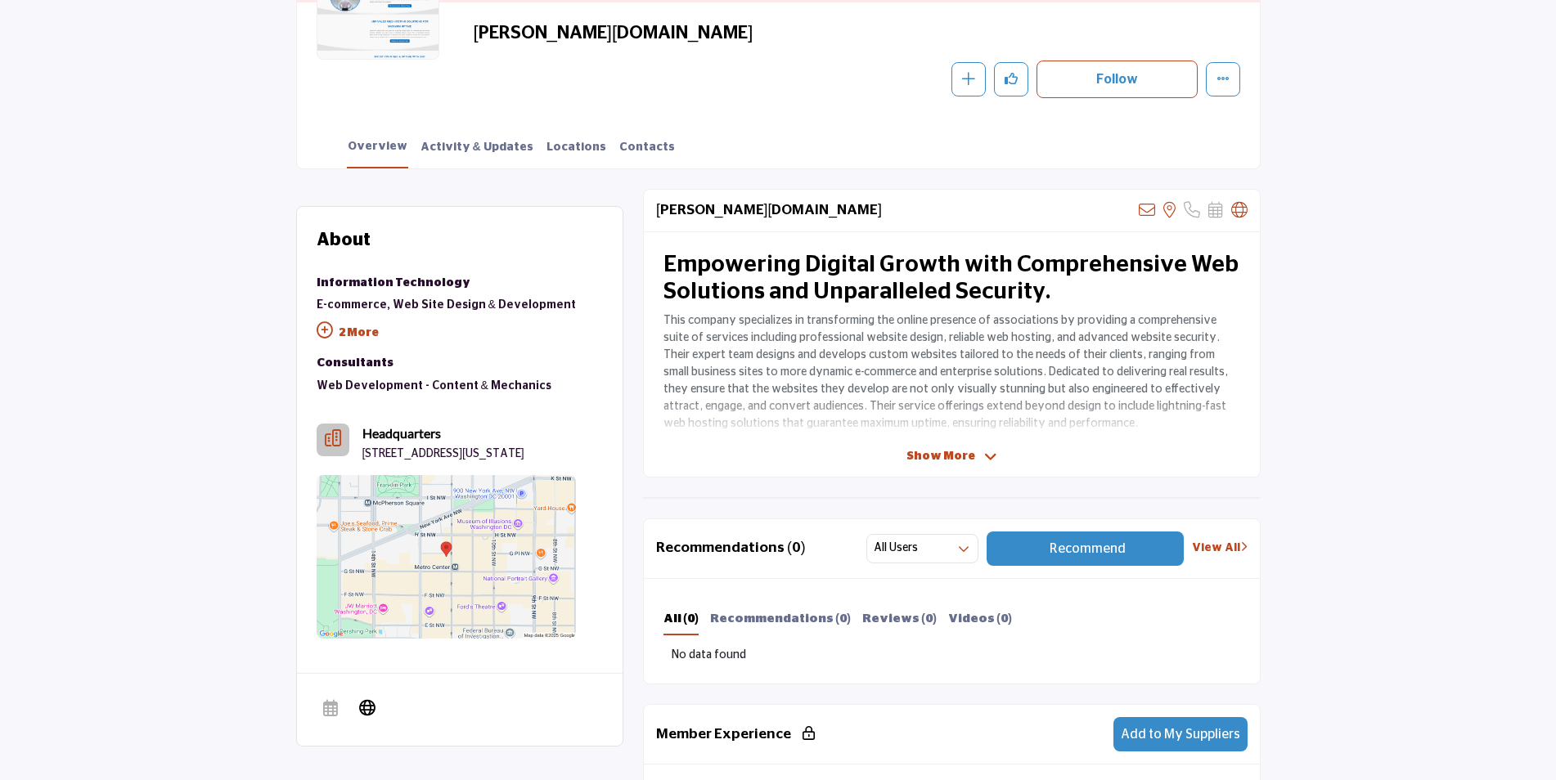
click at [936, 454] on span "Show More" at bounding box center [940, 456] width 69 height 17
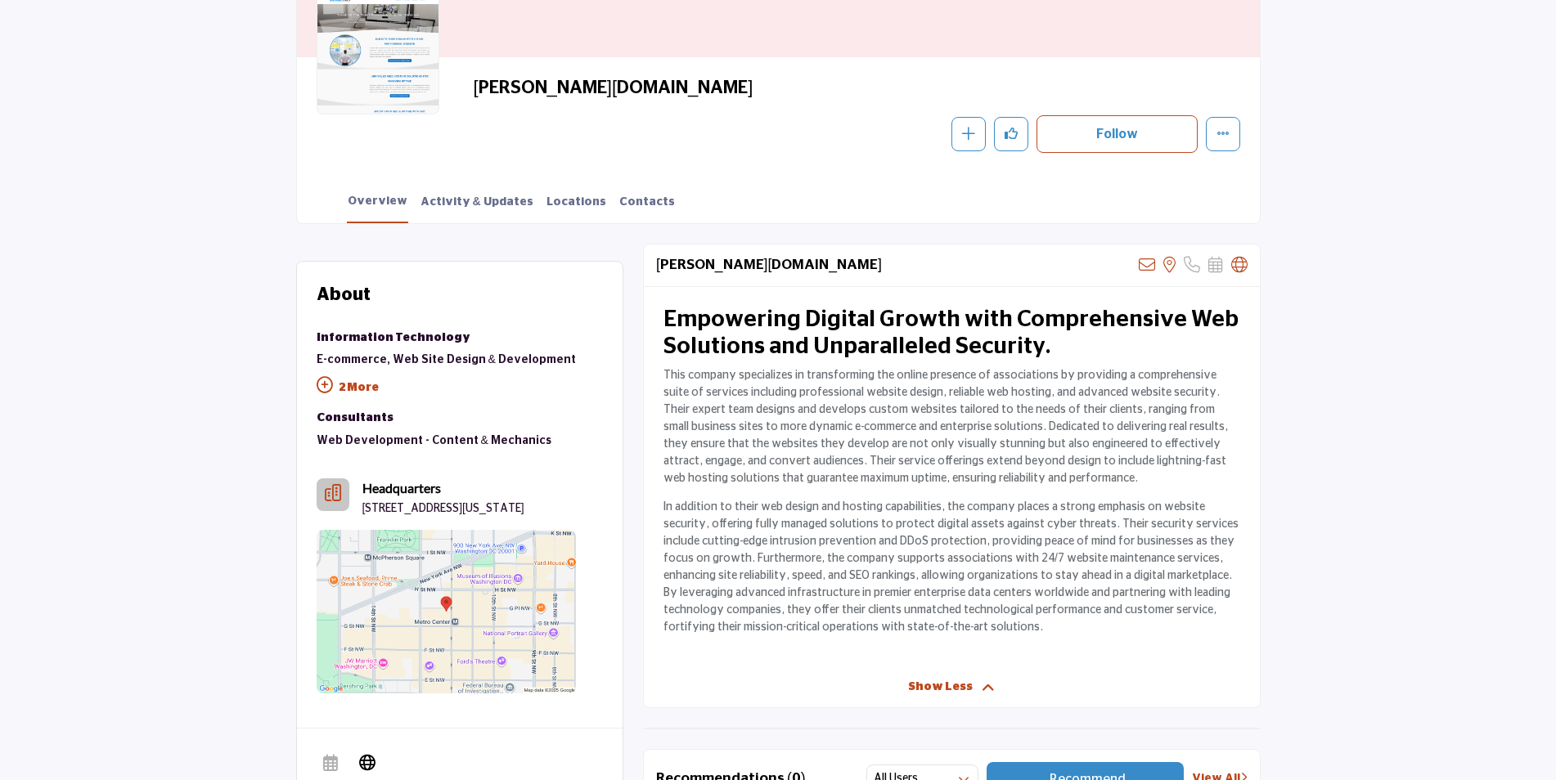
scroll to position [245, 0]
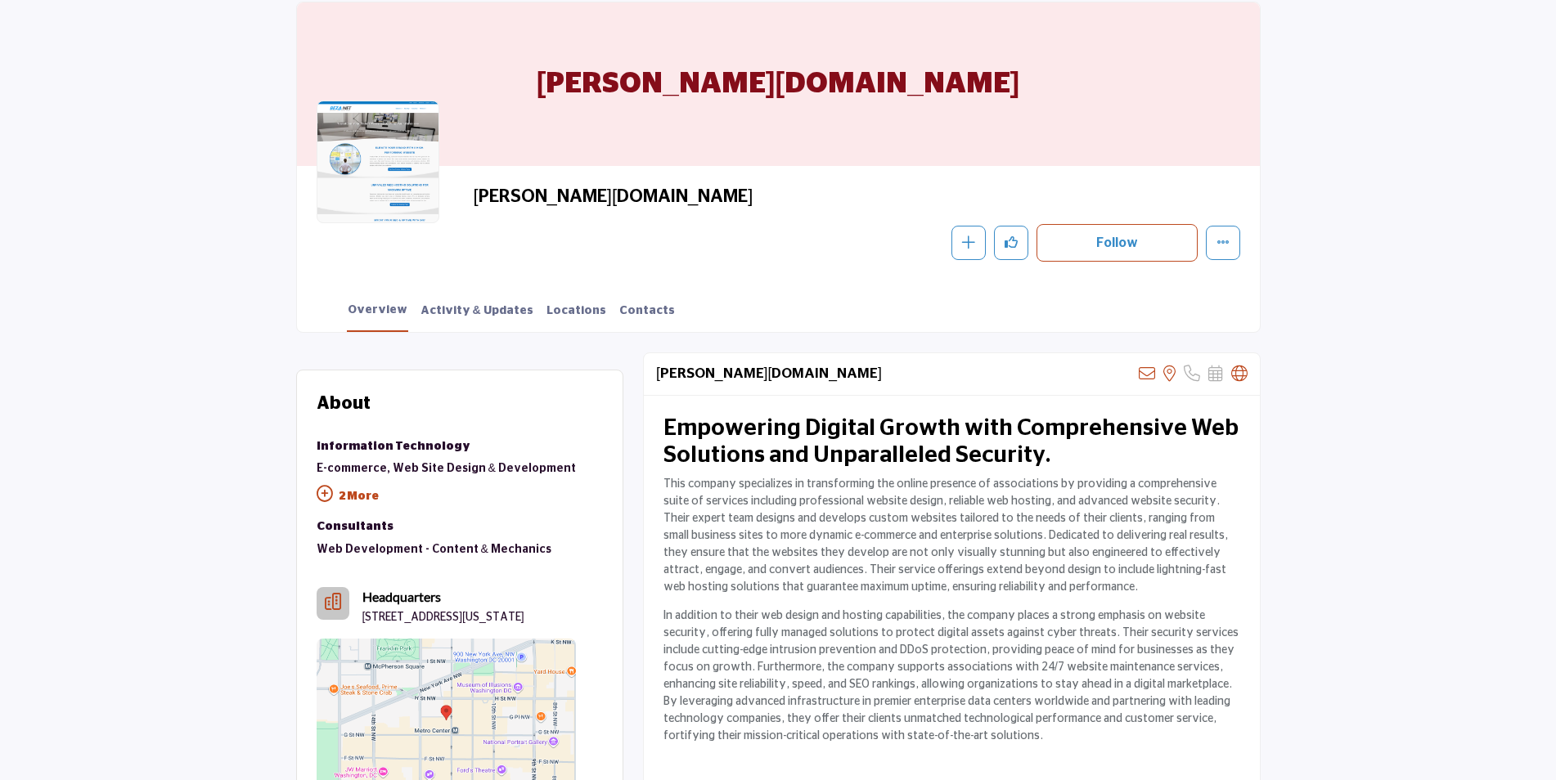
click at [349, 497] on p "2 More" at bounding box center [446, 498] width 259 height 37
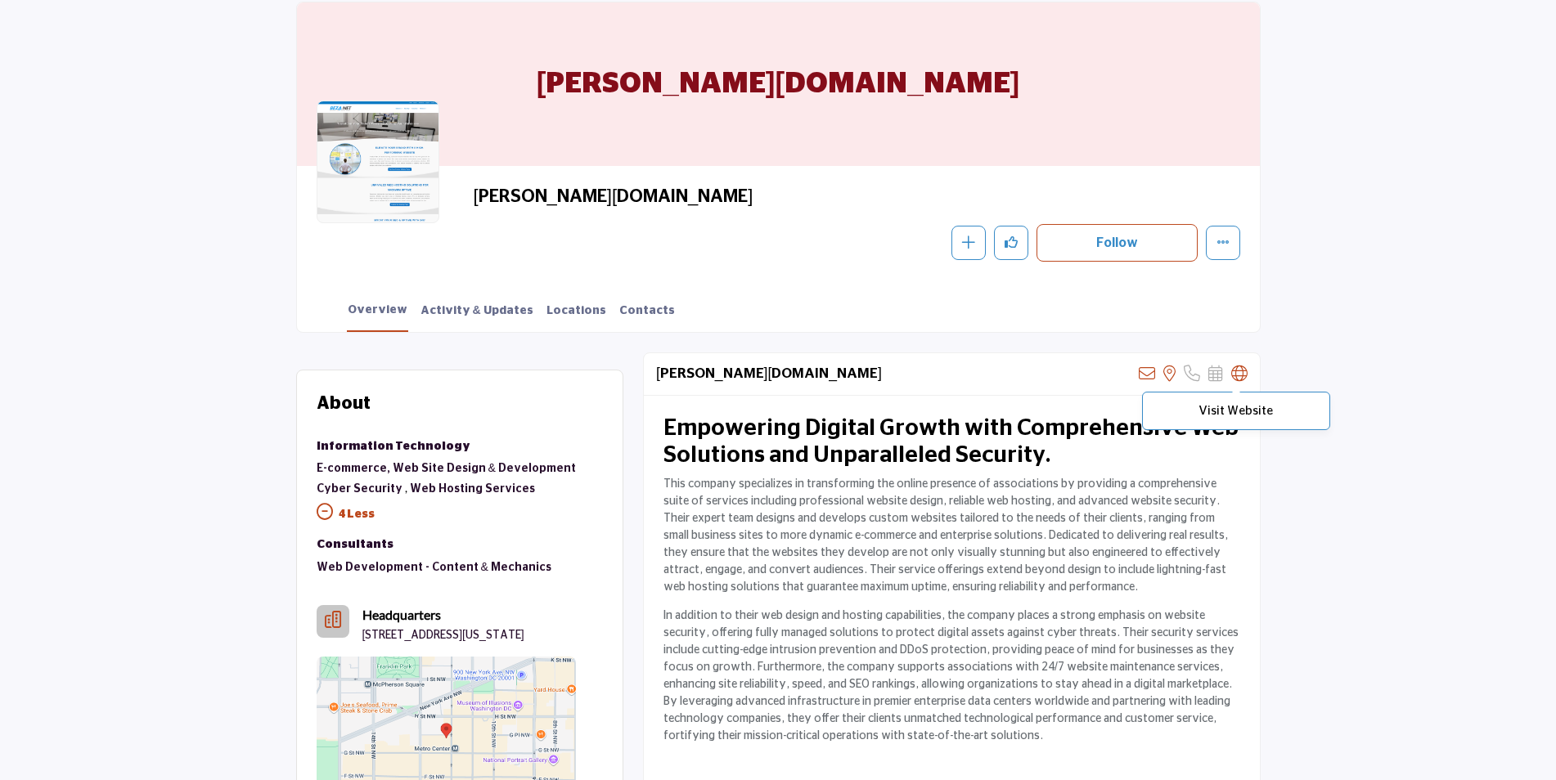
click at [1238, 372] on icon at bounding box center [1239, 374] width 16 height 16
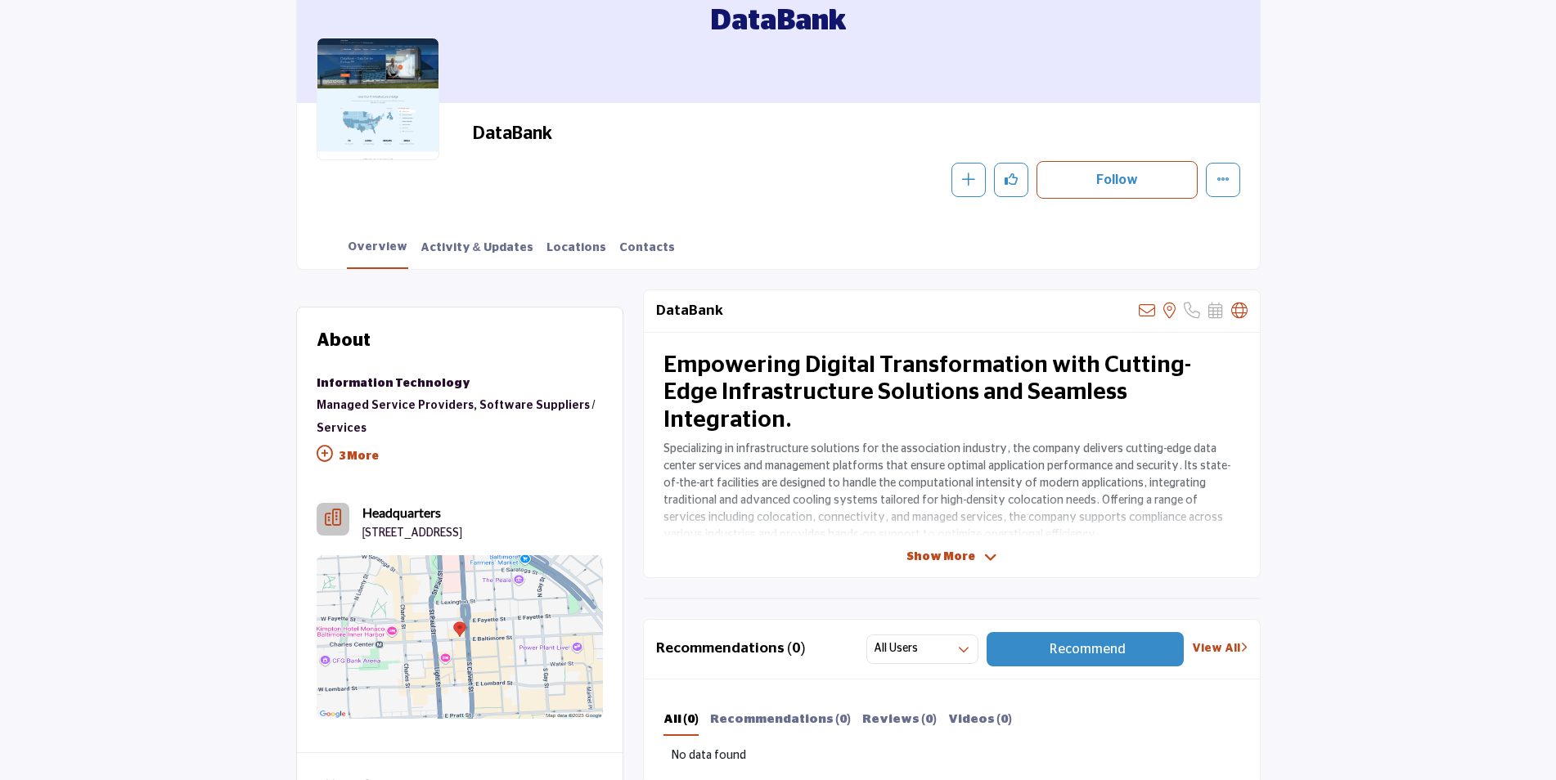
scroll to position [327, 0]
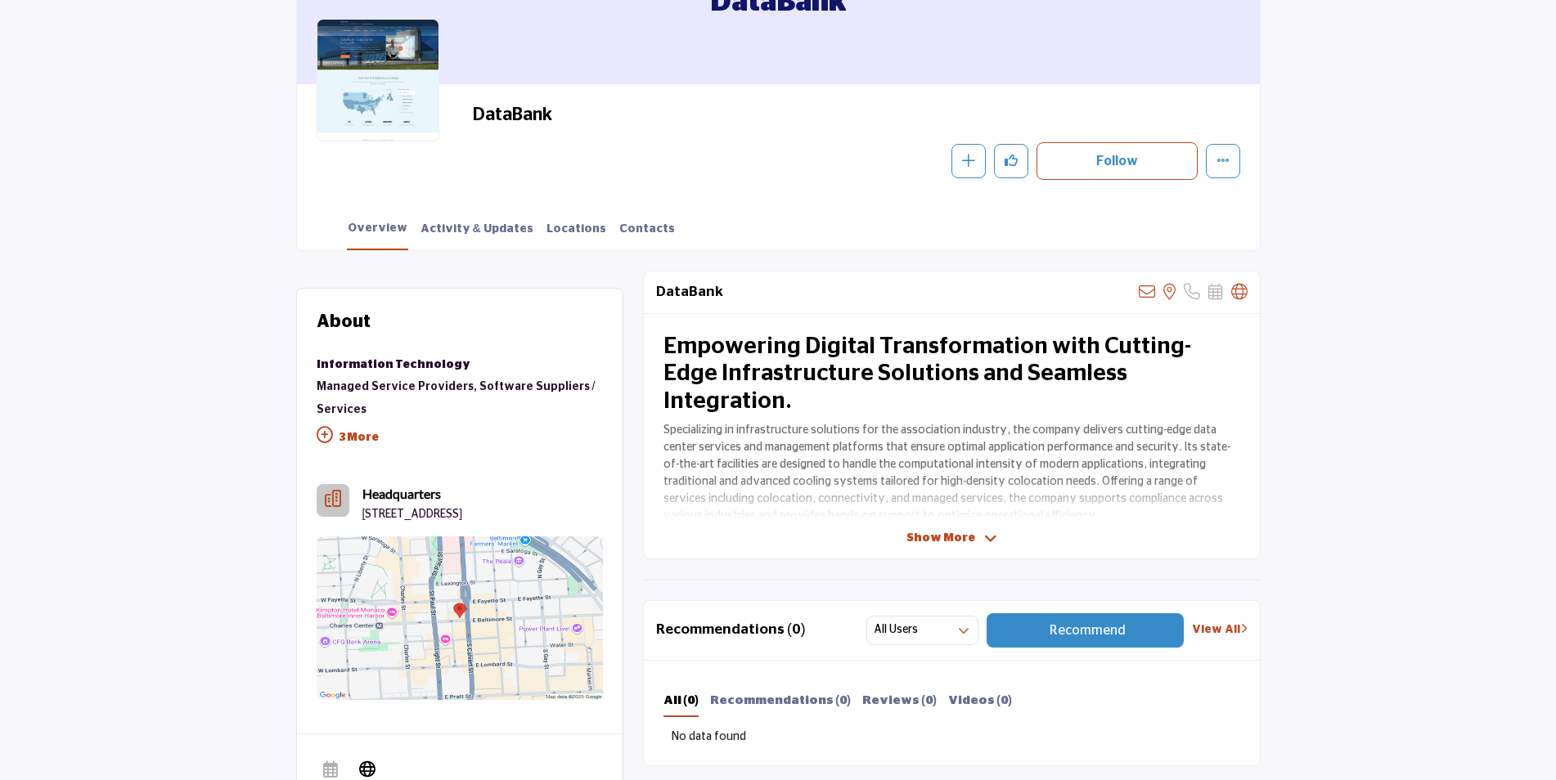
click at [928, 546] on span "Show More" at bounding box center [940, 538] width 69 height 17
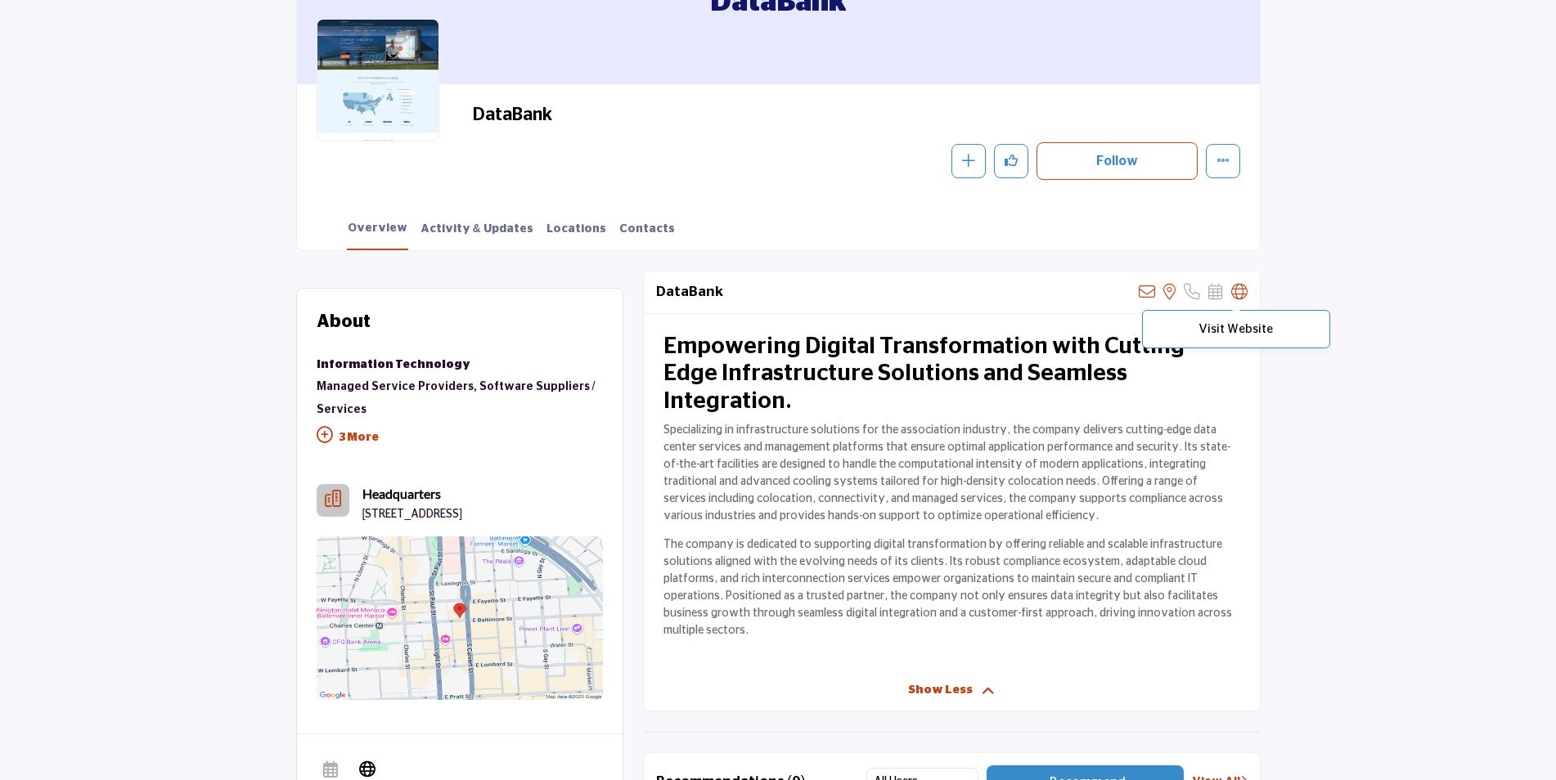
click at [1241, 295] on icon at bounding box center [1239, 292] width 16 height 16
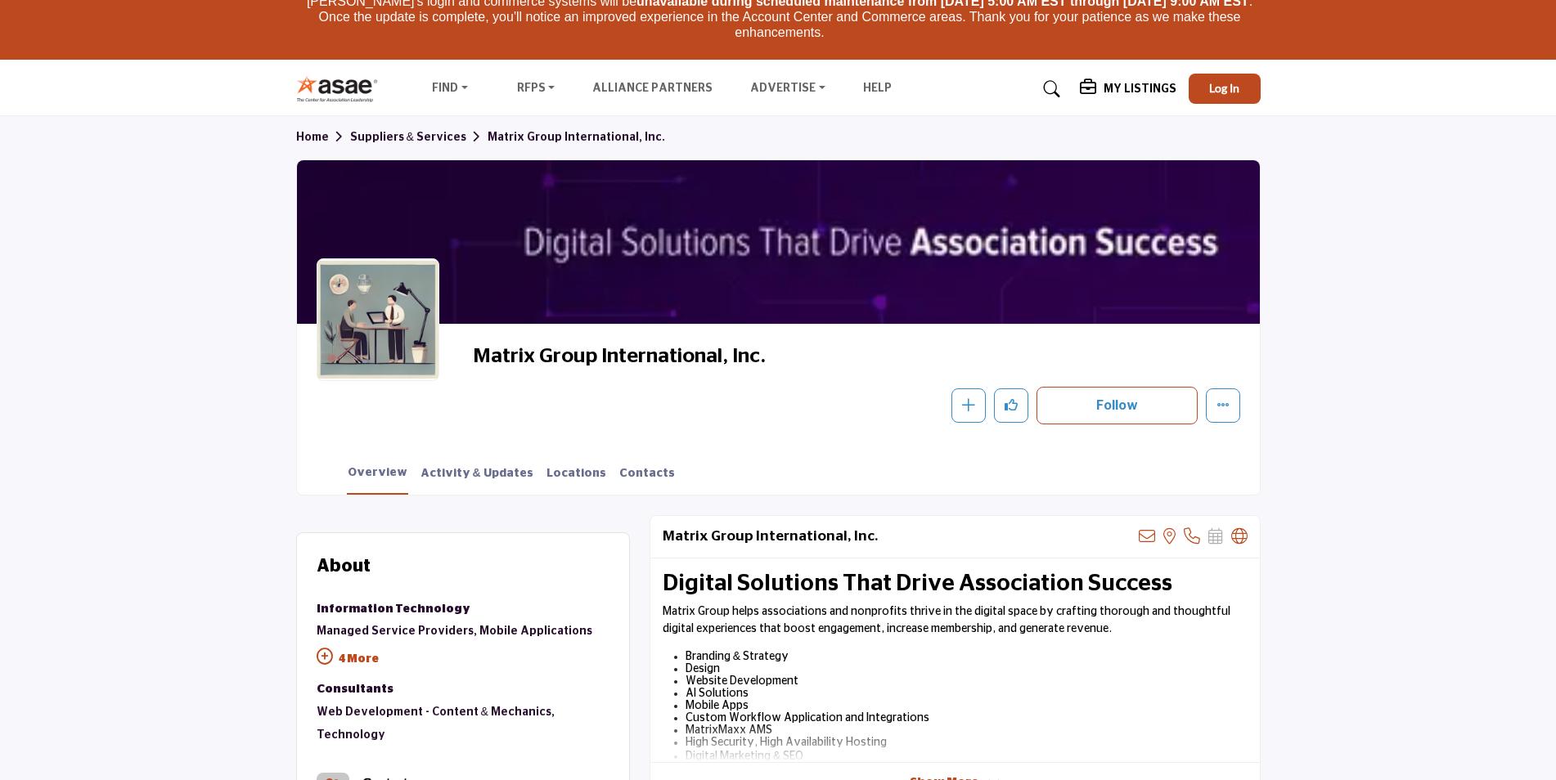
scroll to position [409, 0]
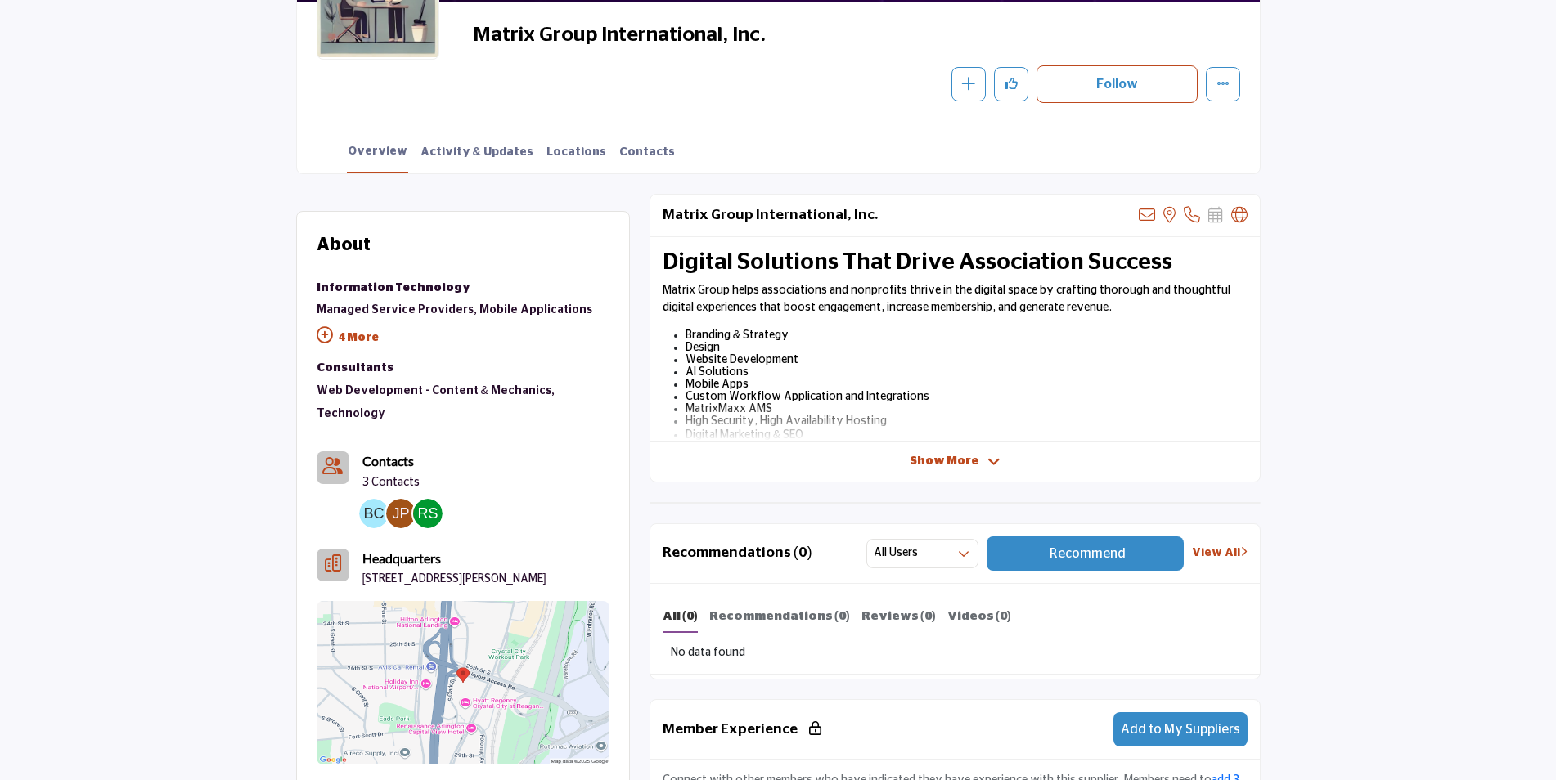
click at [933, 460] on span "Show More" at bounding box center [943, 461] width 69 height 17
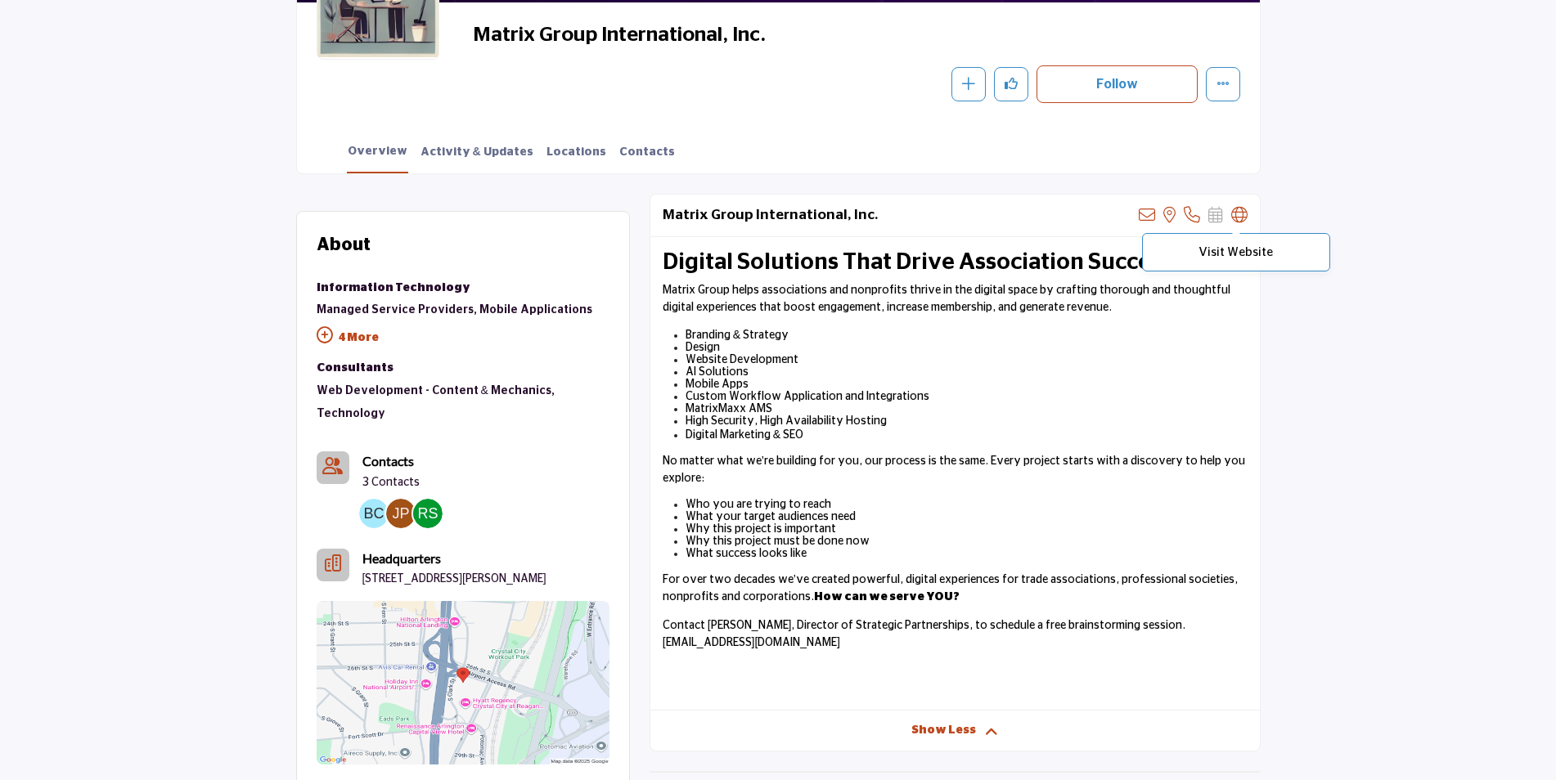
click at [1238, 215] on icon at bounding box center [1239, 215] width 16 height 16
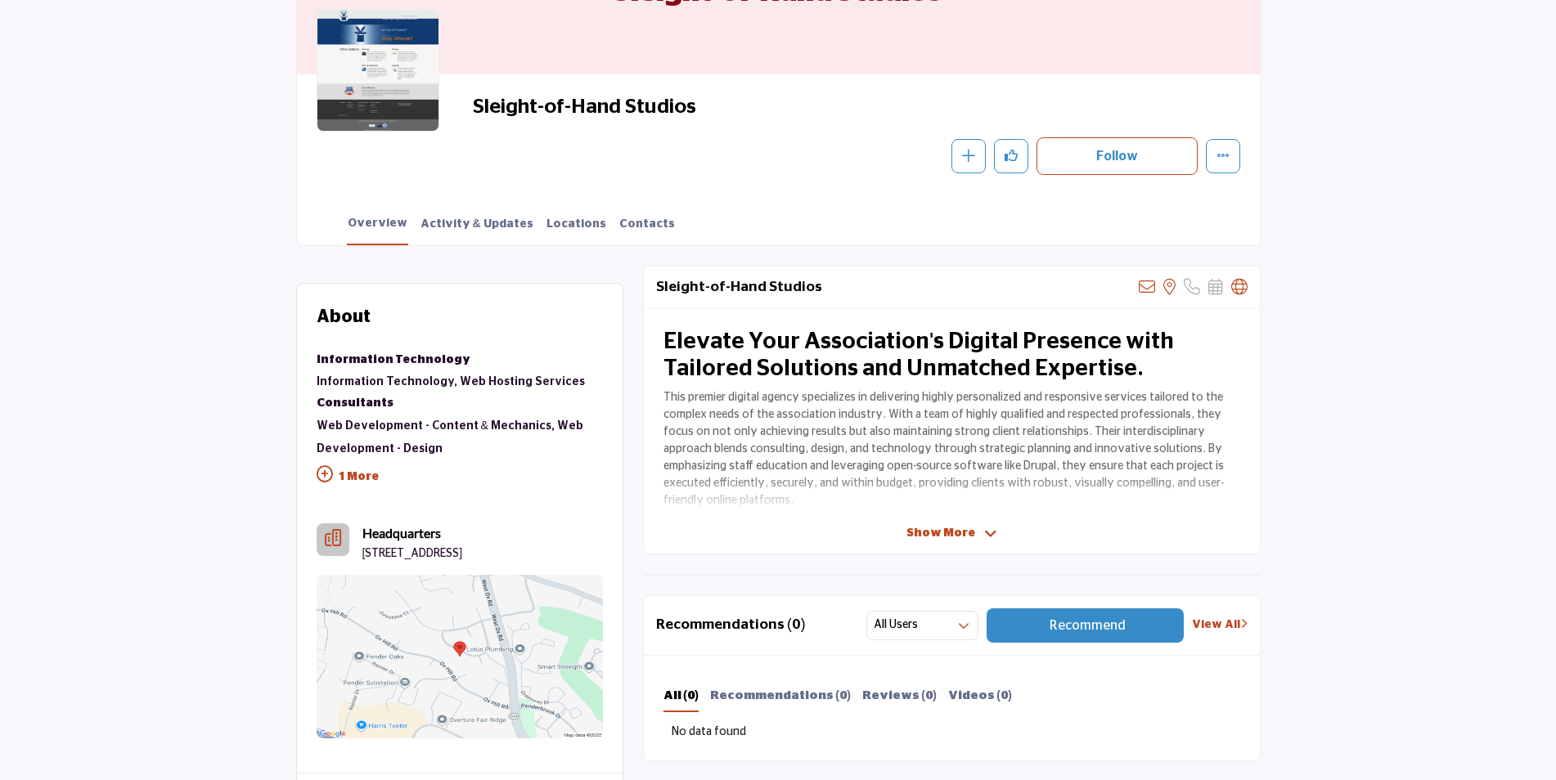
scroll to position [409, 0]
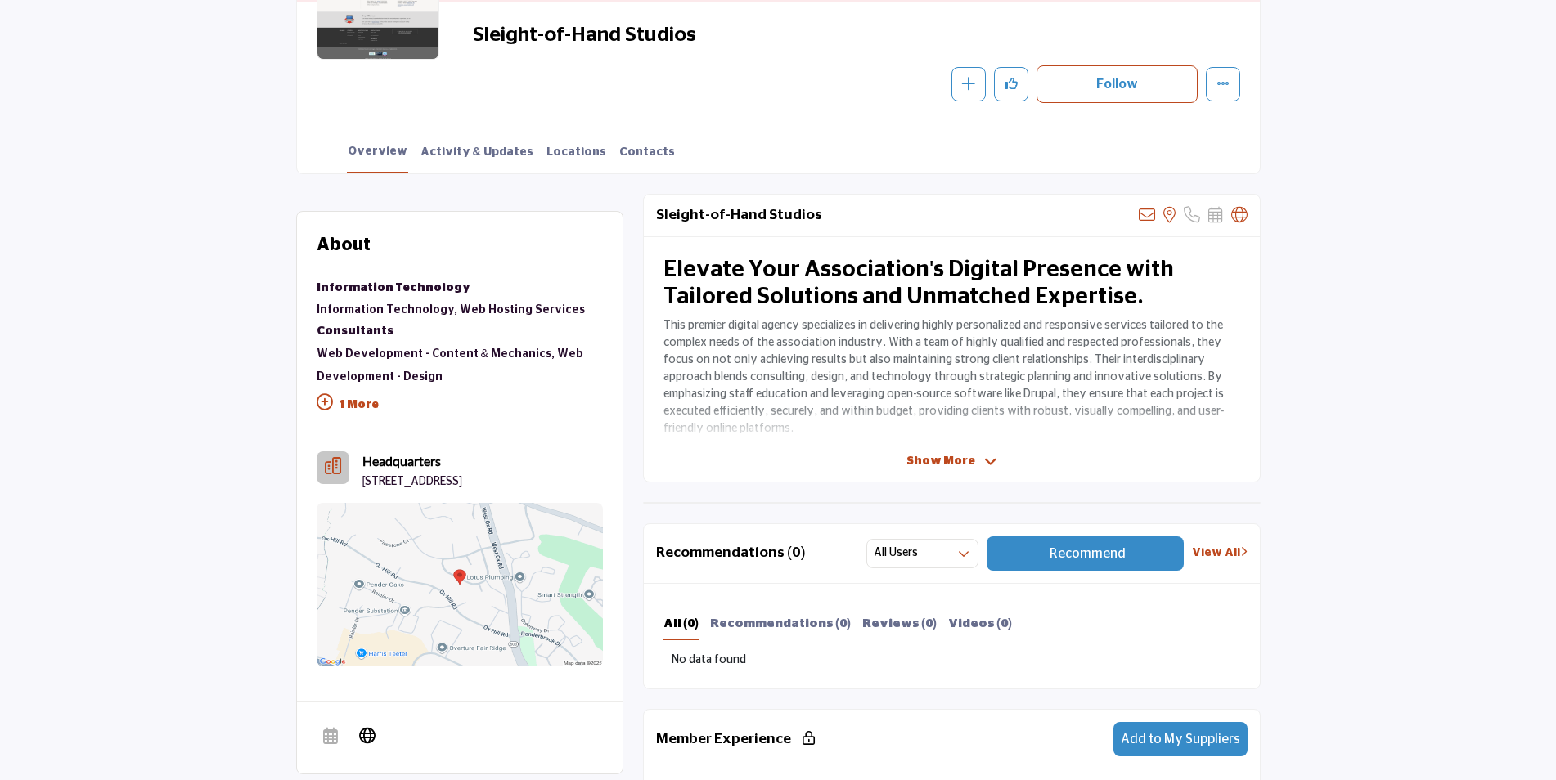
click at [936, 459] on span "Show More" at bounding box center [940, 461] width 69 height 17
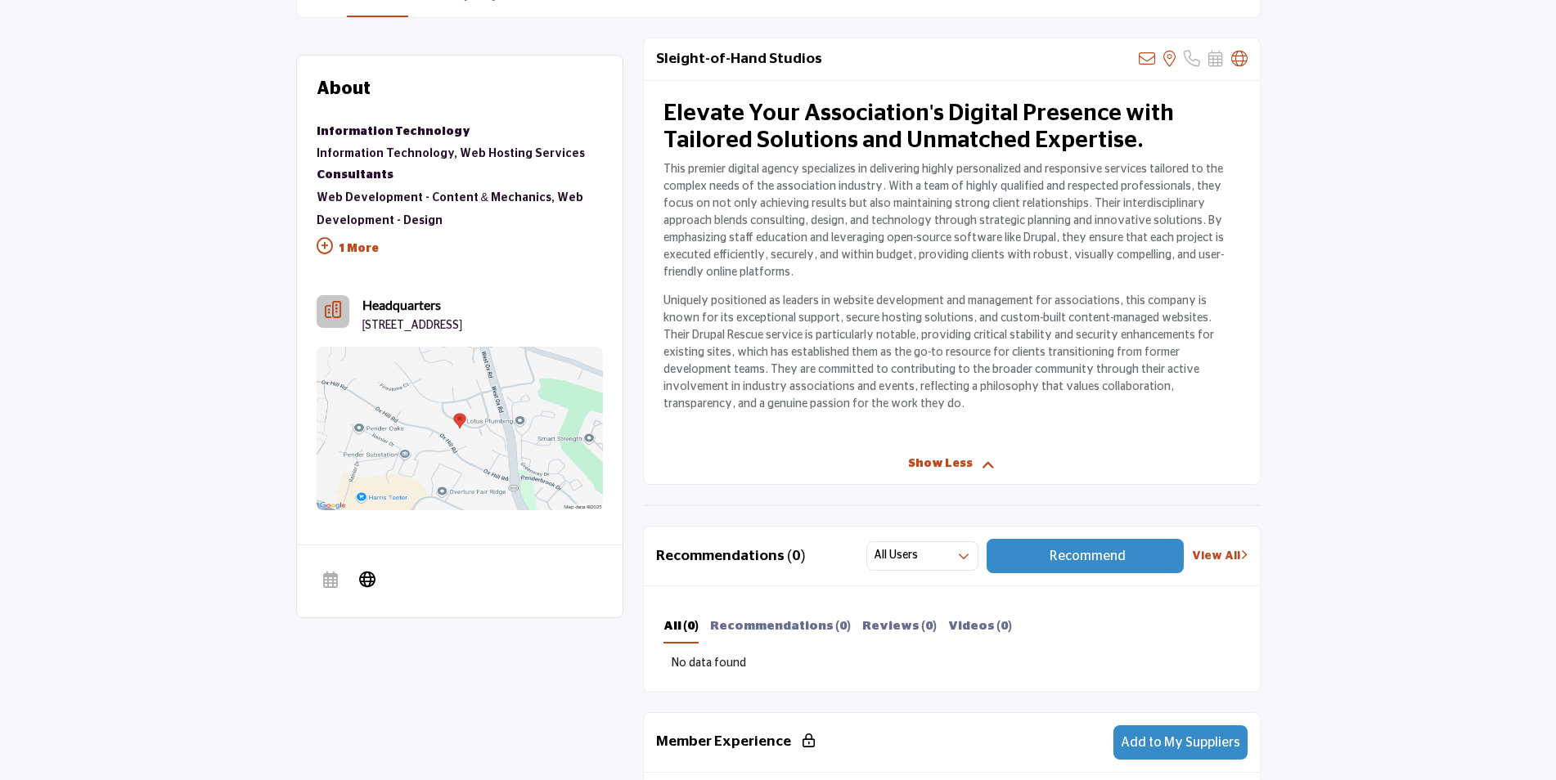
scroll to position [573, 0]
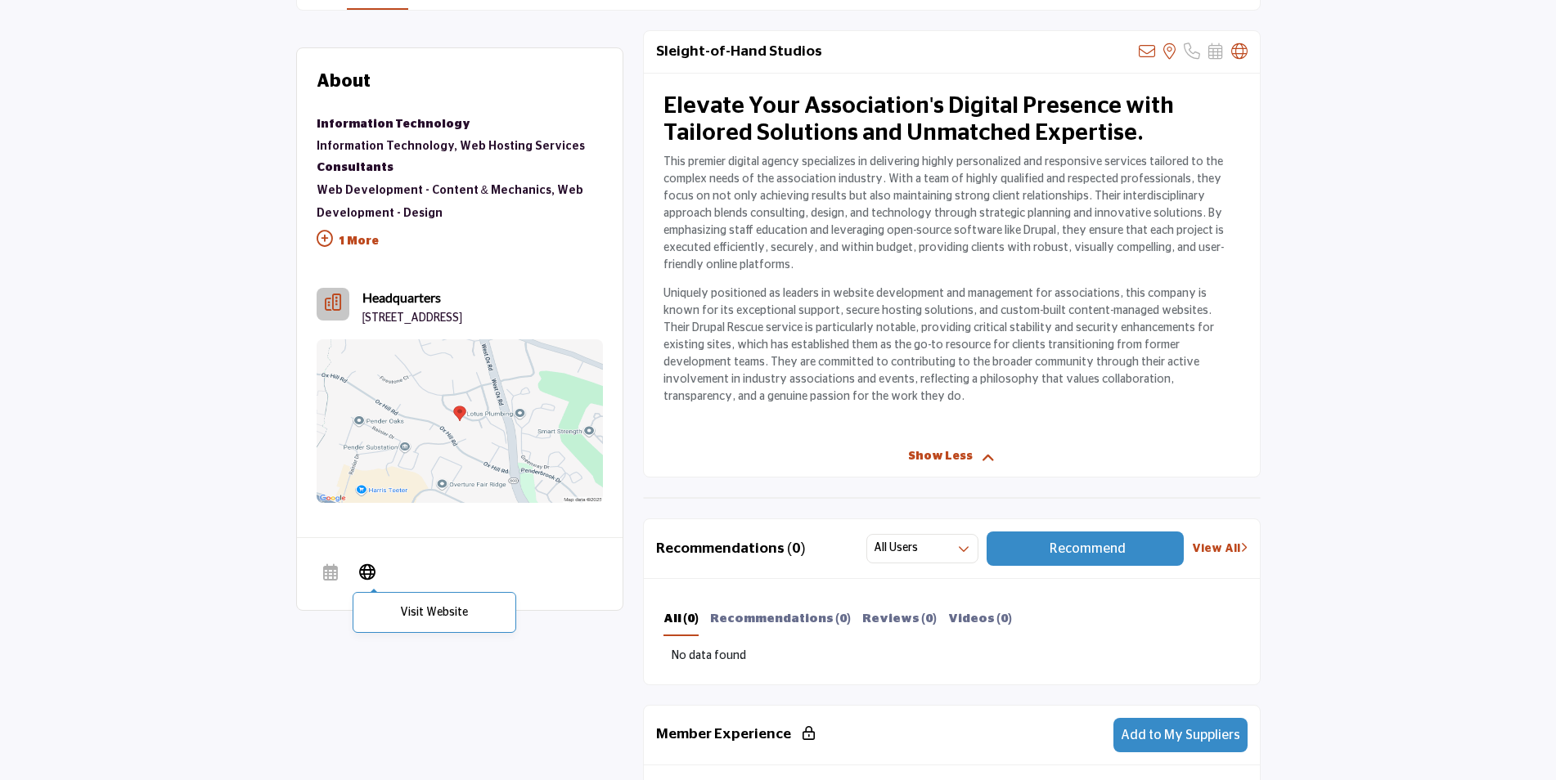
click at [364, 582] on icon at bounding box center [367, 572] width 16 height 20
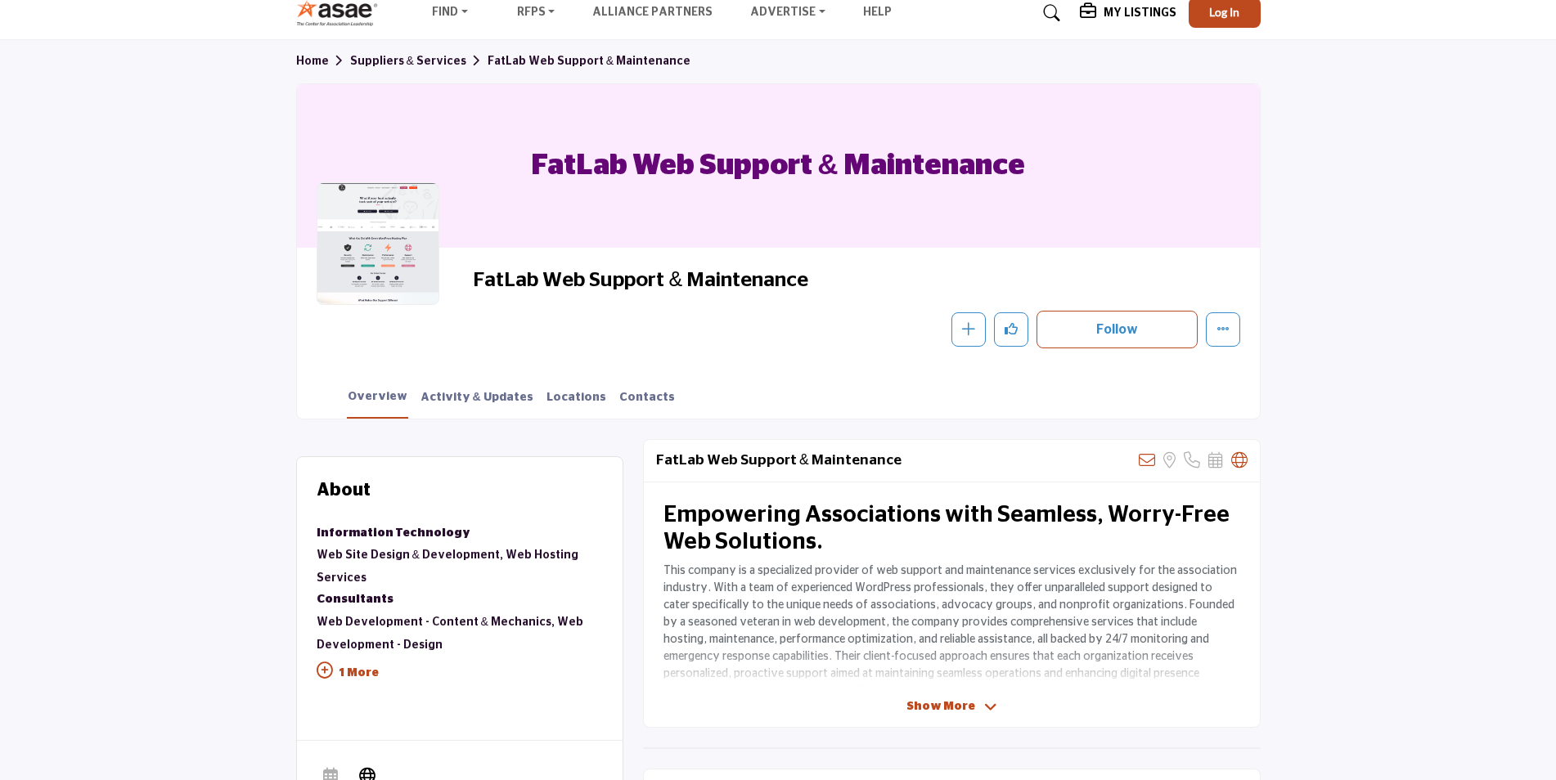
scroll to position [327, 0]
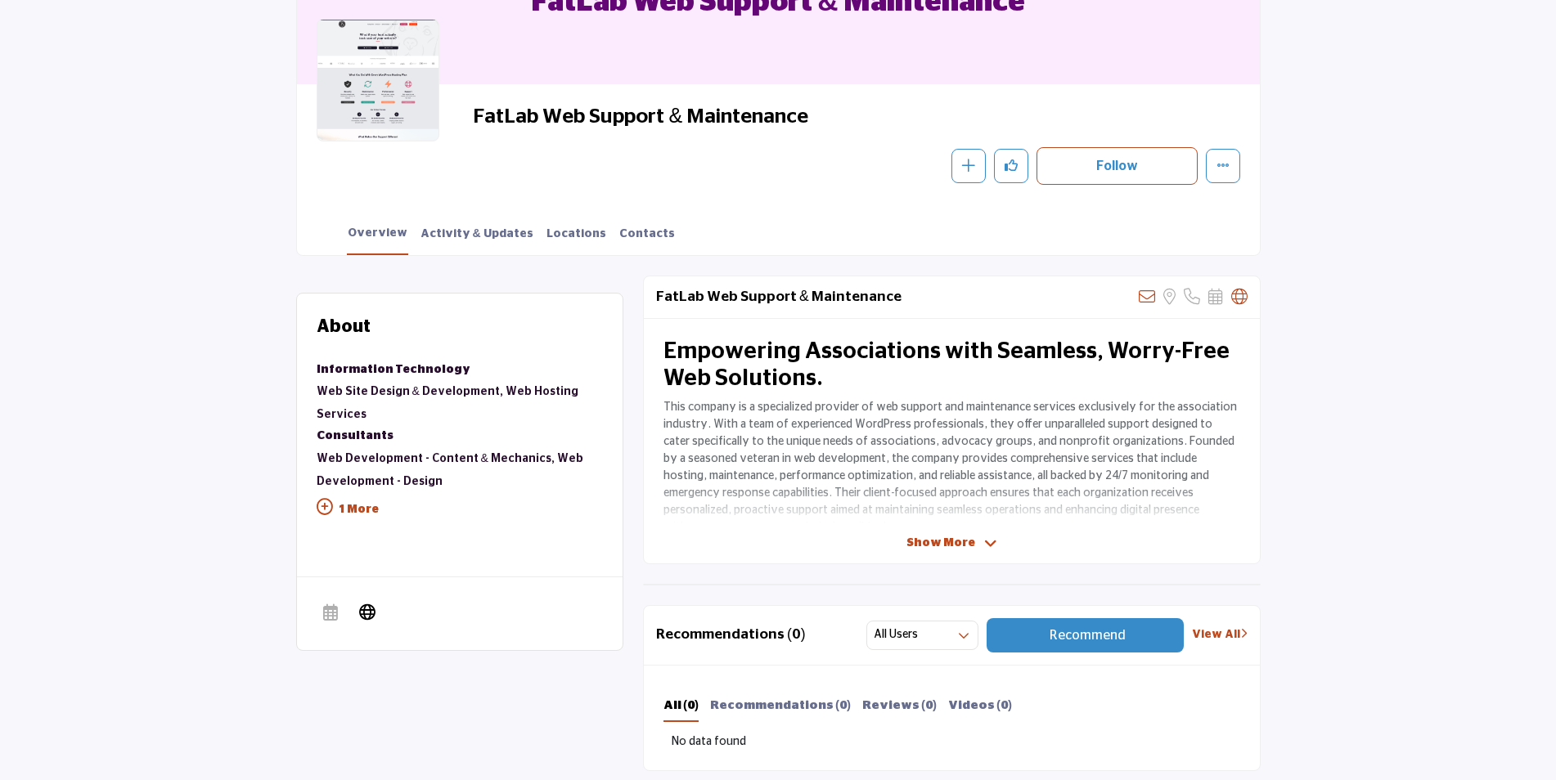
click at [924, 542] on span "Show More" at bounding box center [940, 543] width 69 height 17
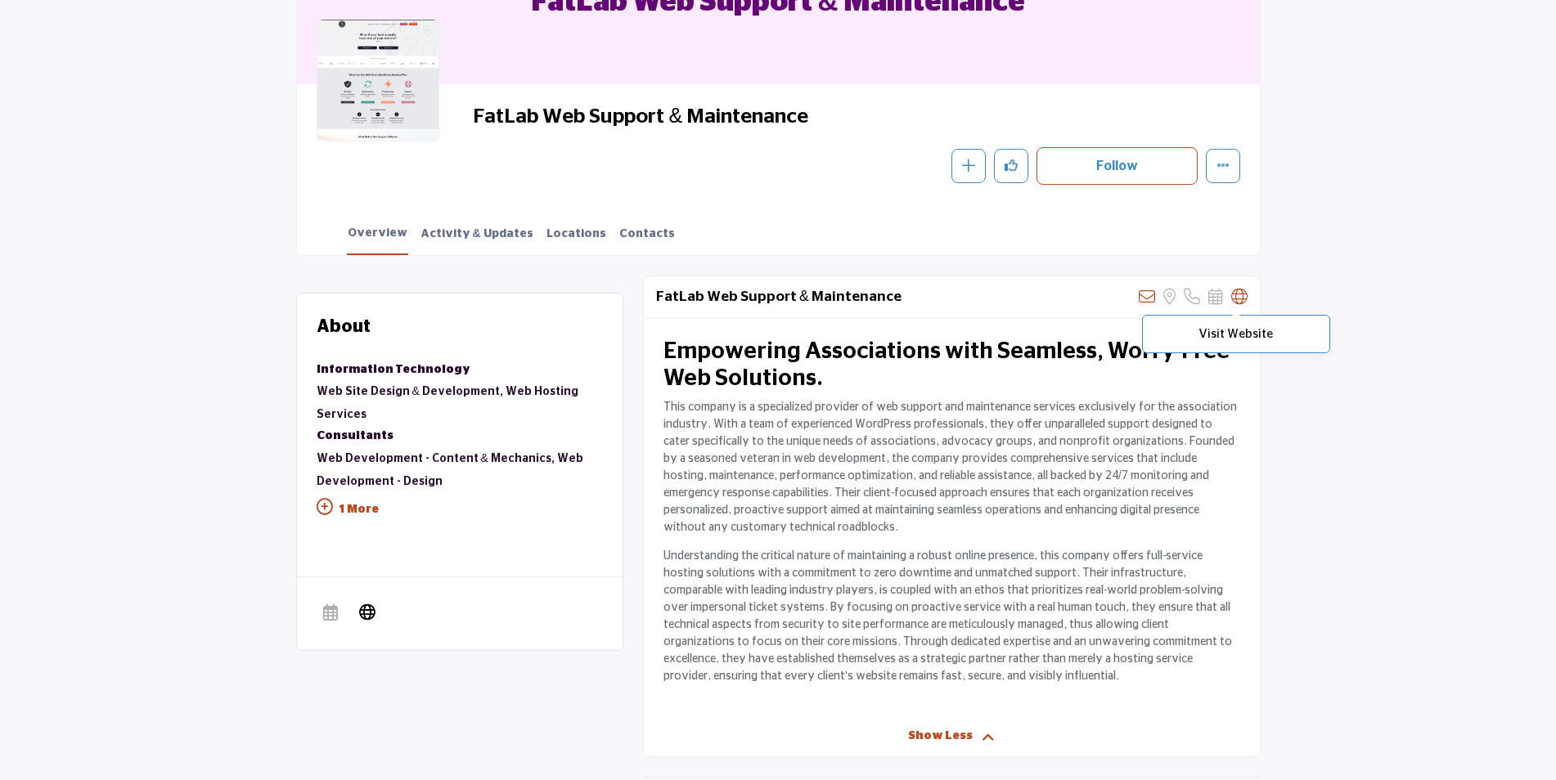
click at [1240, 293] on icon at bounding box center [1239, 297] width 16 height 16
click at [1238, 295] on icon at bounding box center [1239, 297] width 16 height 16
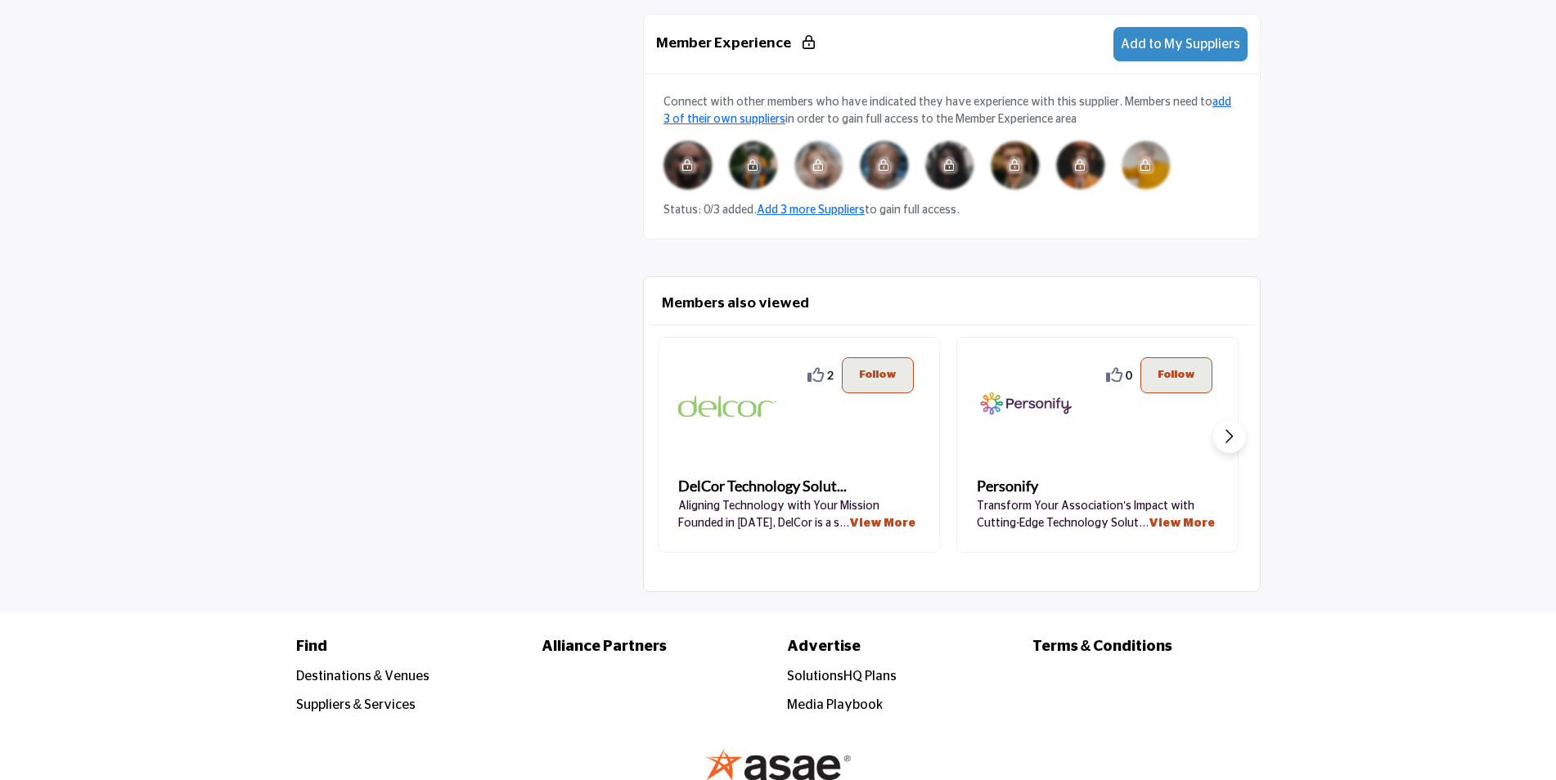
scroll to position [1309, 0]
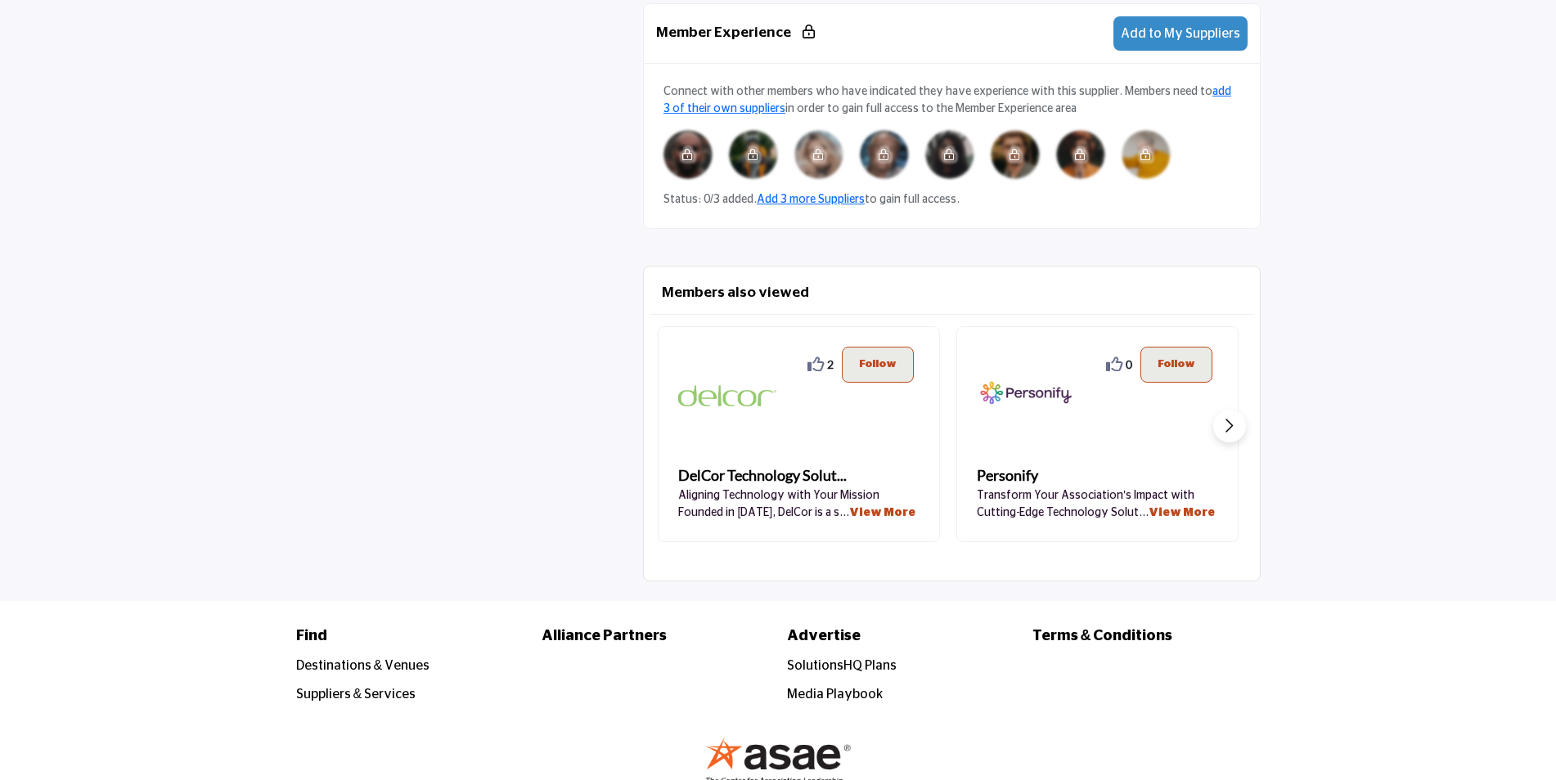
click at [849, 508] on link "View More" at bounding box center [882, 512] width 66 height 11
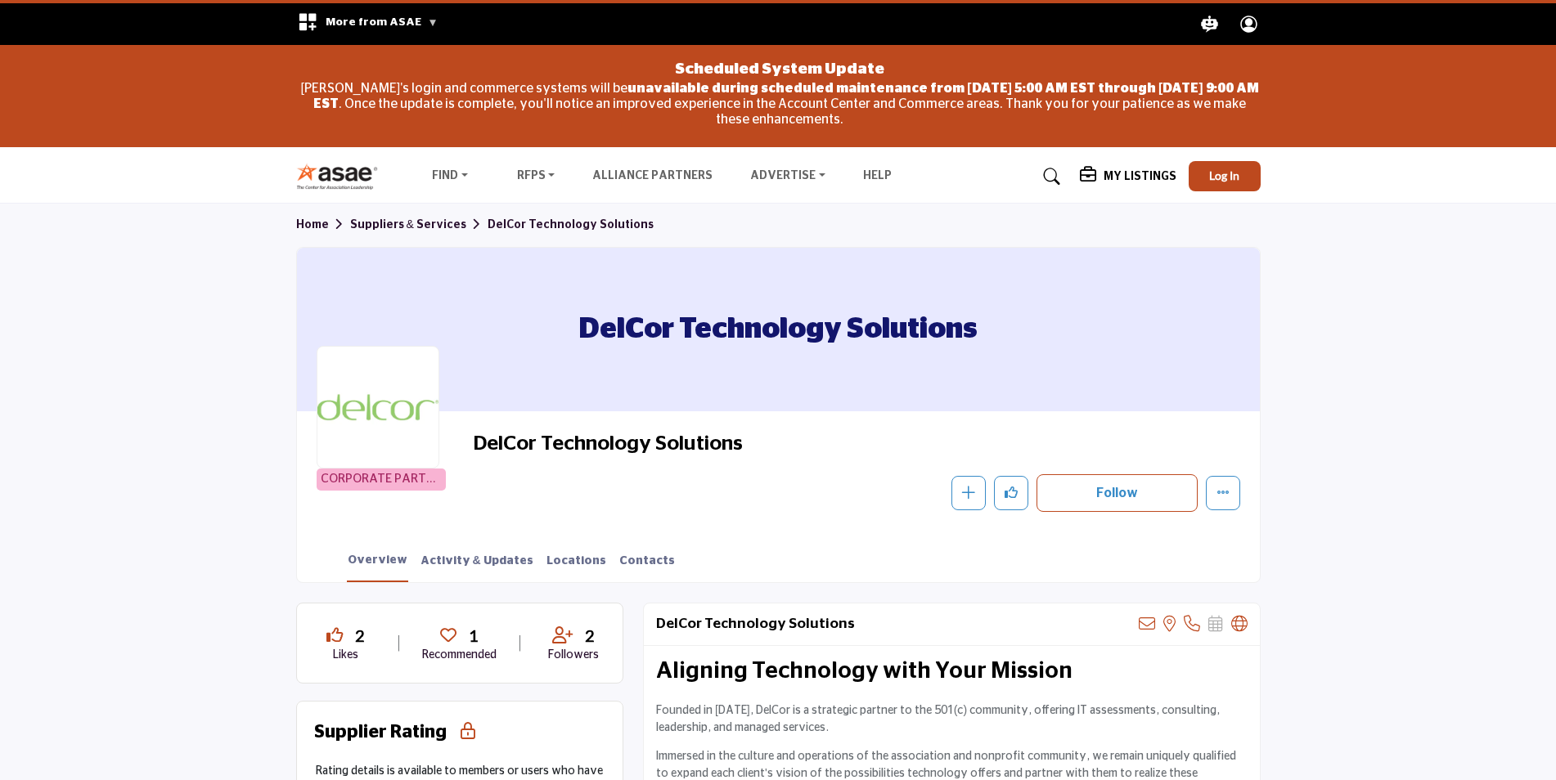
scroll to position [328, 0]
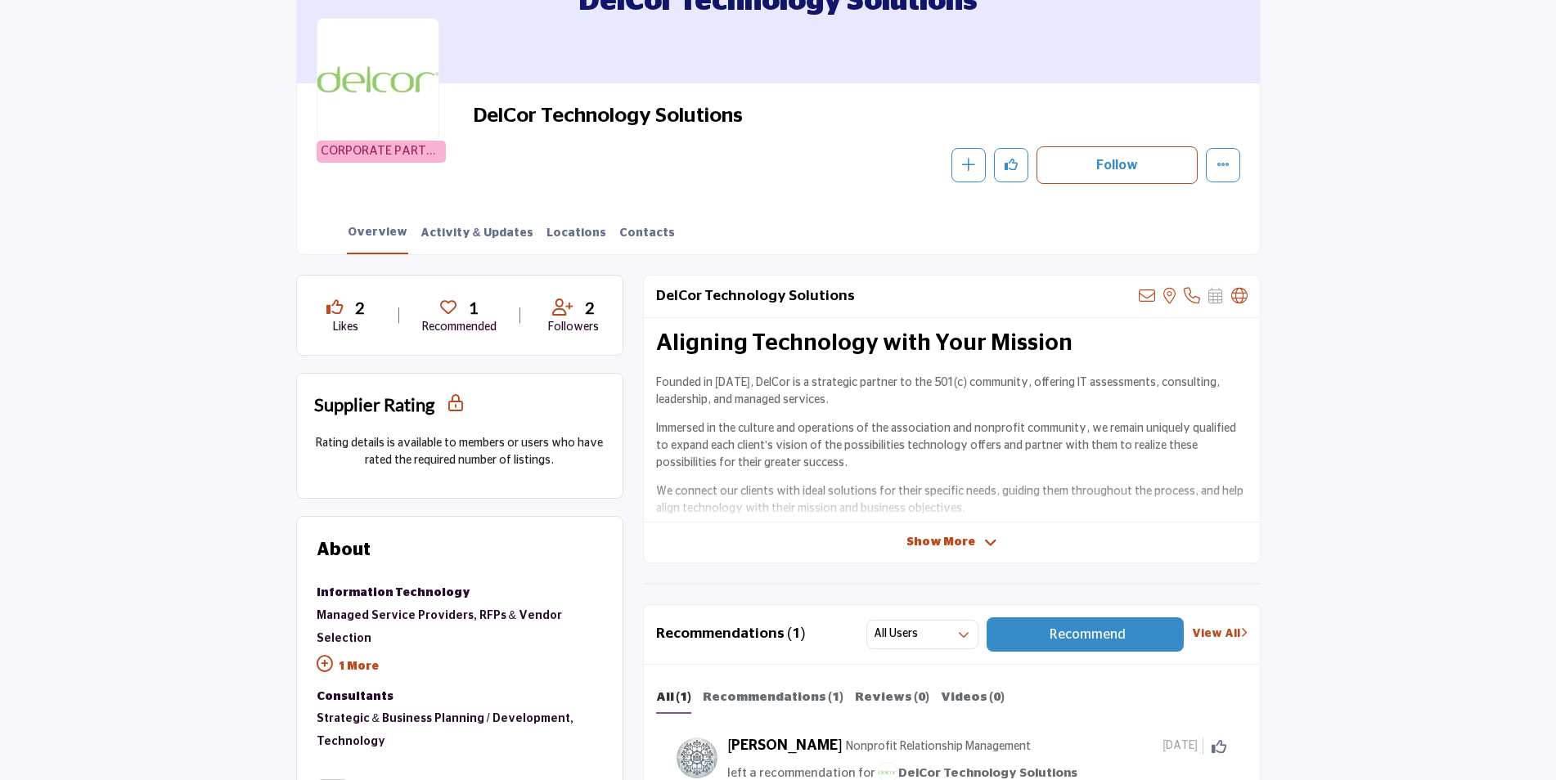
click at [943, 550] on span "Show More" at bounding box center [940, 542] width 69 height 17
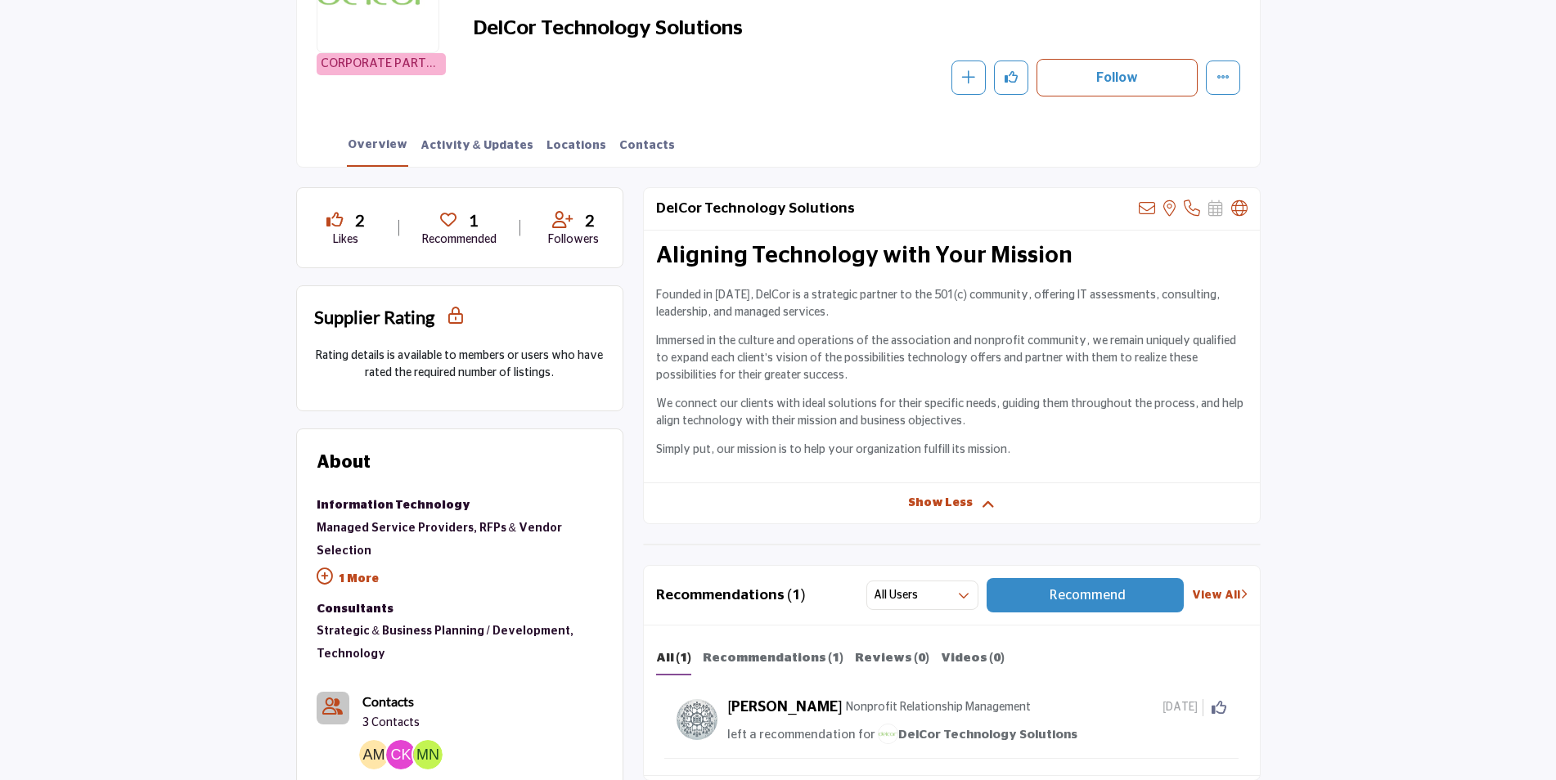
scroll to position [410, 0]
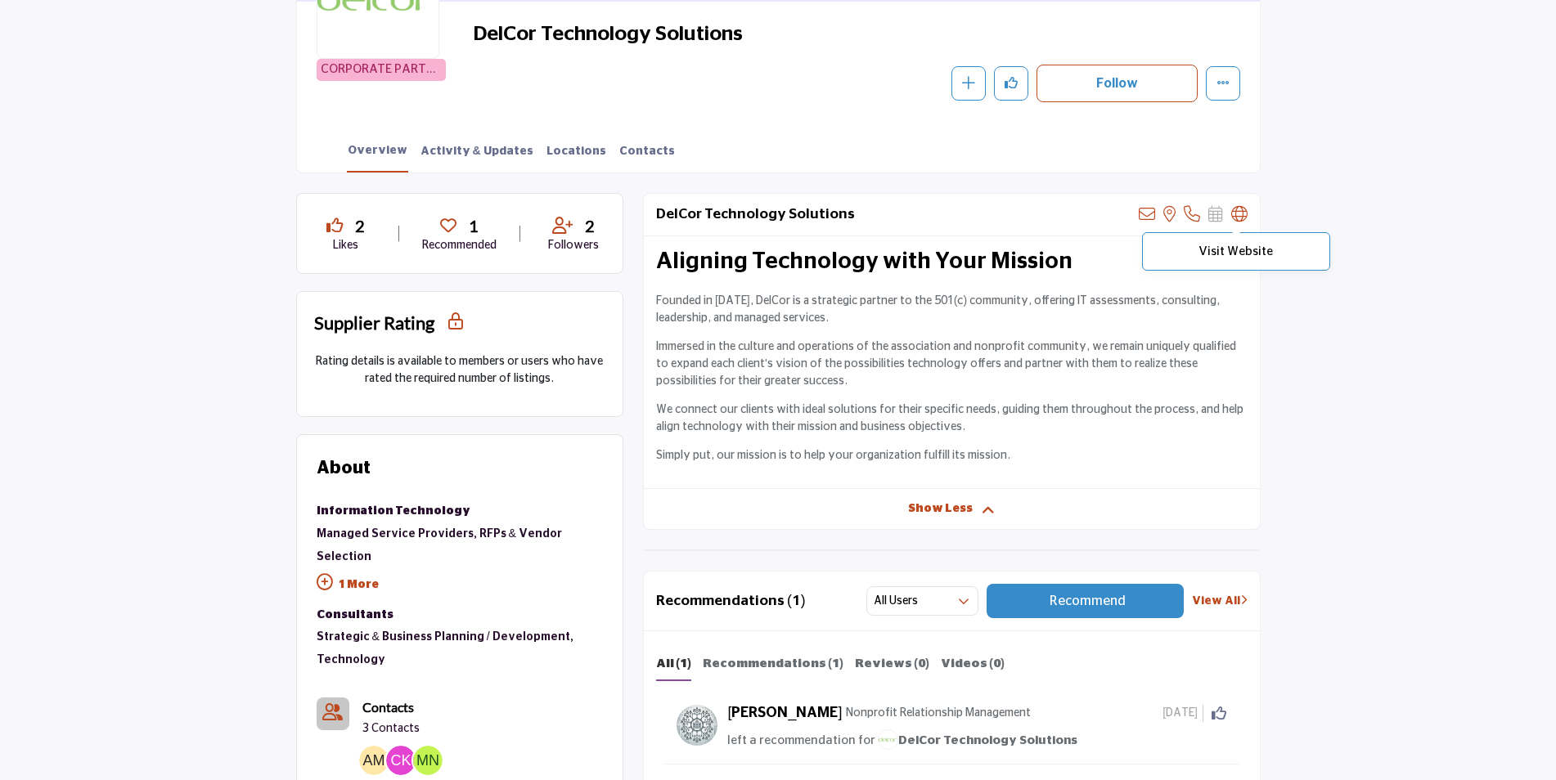
click at [1239, 216] on icon at bounding box center [1239, 214] width 16 height 16
